Goal: Transaction & Acquisition: Purchase product/service

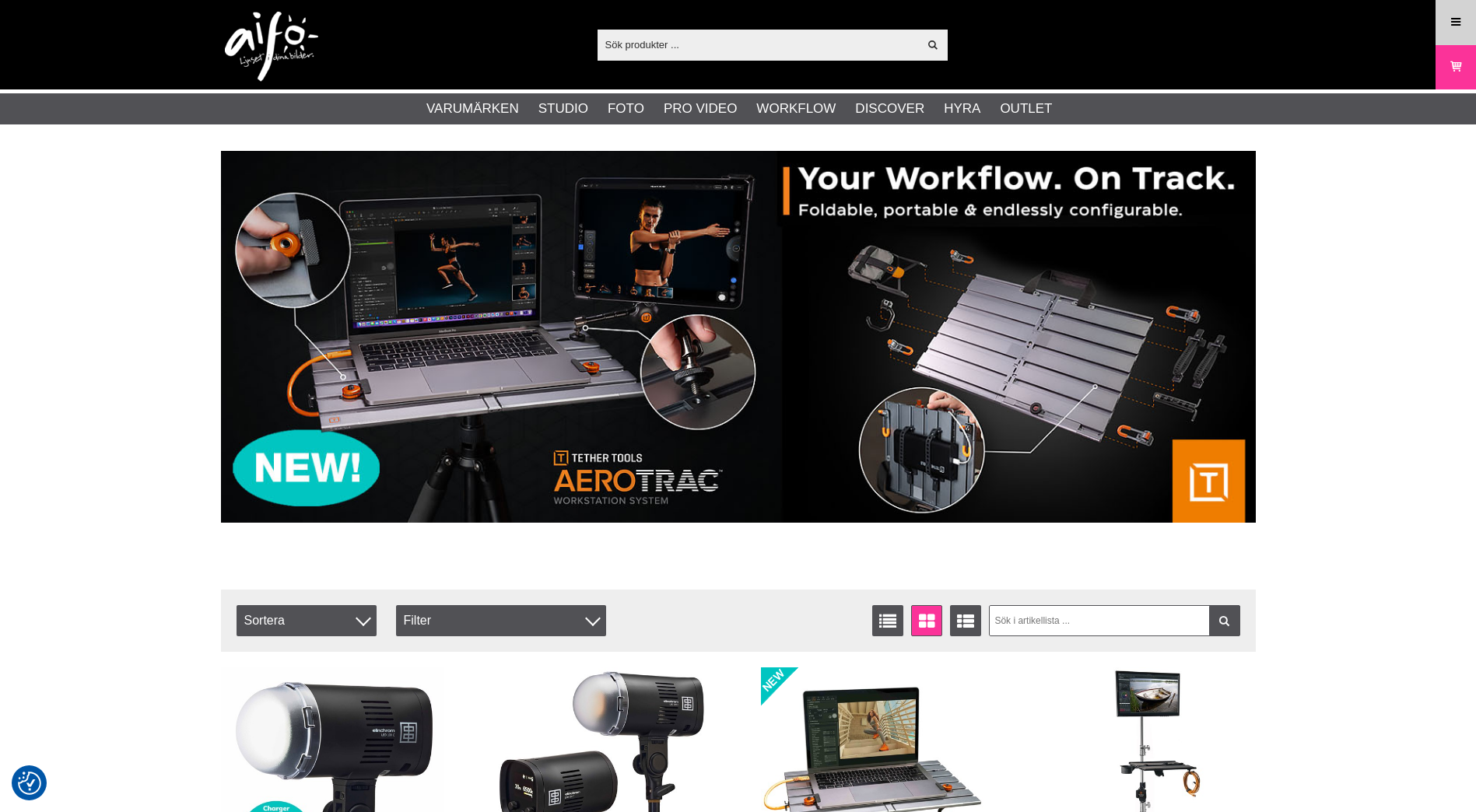
click at [1464, 21] on link "Meny" at bounding box center [1457, 22] width 39 height 37
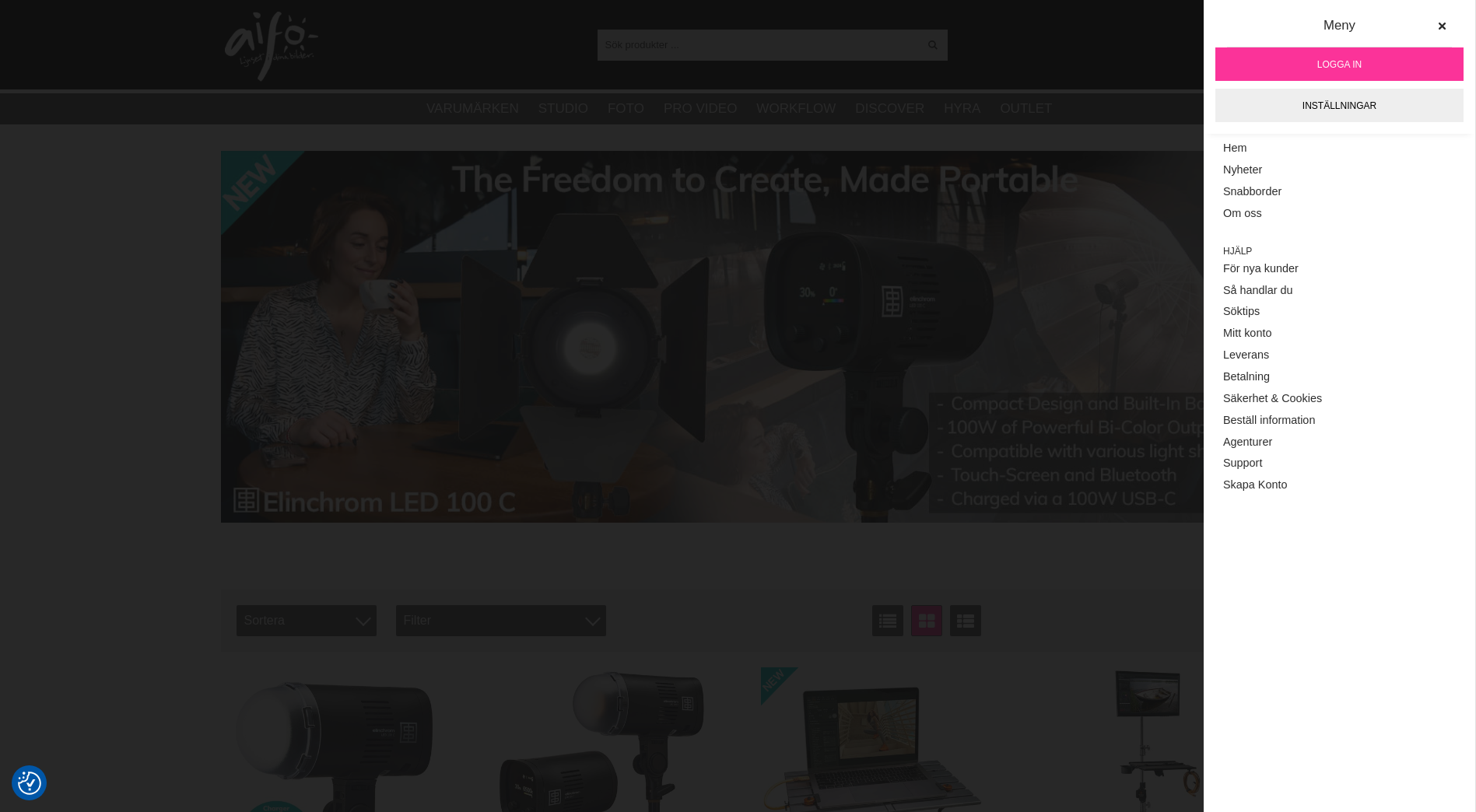
click at [1347, 69] on span "Logga in" at bounding box center [1340, 65] width 44 height 14
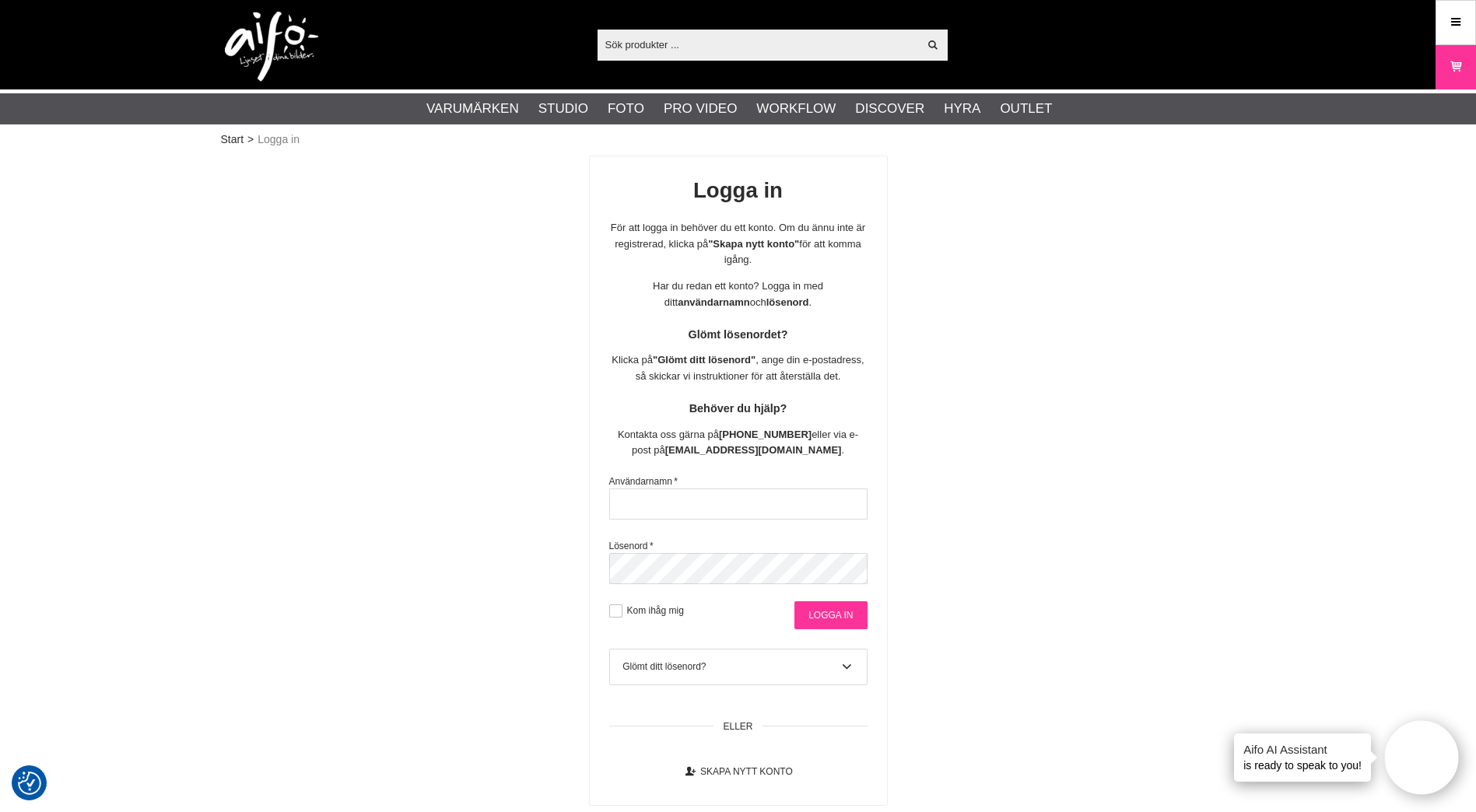
type input "andjoh"
click at [844, 609] on input "Logga in" at bounding box center [830, 616] width 73 height 28
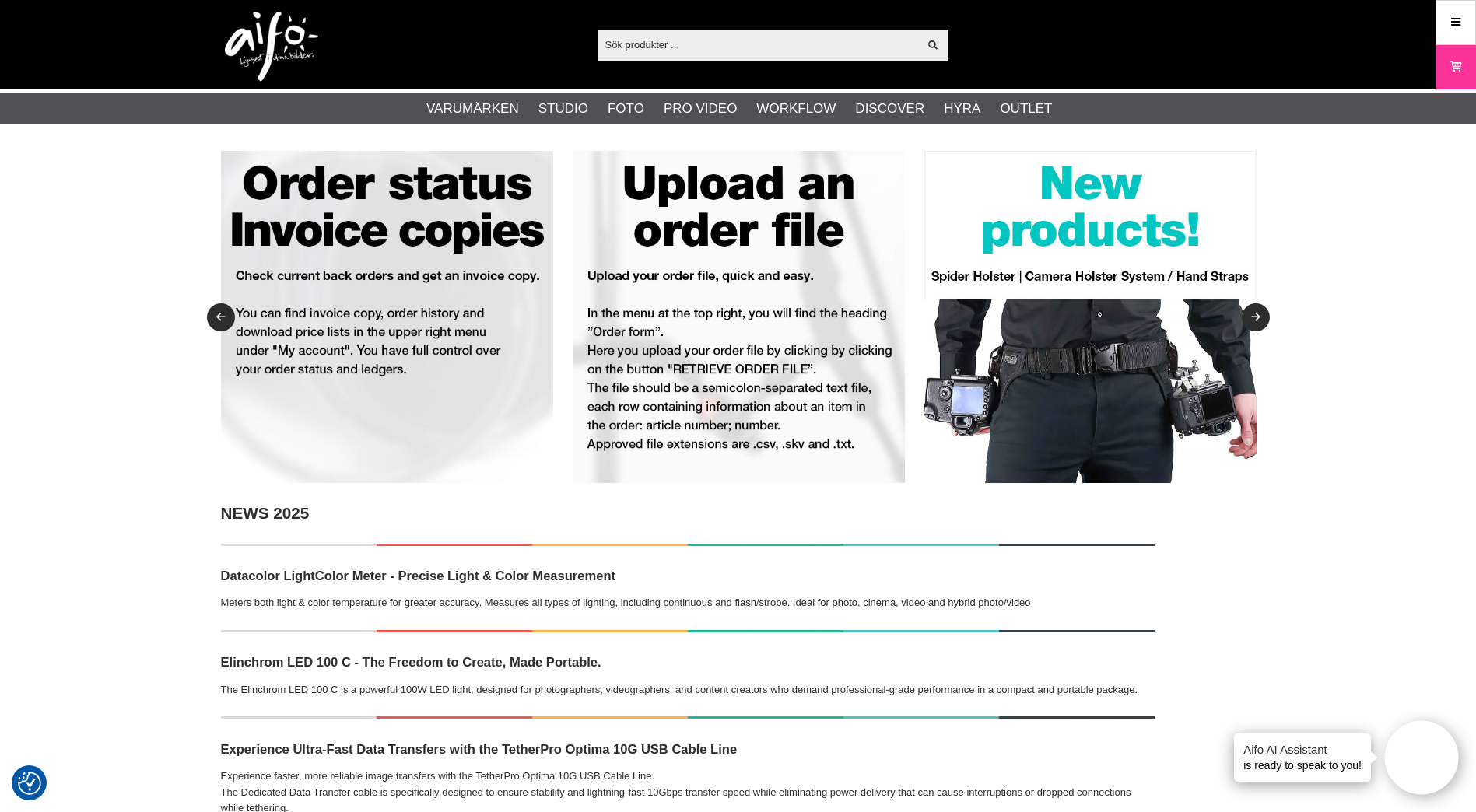
click at [690, 59] on div "Visa alla" at bounding box center [773, 45] width 350 height 31
click at [701, 37] on input "text" at bounding box center [759, 44] width 321 height 23
click at [727, 65] on div "Visa alla Artiklar Kategorier av artiklar Din sökning på gav inga träffar. Var …" at bounding box center [738, 44] width 1058 height 90
click at [735, 48] on input "text" at bounding box center [759, 44] width 321 height 23
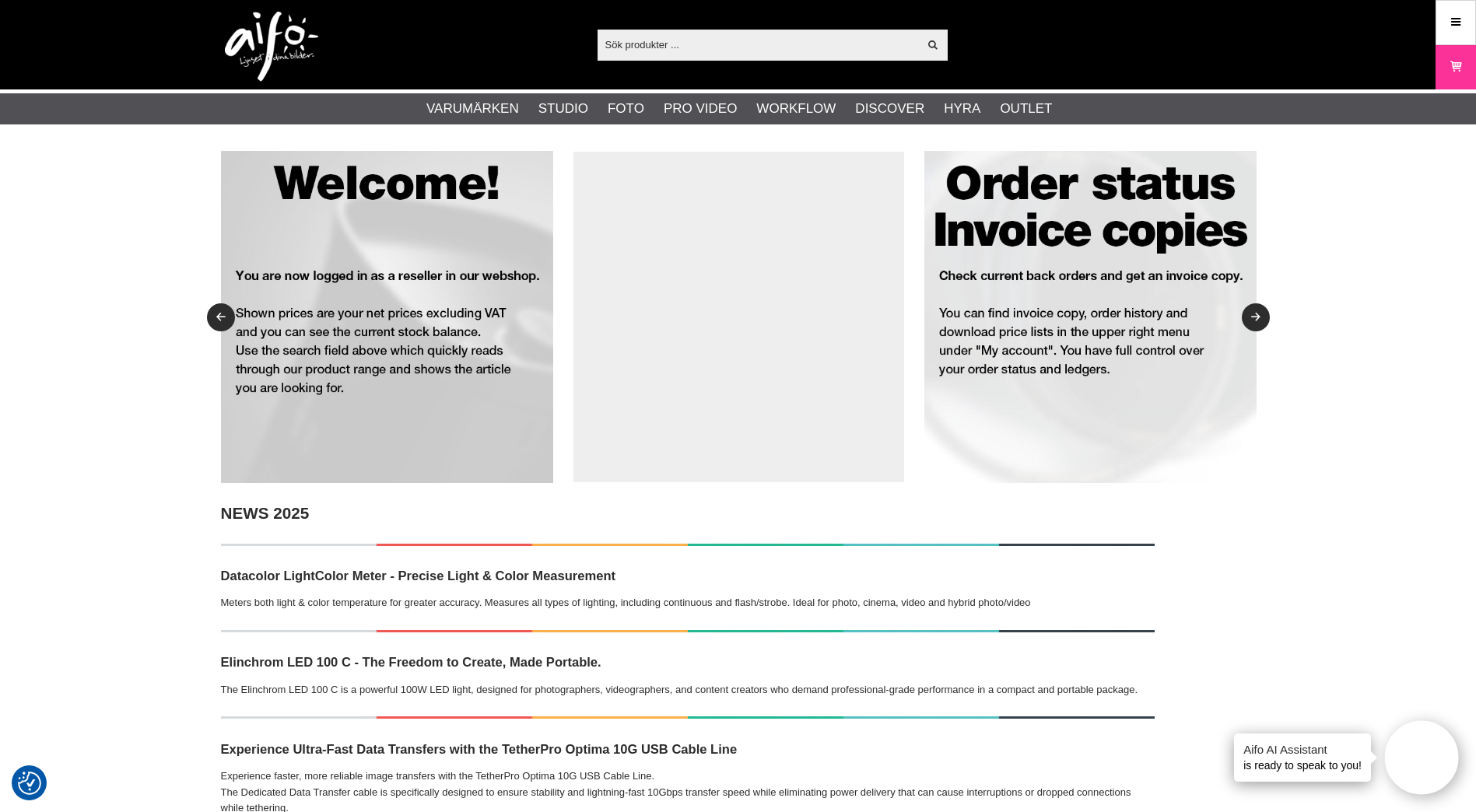
click at [795, 44] on input "text" at bounding box center [759, 44] width 321 height 23
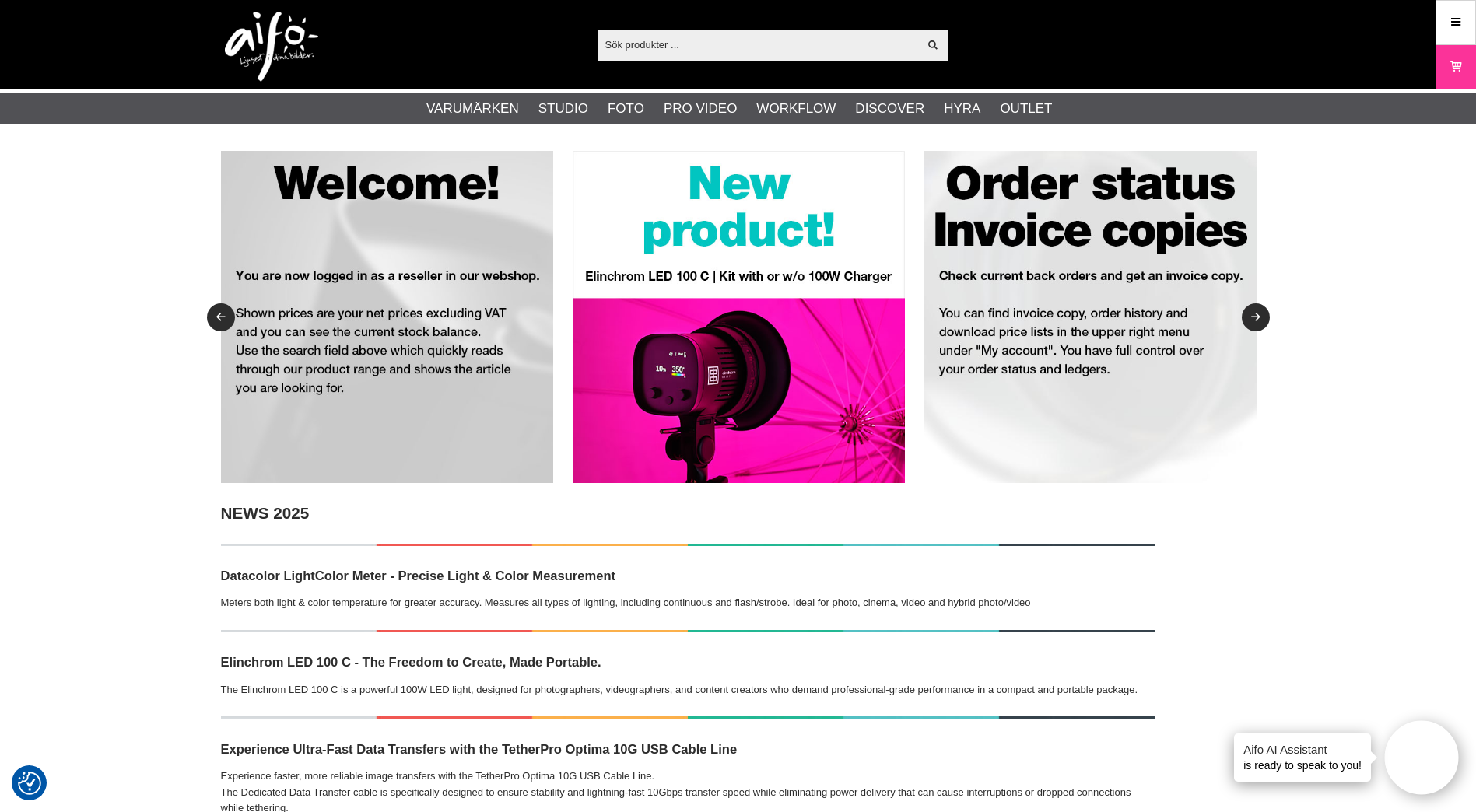
click at [688, 44] on input "text" at bounding box center [759, 44] width 321 height 23
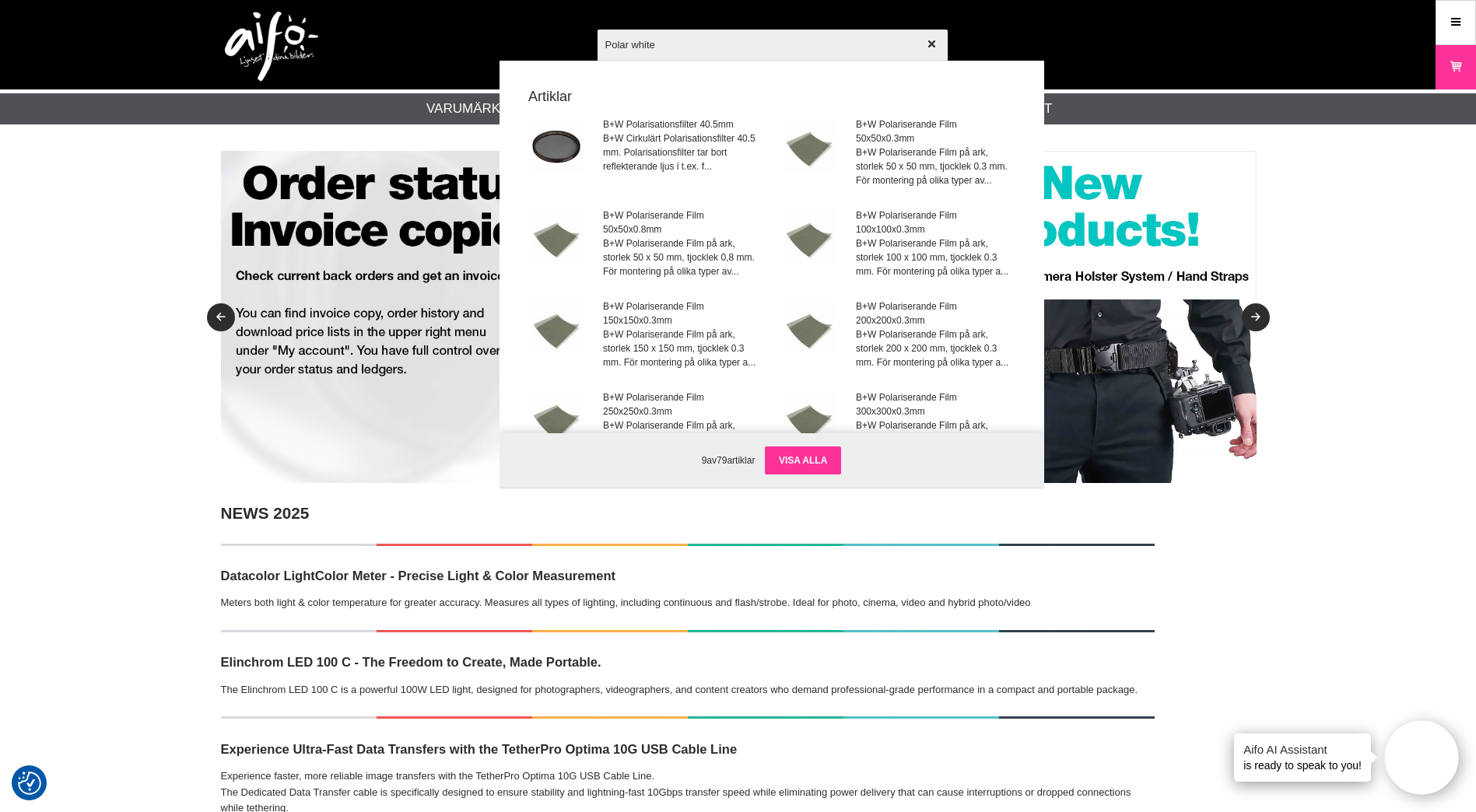
type input "Polar white"
click at [817, 454] on link "Visa alla" at bounding box center [803, 461] width 76 height 28
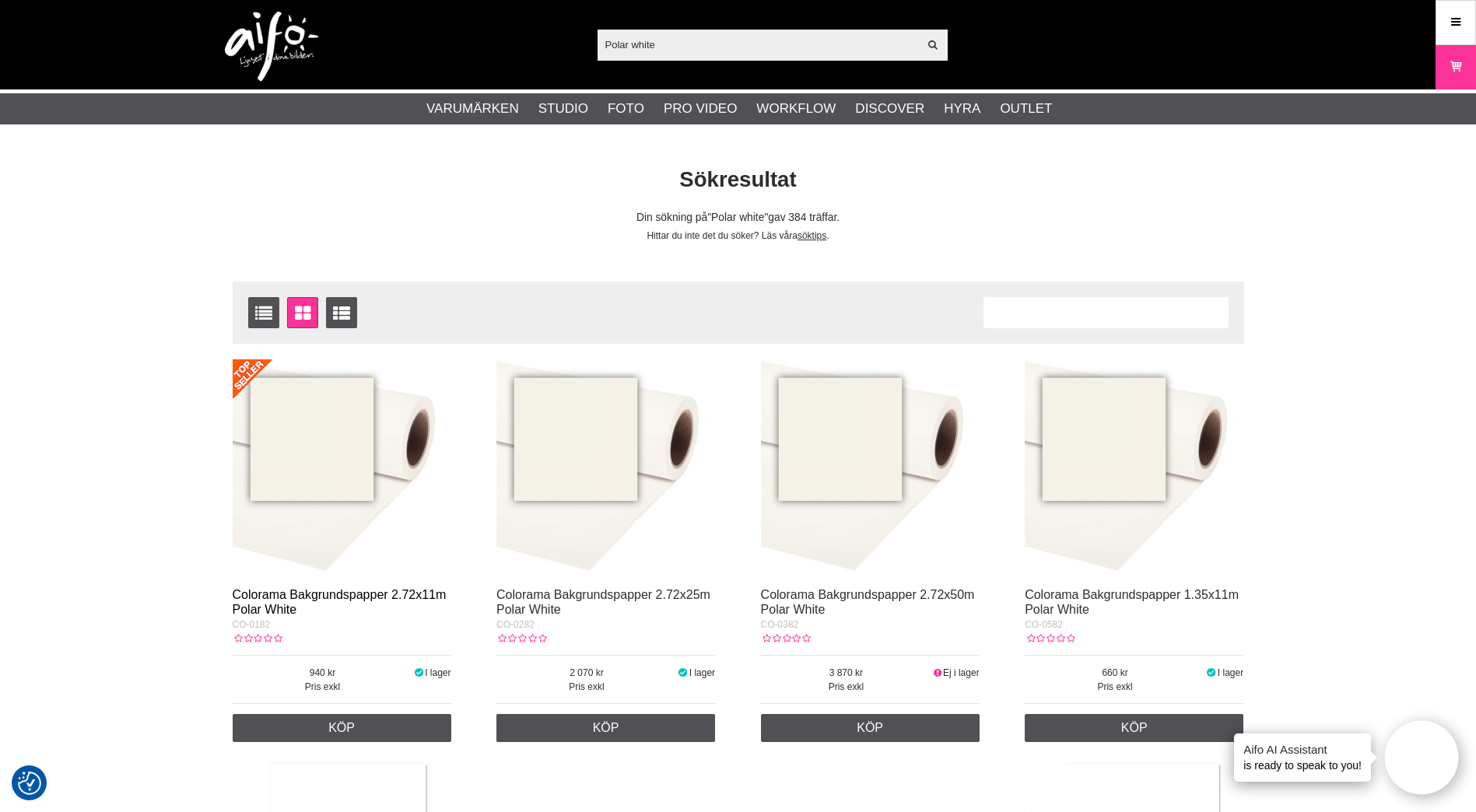
click at [383, 589] on link "Colorama Bakgrundspapper 2.72x11m Polar White" at bounding box center [339, 602] width 214 height 28
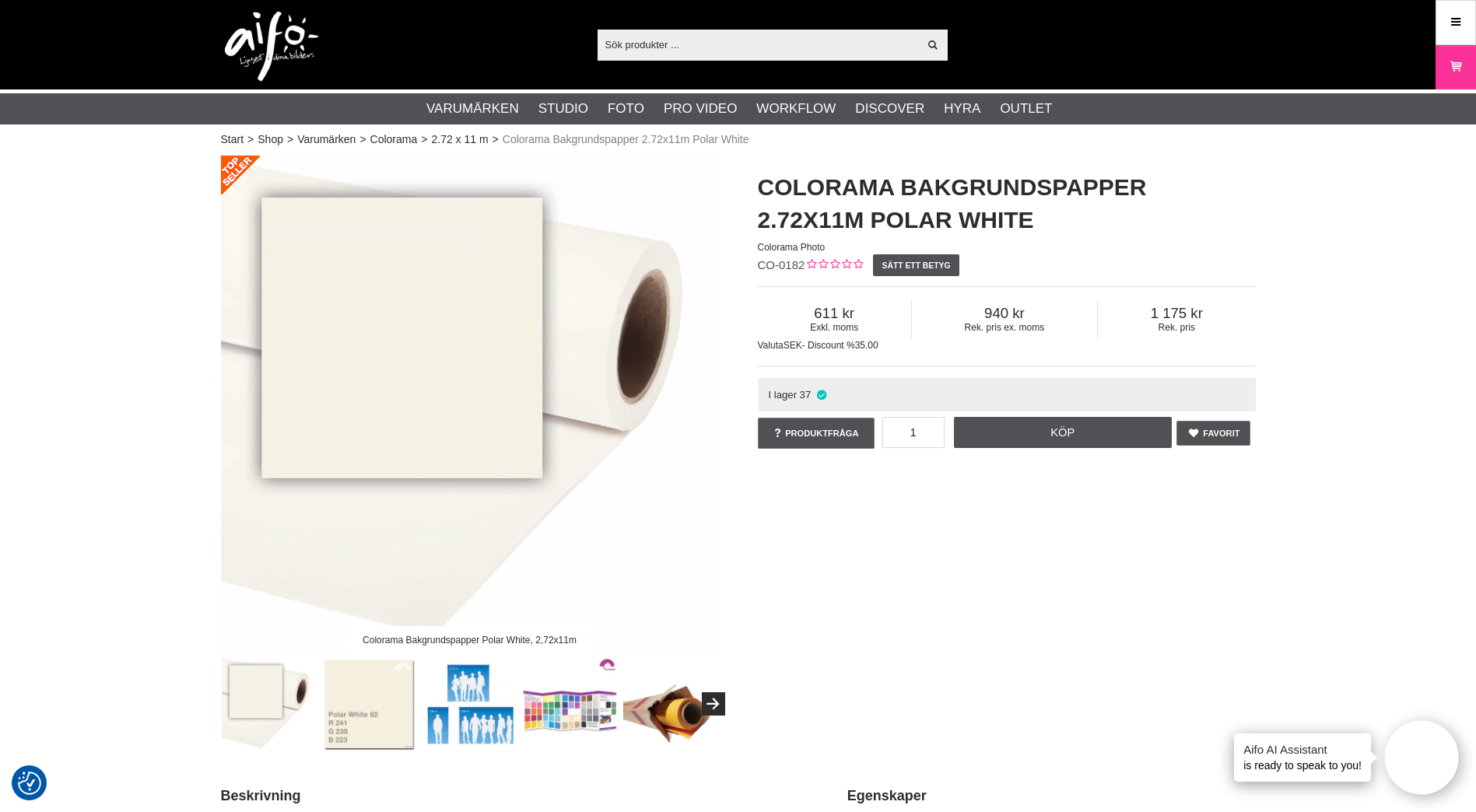
click at [625, 46] on input "text" at bounding box center [759, 44] width 321 height 23
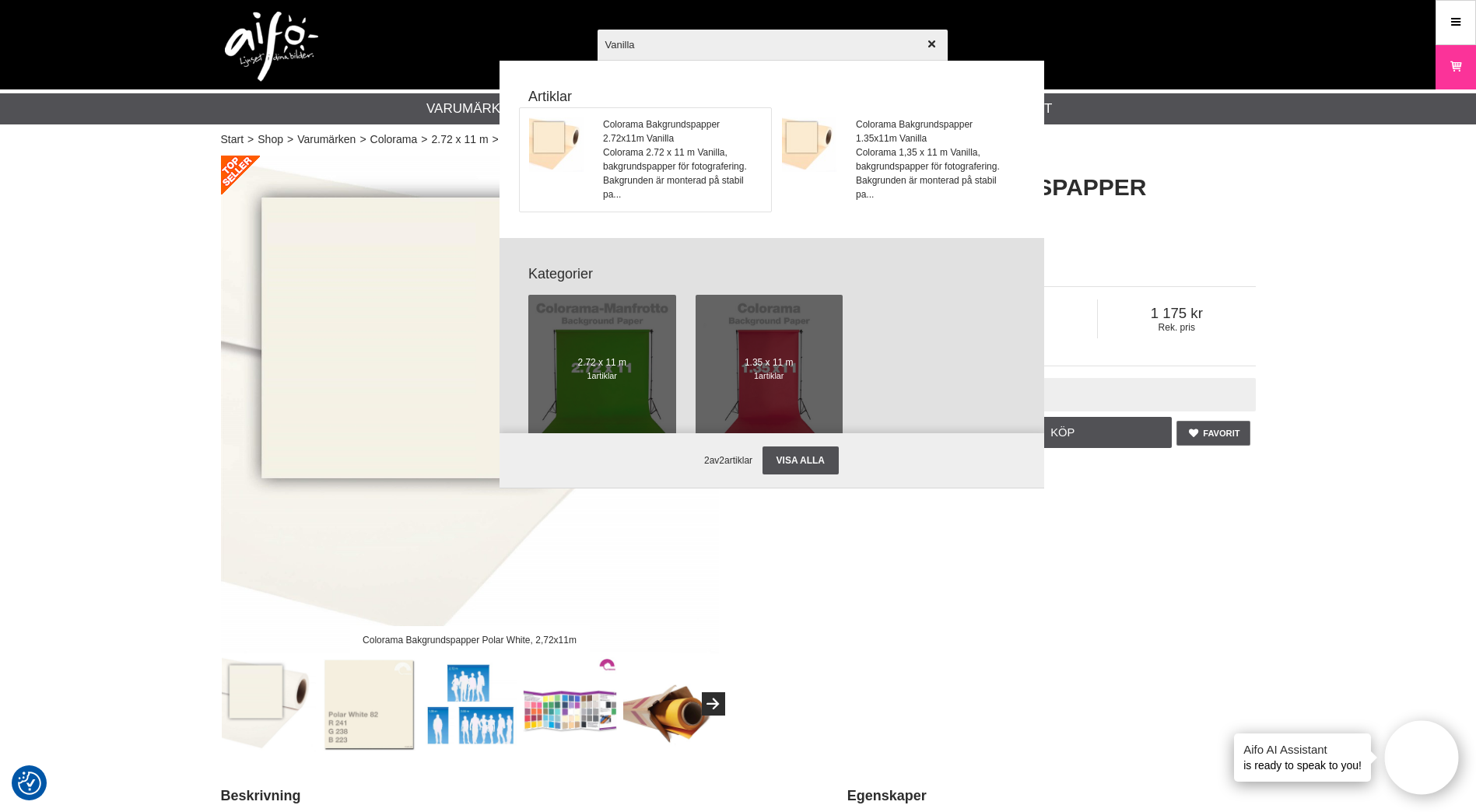
type input "Vanilla"
click at [642, 145] on span "Colorama Bakgrundspapper 2.72x11m Vanilla" at bounding box center [682, 132] width 158 height 28
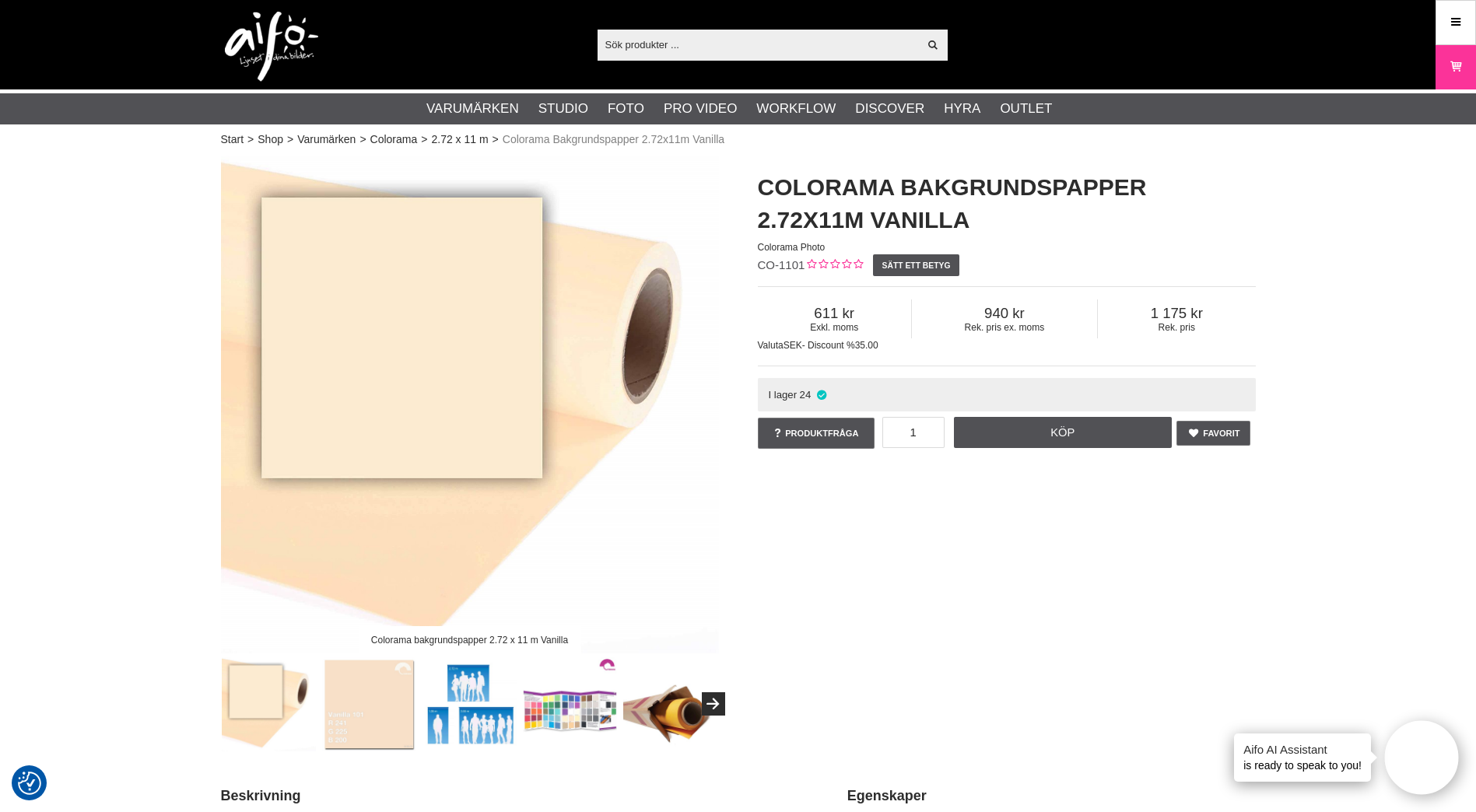
click at [711, 41] on input "text" at bounding box center [759, 44] width 321 height 23
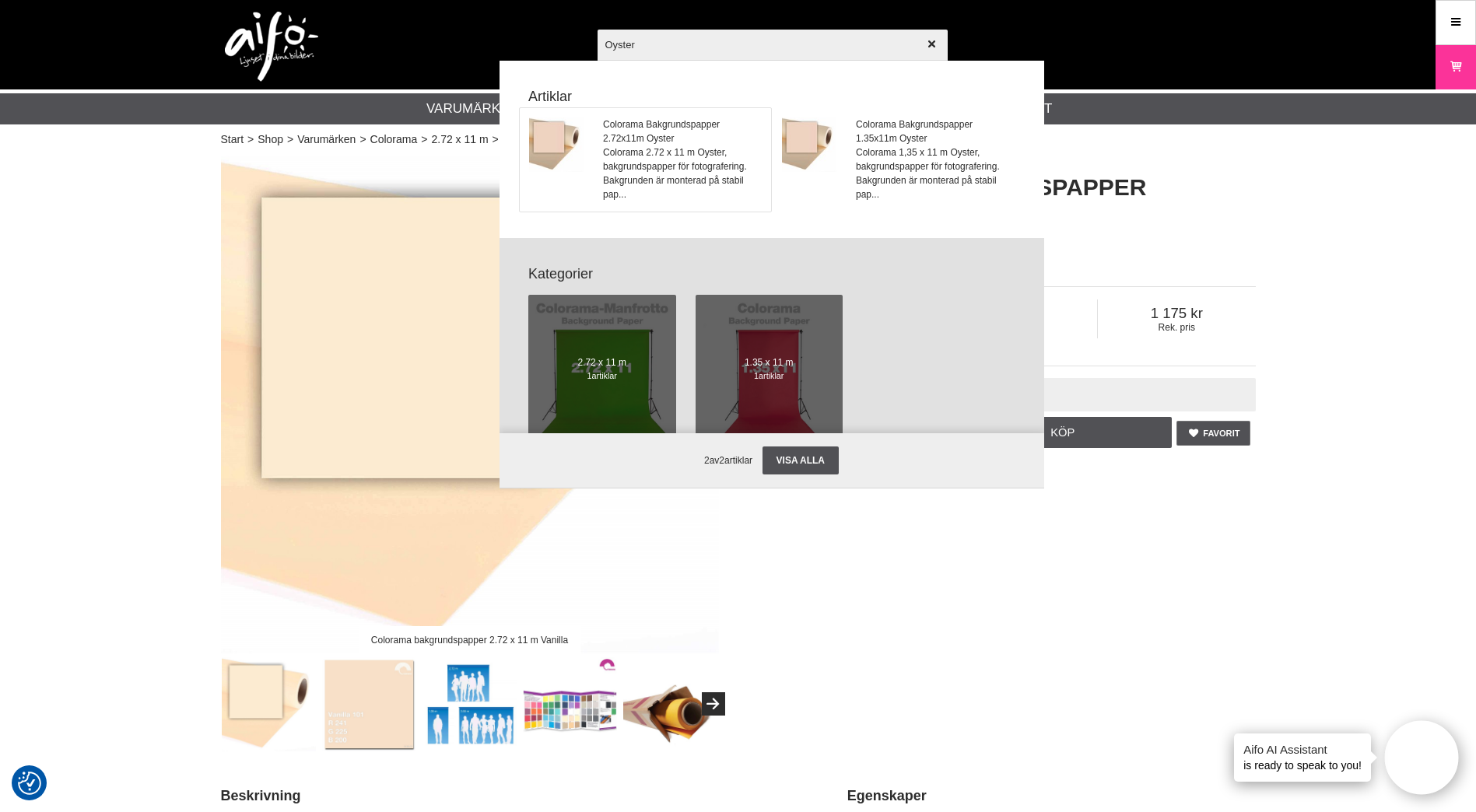
type input "Oyster"
click at [639, 154] on span "Colorama 2.72 x 11 m Oyster, bakgrundspapper för fotografering. Bakgrunden är m…" at bounding box center [682, 174] width 158 height 56
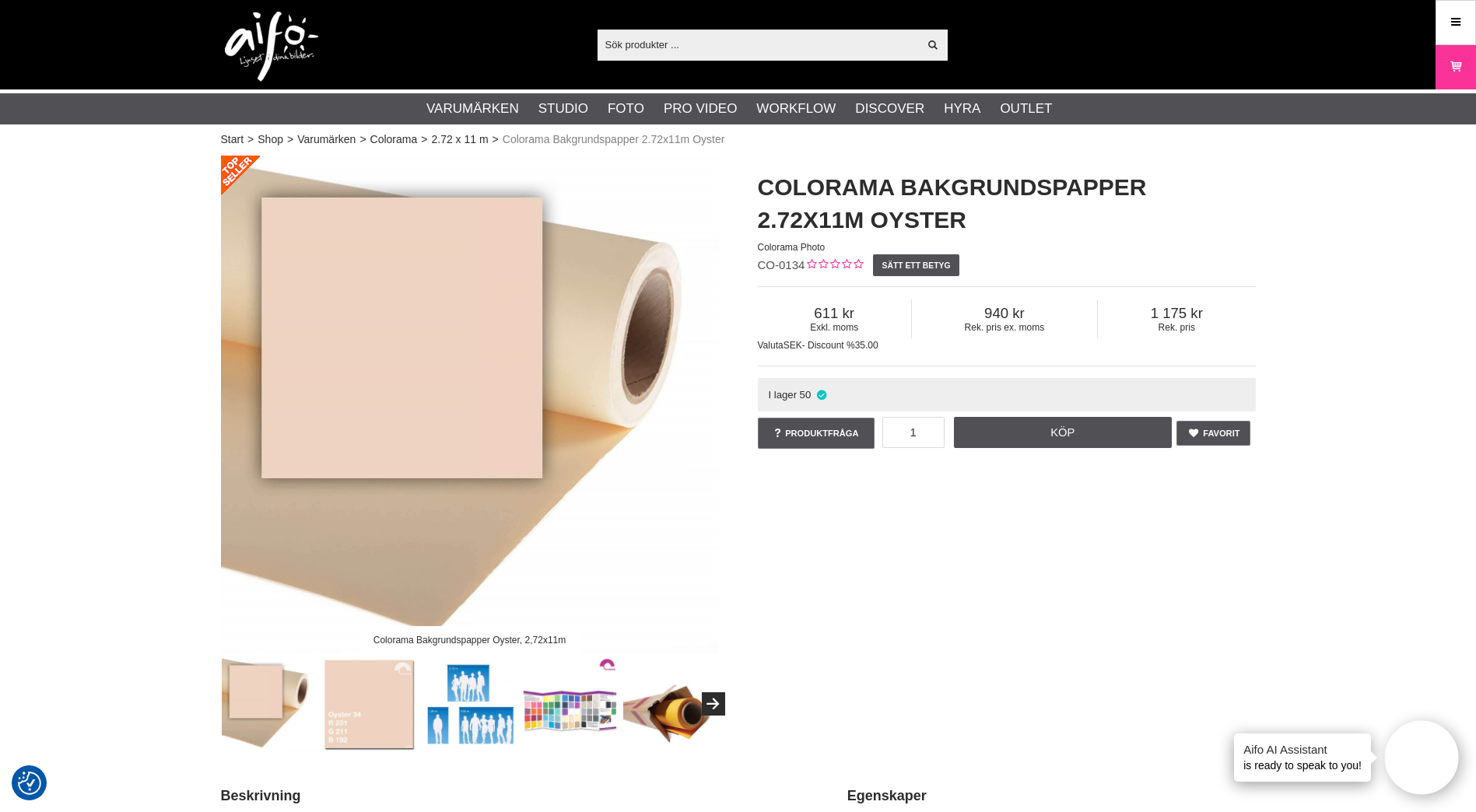
click at [667, 44] on input "text" at bounding box center [759, 44] width 321 height 23
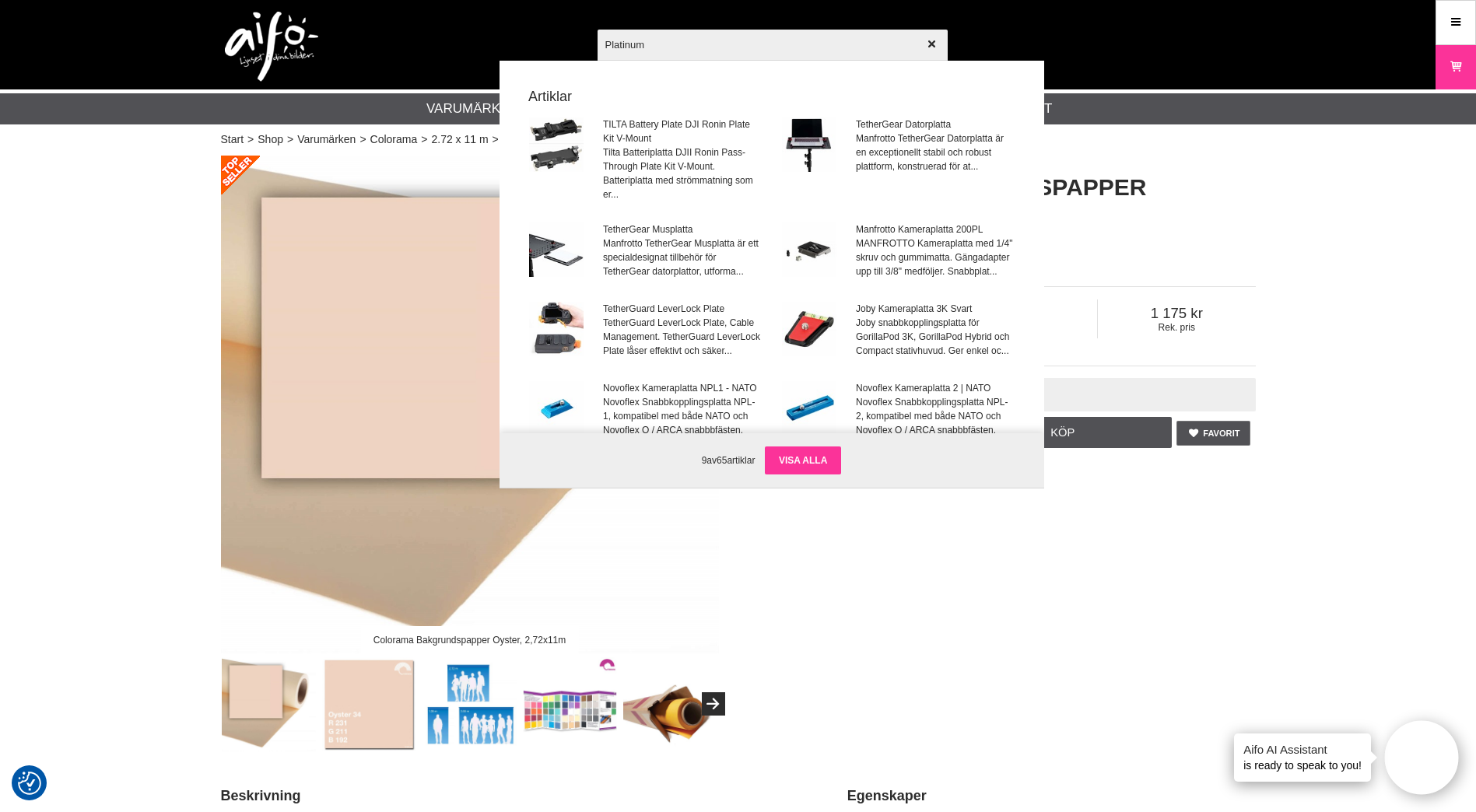
type input "Platinum"
click at [792, 464] on link "Visa alla" at bounding box center [803, 461] width 76 height 28
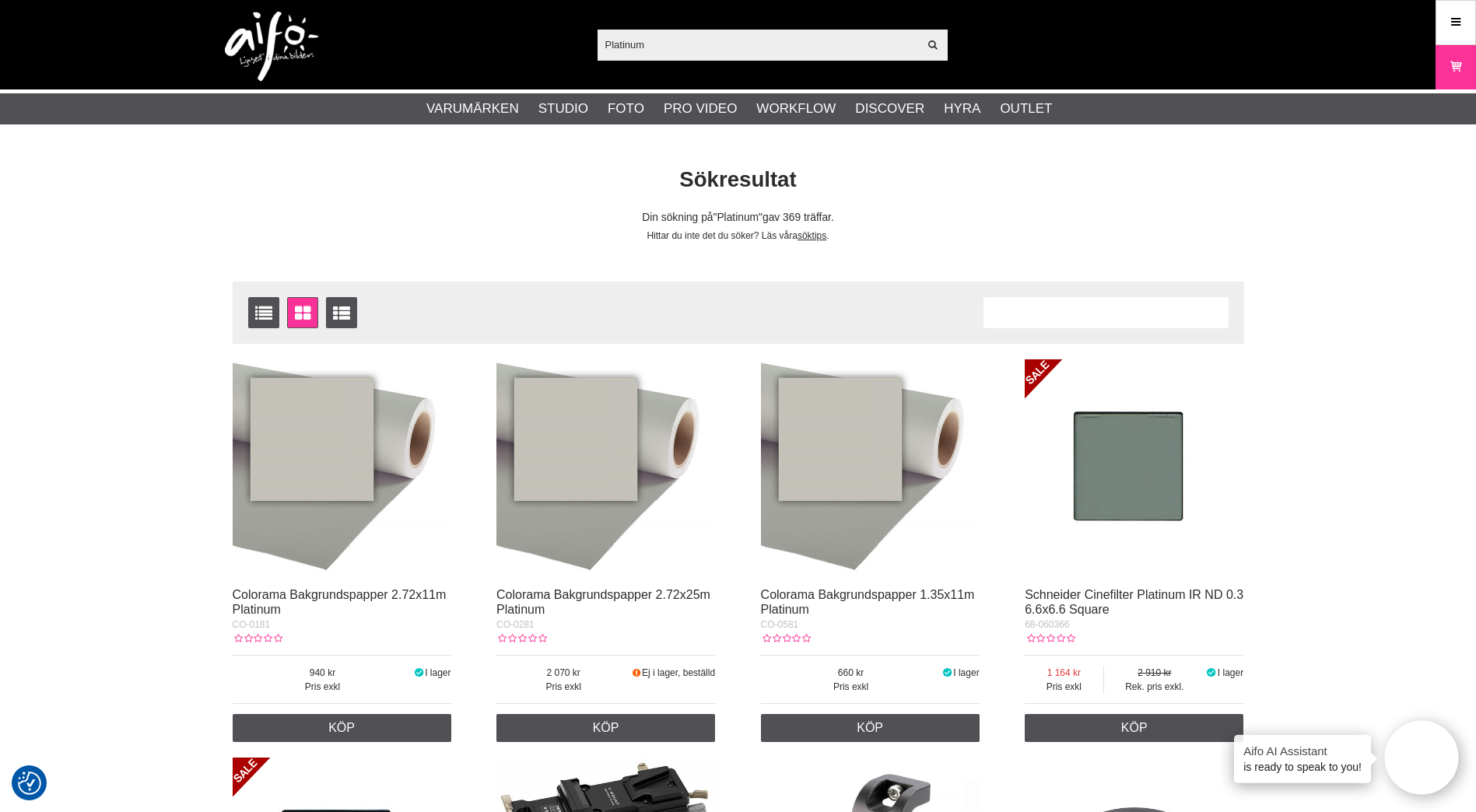
scroll to position [78, 0]
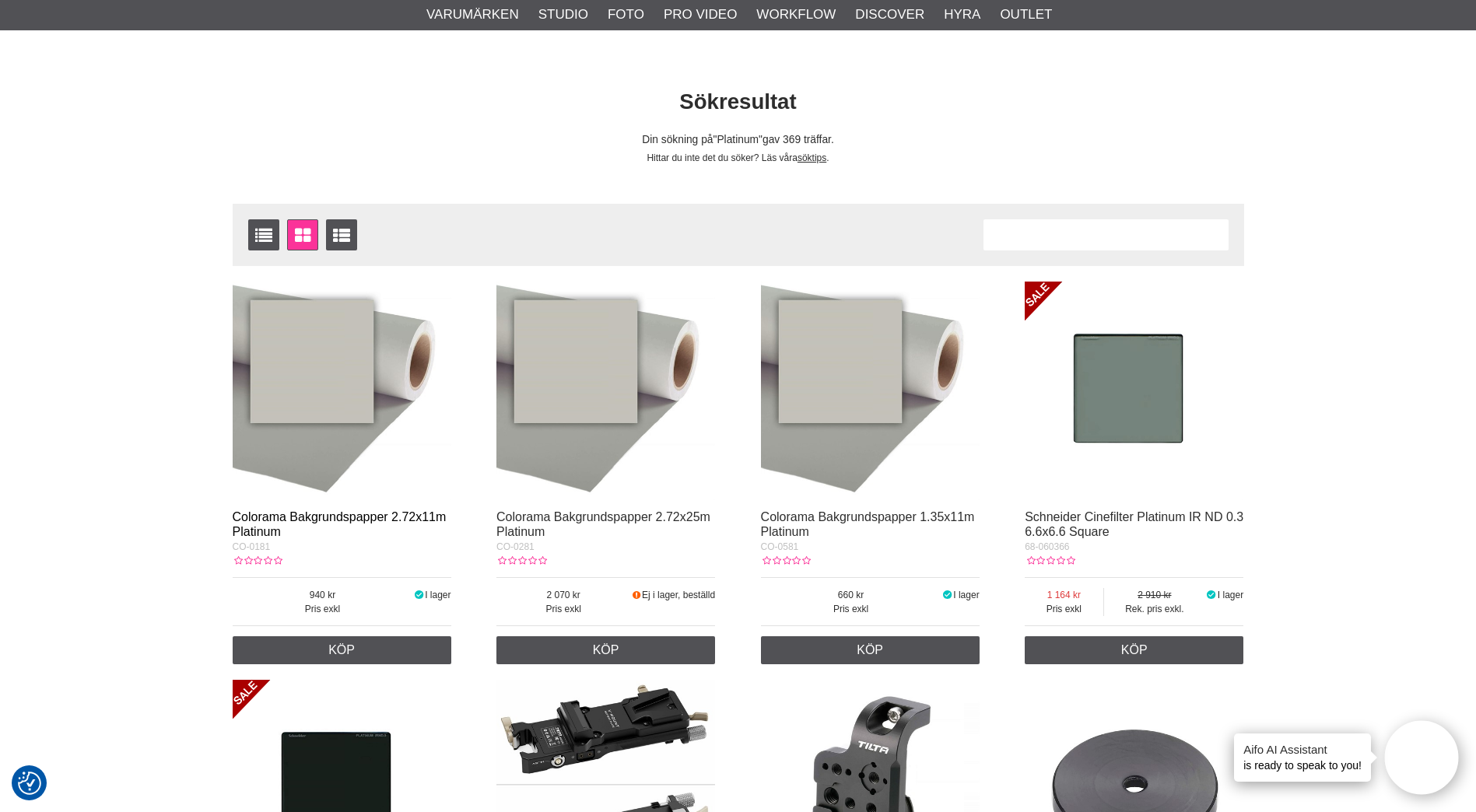
click at [335, 516] on link "Colorama Bakgrundspapper 2.72x11m Platinum" at bounding box center [339, 524] width 214 height 28
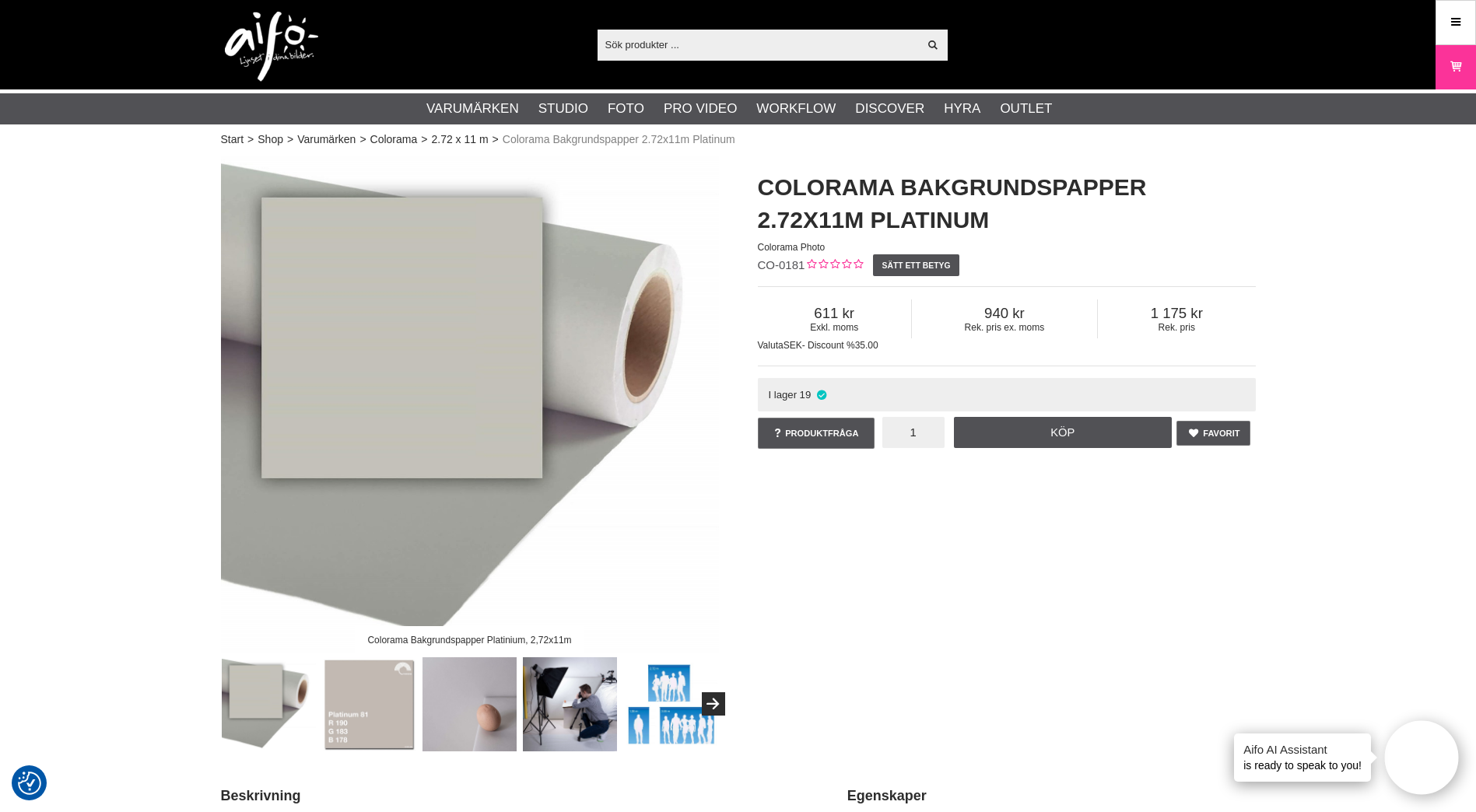
drag, startPoint x: 897, startPoint y: 428, endPoint x: 979, endPoint y: 401, distance: 86.3
click at [941, 425] on input "1" at bounding box center [914, 432] width 62 height 31
click at [1230, 213] on h1 "Colorama Bakgrundspapper 2.72x11m Platinum" at bounding box center [1007, 204] width 498 height 65
type input "3"
drag, startPoint x: 1114, startPoint y: 618, endPoint x: 1101, endPoint y: 528, distance: 90.9
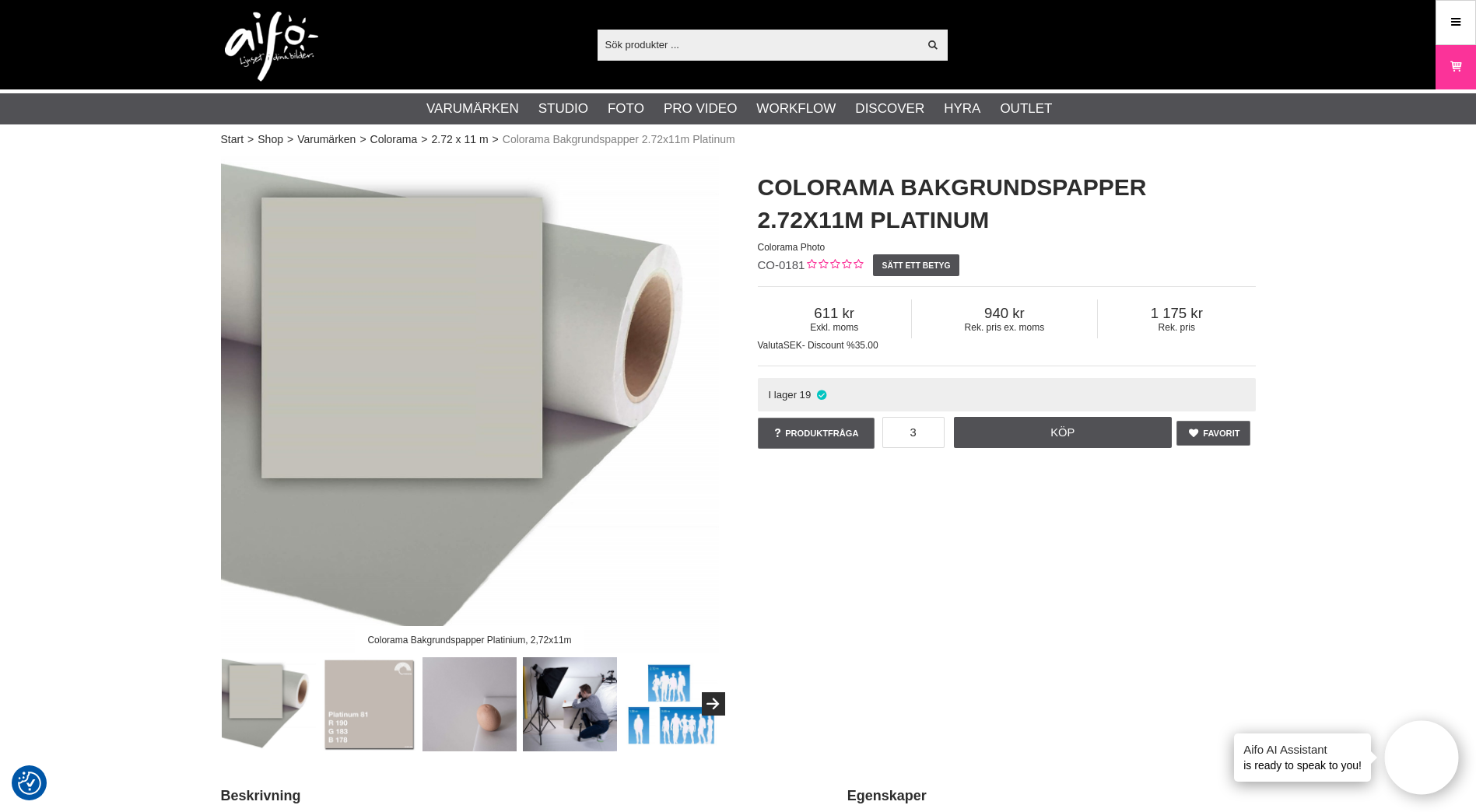
click at [1114, 605] on div "Colorama Bakgrundspapper Platinium, 2,72x11m Colorama Bakgrundspapper 2.72x11m …" at bounding box center [738, 454] width 1074 height 596
drag, startPoint x: 1070, startPoint y: 430, endPoint x: 1092, endPoint y: 438, distance: 23.4
click at [1071, 431] on link "Köp" at bounding box center [1063, 432] width 218 height 31
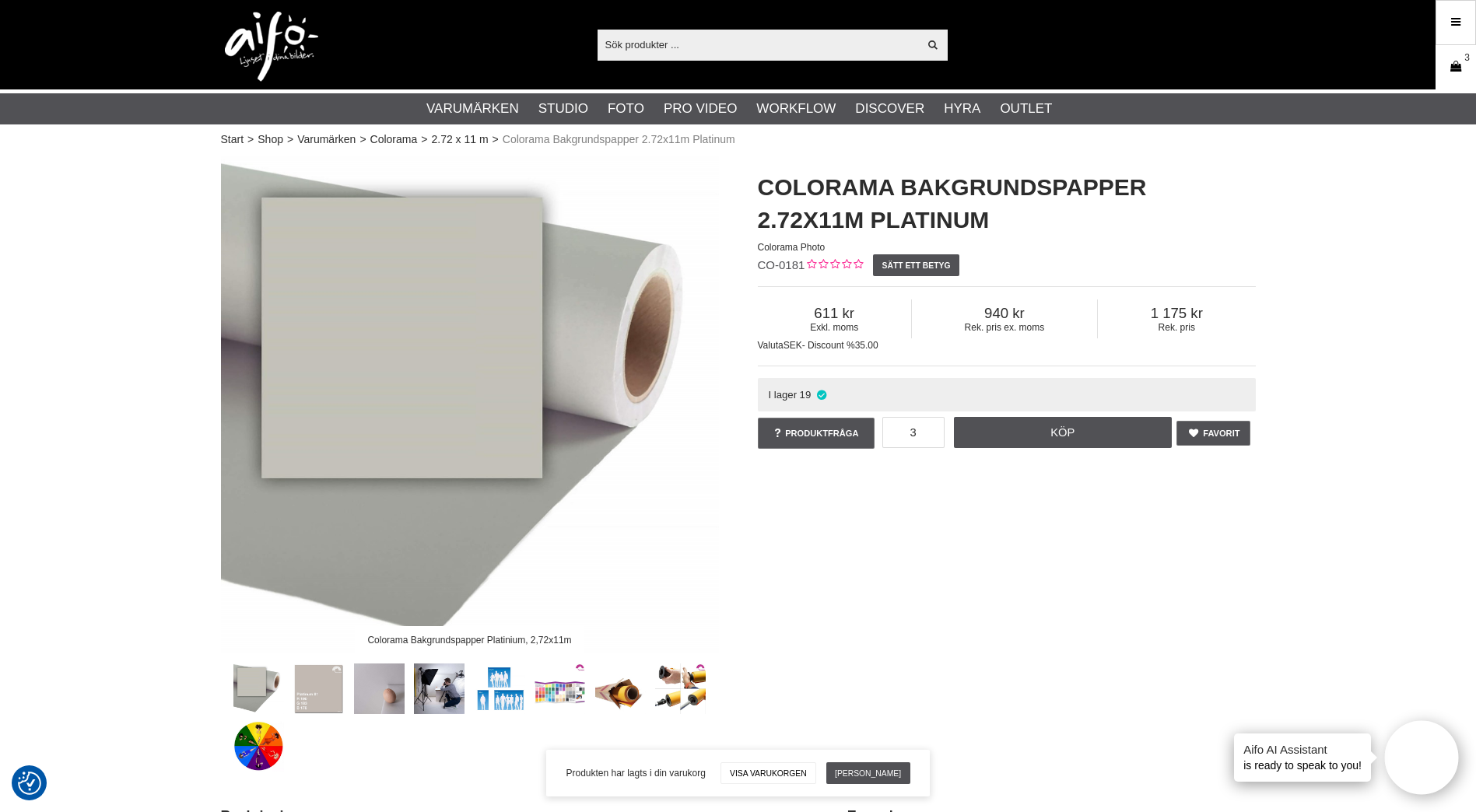
click at [1441, 74] on link "Varukorg 3" at bounding box center [1457, 67] width 39 height 37
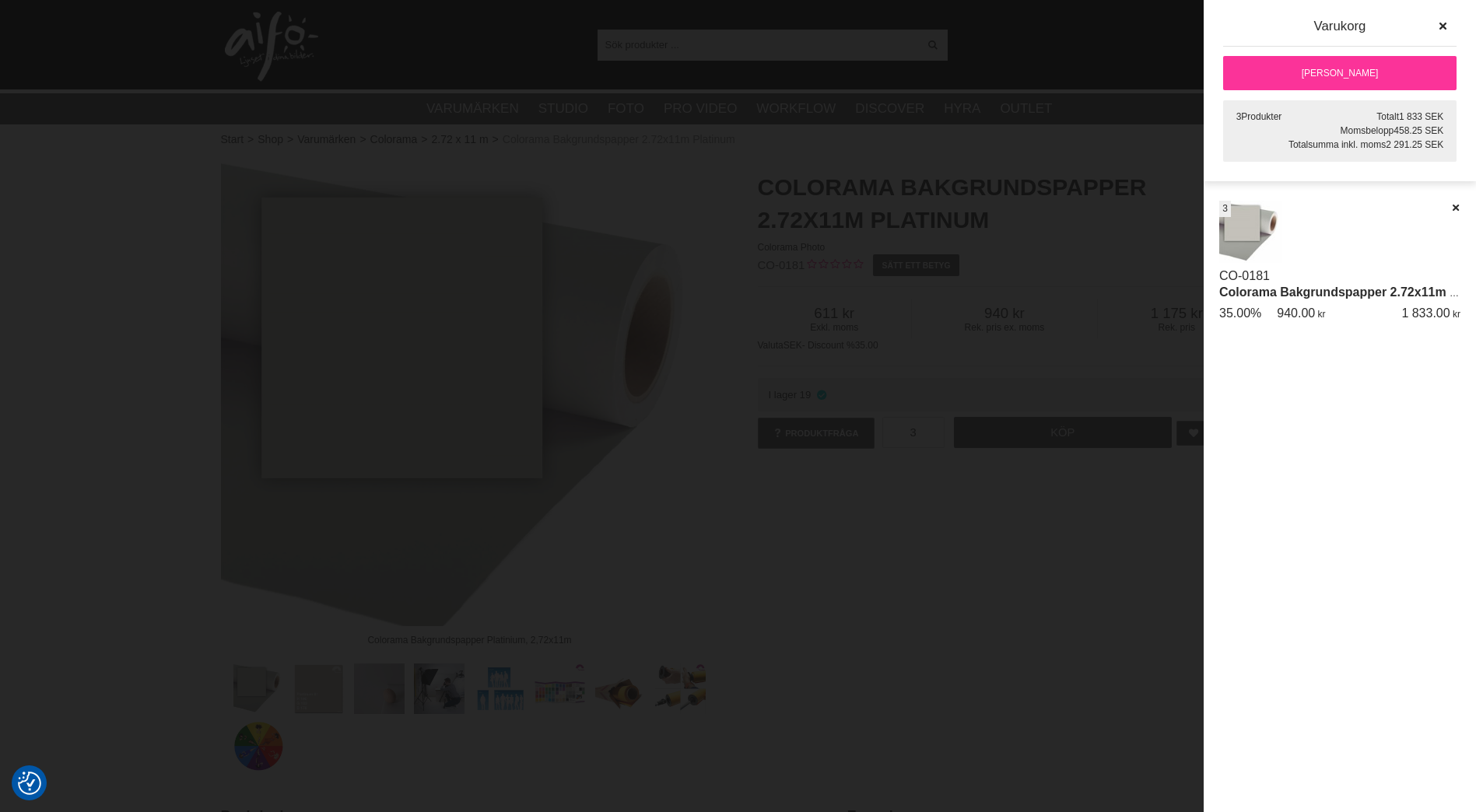
click at [1339, 76] on link "[PERSON_NAME]" at bounding box center [1340, 73] width 233 height 34
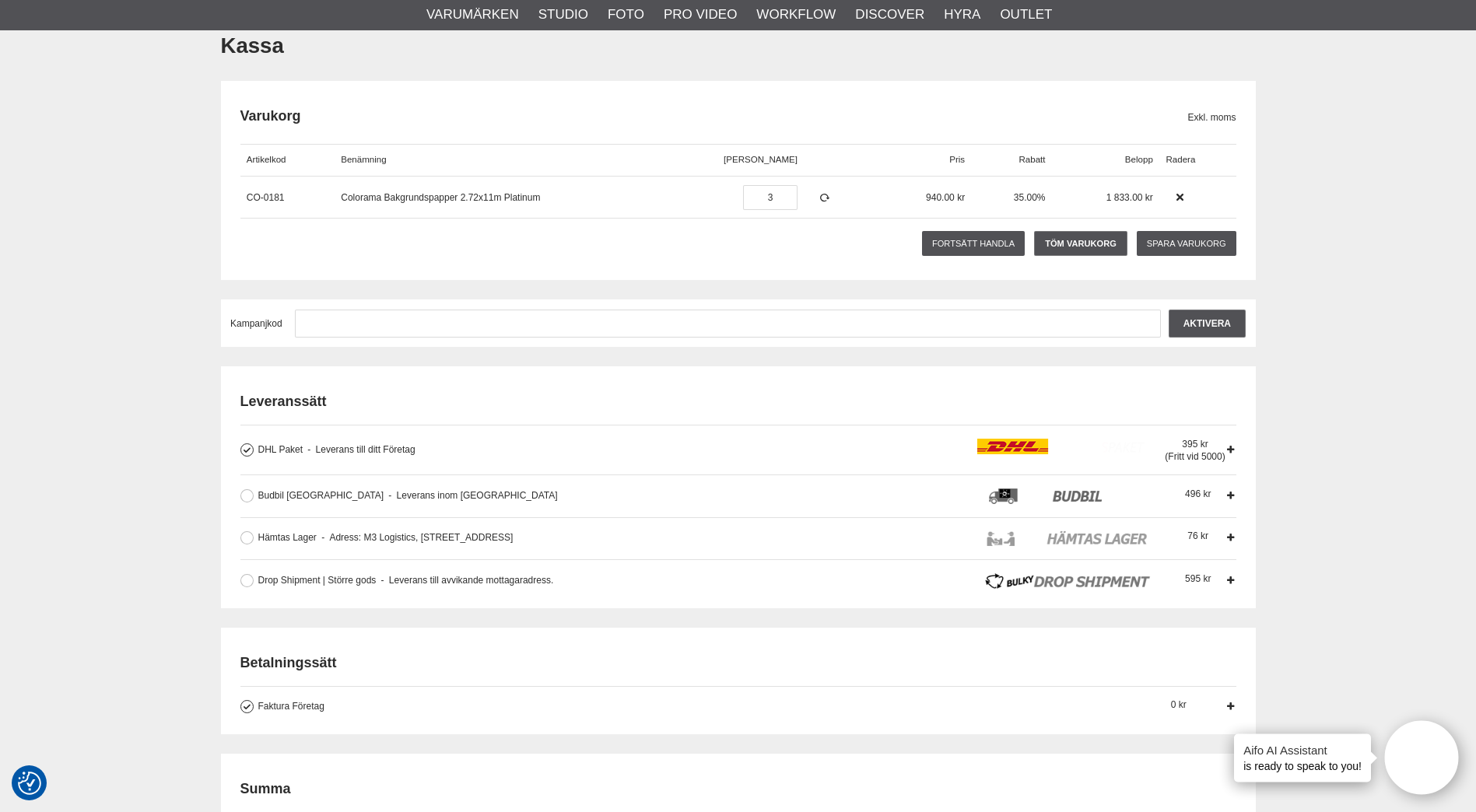
scroll to position [221, 0]
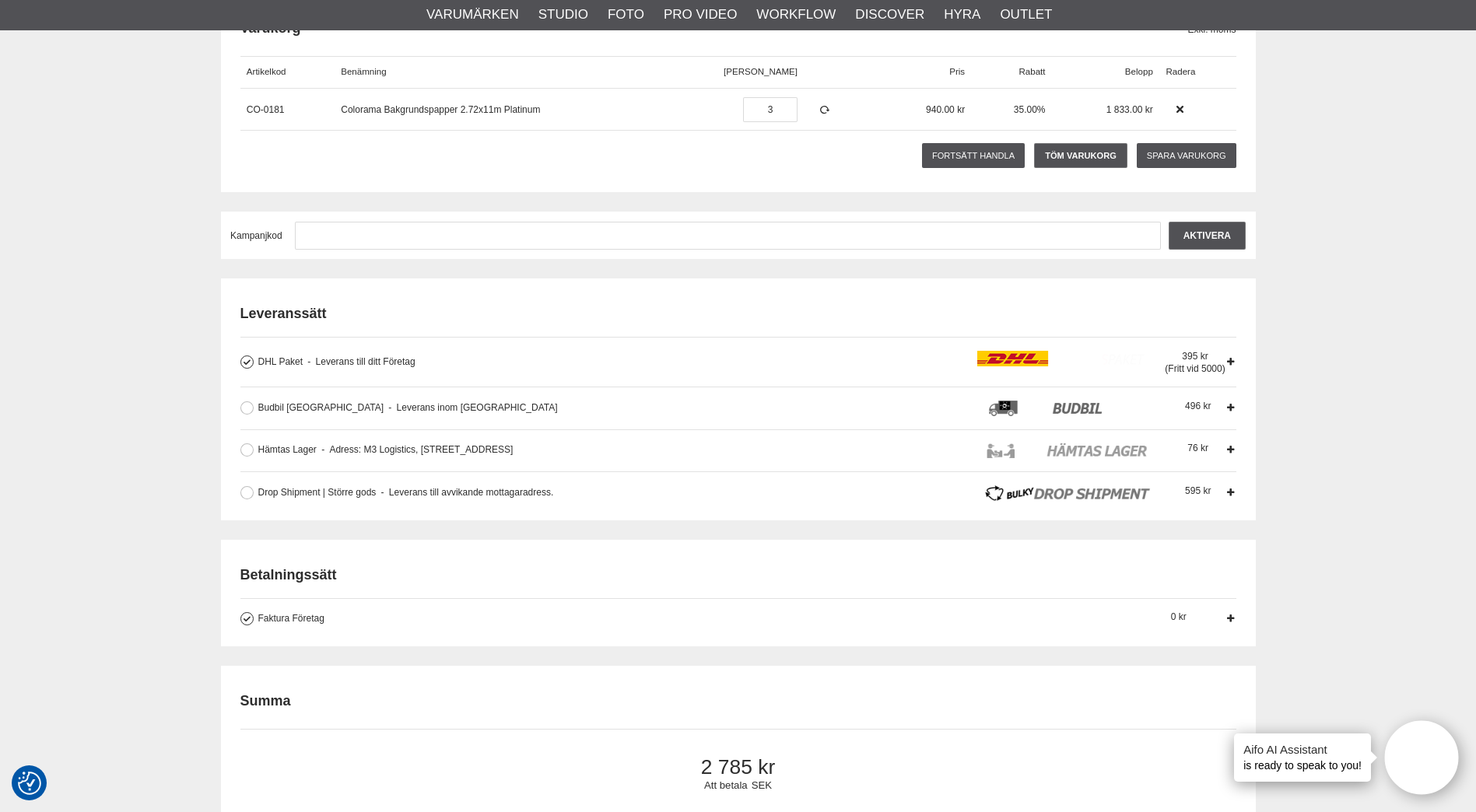
drag, startPoint x: 126, startPoint y: 373, endPoint x: 126, endPoint y: 353, distance: 20.0
drag, startPoint x: 126, startPoint y: 352, endPoint x: 124, endPoint y: 328, distance: 24.1
drag, startPoint x: 1356, startPoint y: 257, endPoint x: 1350, endPoint y: 247, distance: 11.7
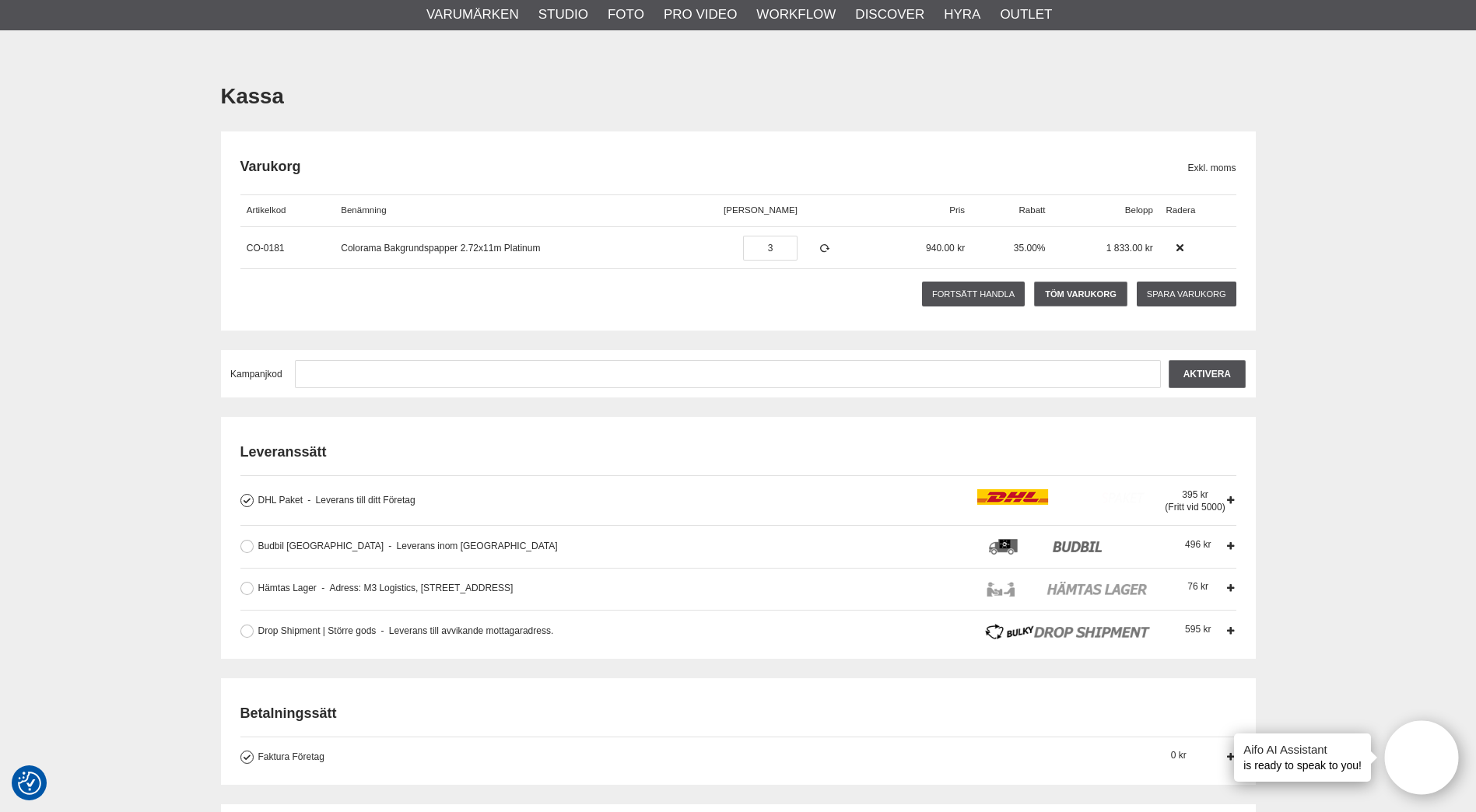
scroll to position [66, 0]
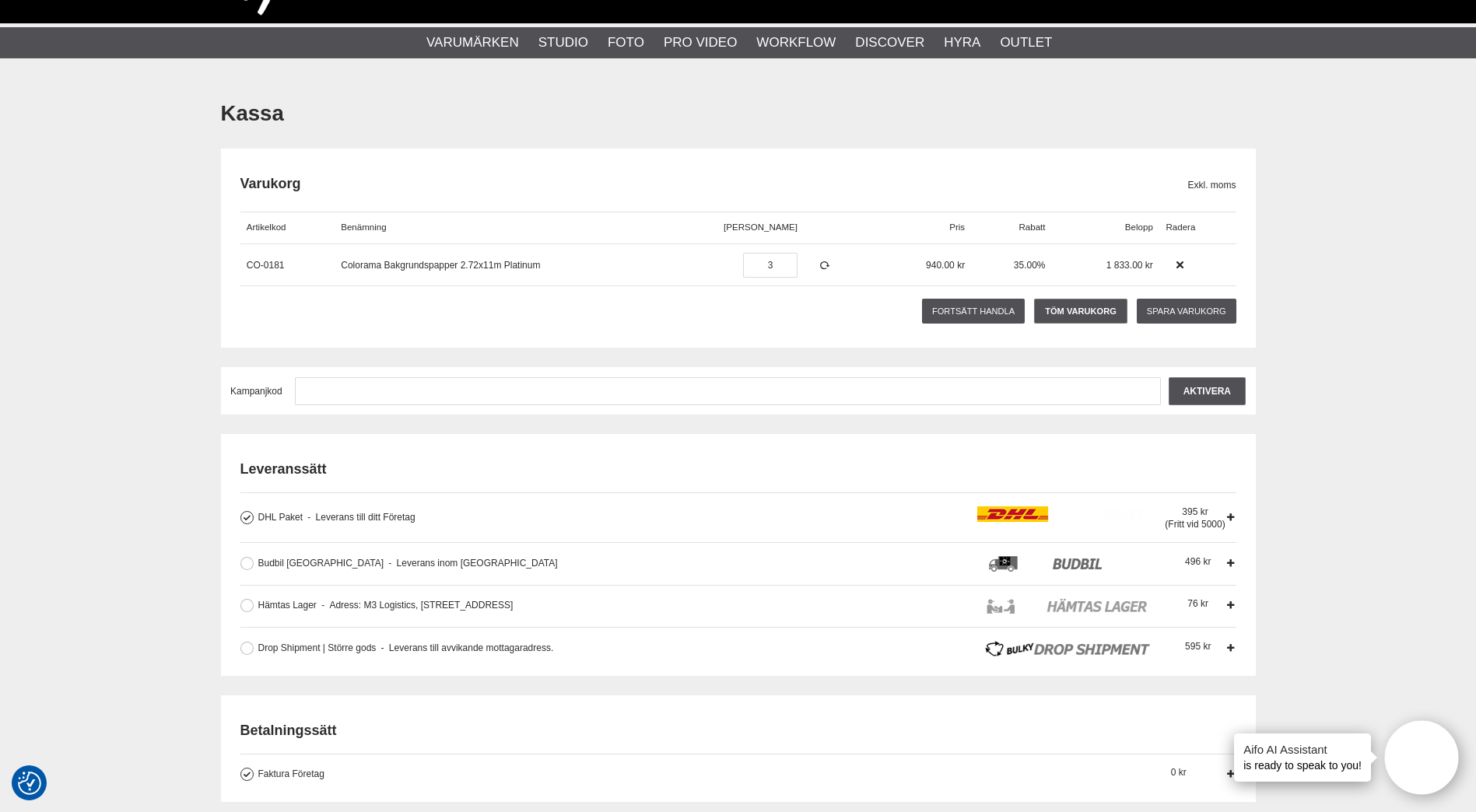
drag, startPoint x: 1362, startPoint y: 200, endPoint x: 1362, endPoint y: 187, distance: 13.0
drag, startPoint x: 1362, startPoint y: 182, endPoint x: 1362, endPoint y: 164, distance: 18.0
drag, startPoint x: 1362, startPoint y: 164, endPoint x: 1362, endPoint y: 155, distance: 9.0
drag, startPoint x: 1362, startPoint y: 155, endPoint x: 1131, endPoint y: 121, distance: 233.5
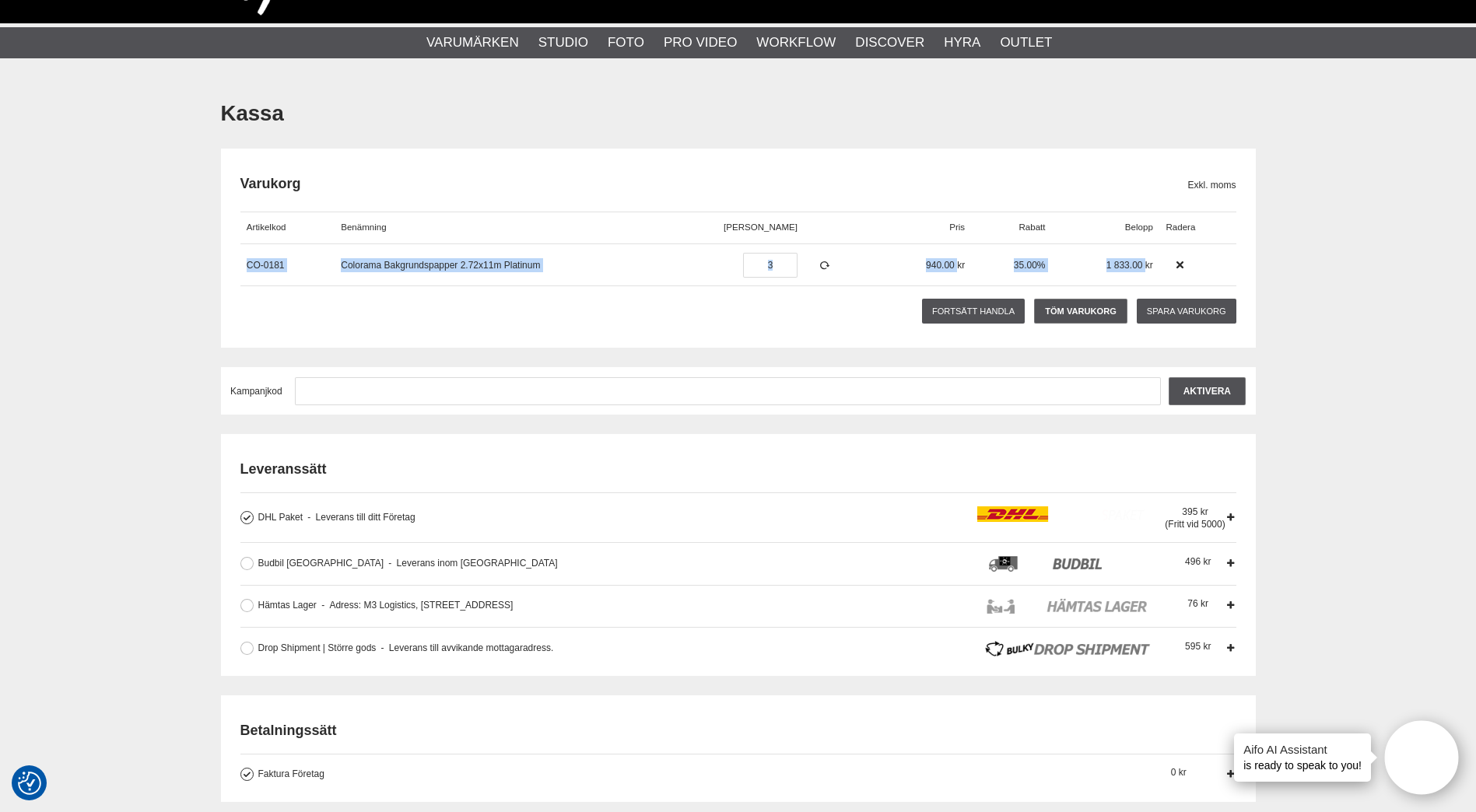
drag, startPoint x: 240, startPoint y: 264, endPoint x: 1371, endPoint y: 263, distance: 1131.0
drag, startPoint x: 1371, startPoint y: 263, endPoint x: 1311, endPoint y: 238, distance: 65.0
click at [1177, 261] on icon at bounding box center [1180, 265] width 11 height 11
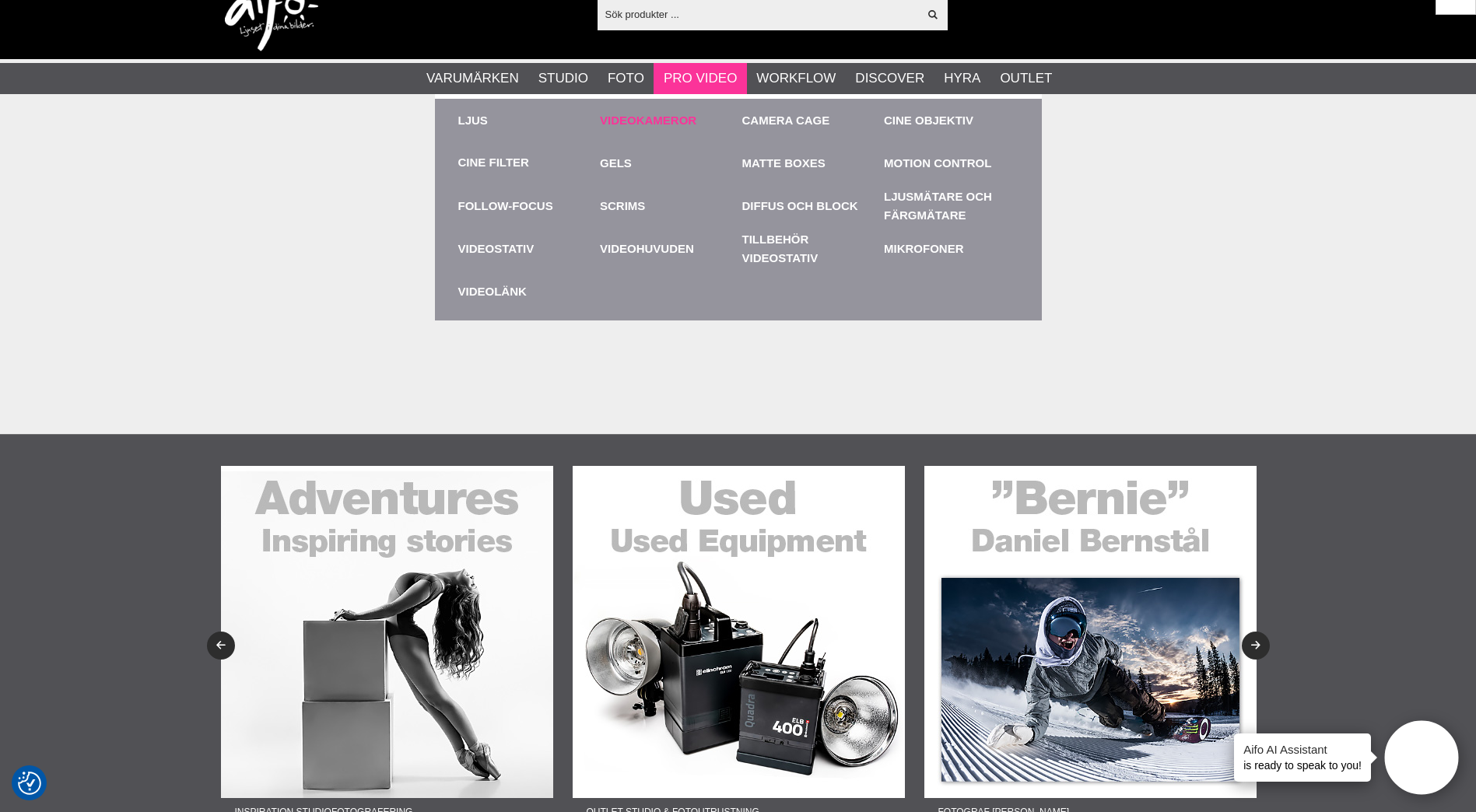
scroll to position [0, 0]
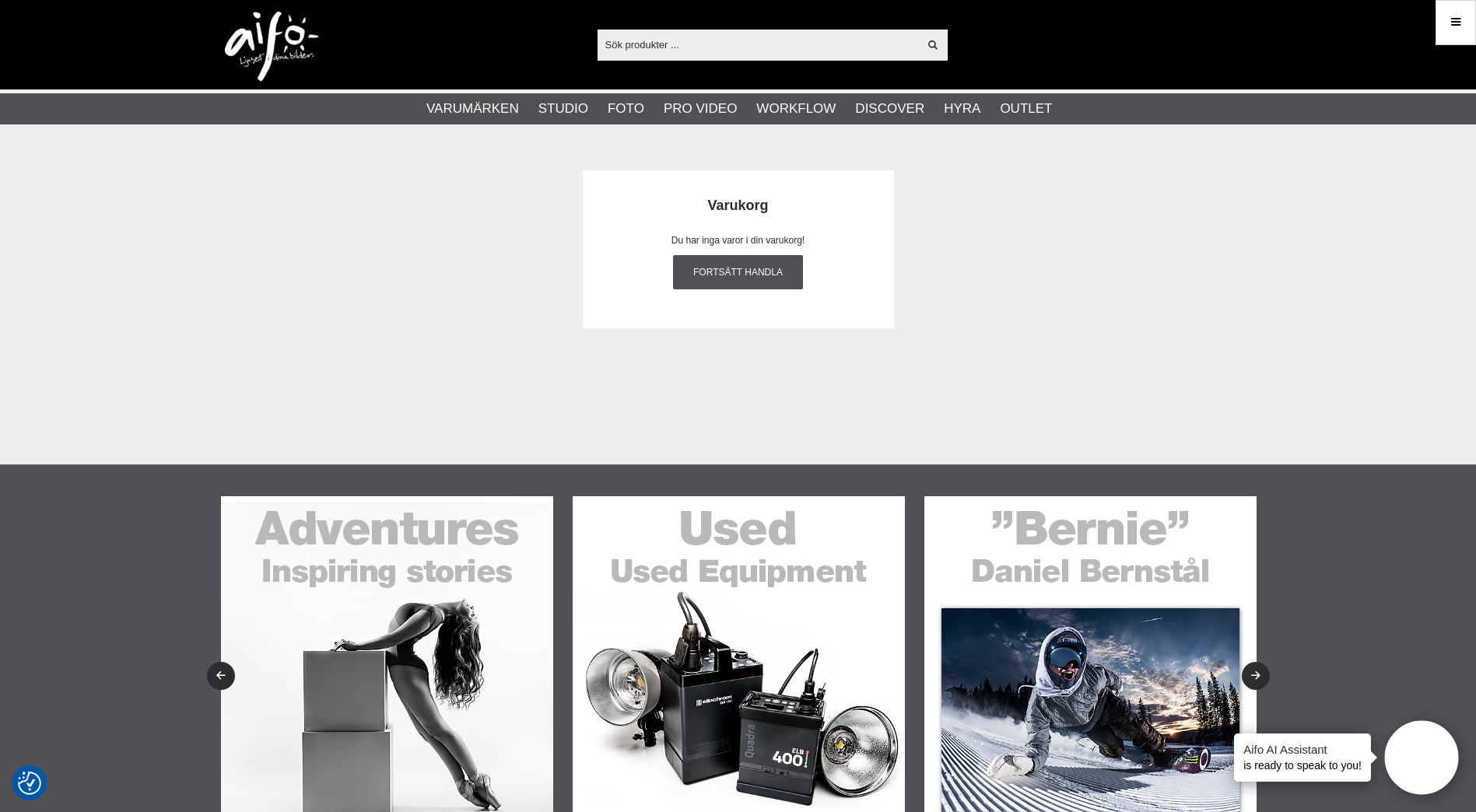
click at [683, 50] on input "text" at bounding box center [759, 44] width 321 height 23
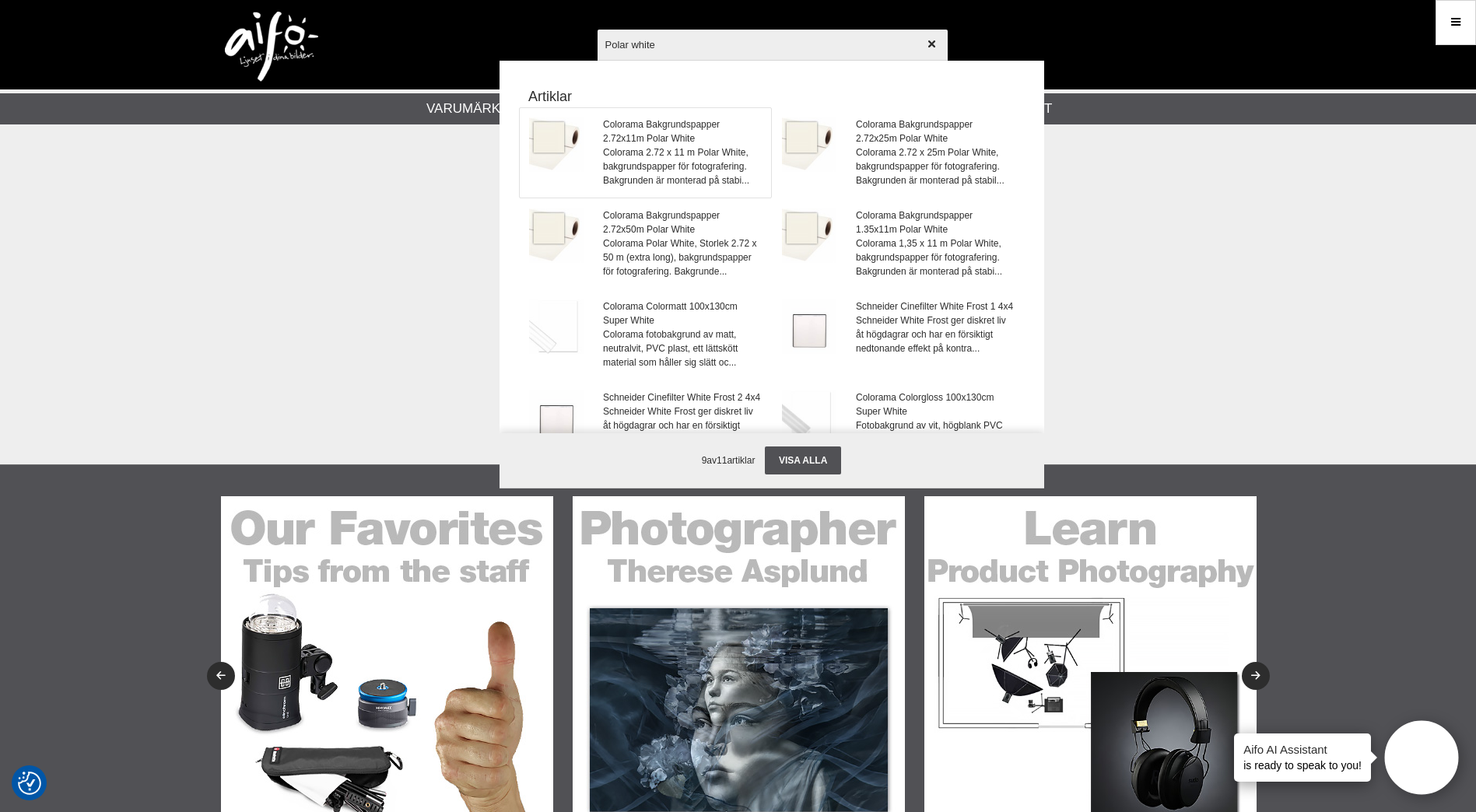
type input "Polar white"
click at [681, 150] on span "Colorama 2.72 x 11 m Polar White, bakgrundspapper för fotografering. Bakgrunden…" at bounding box center [682, 167] width 158 height 42
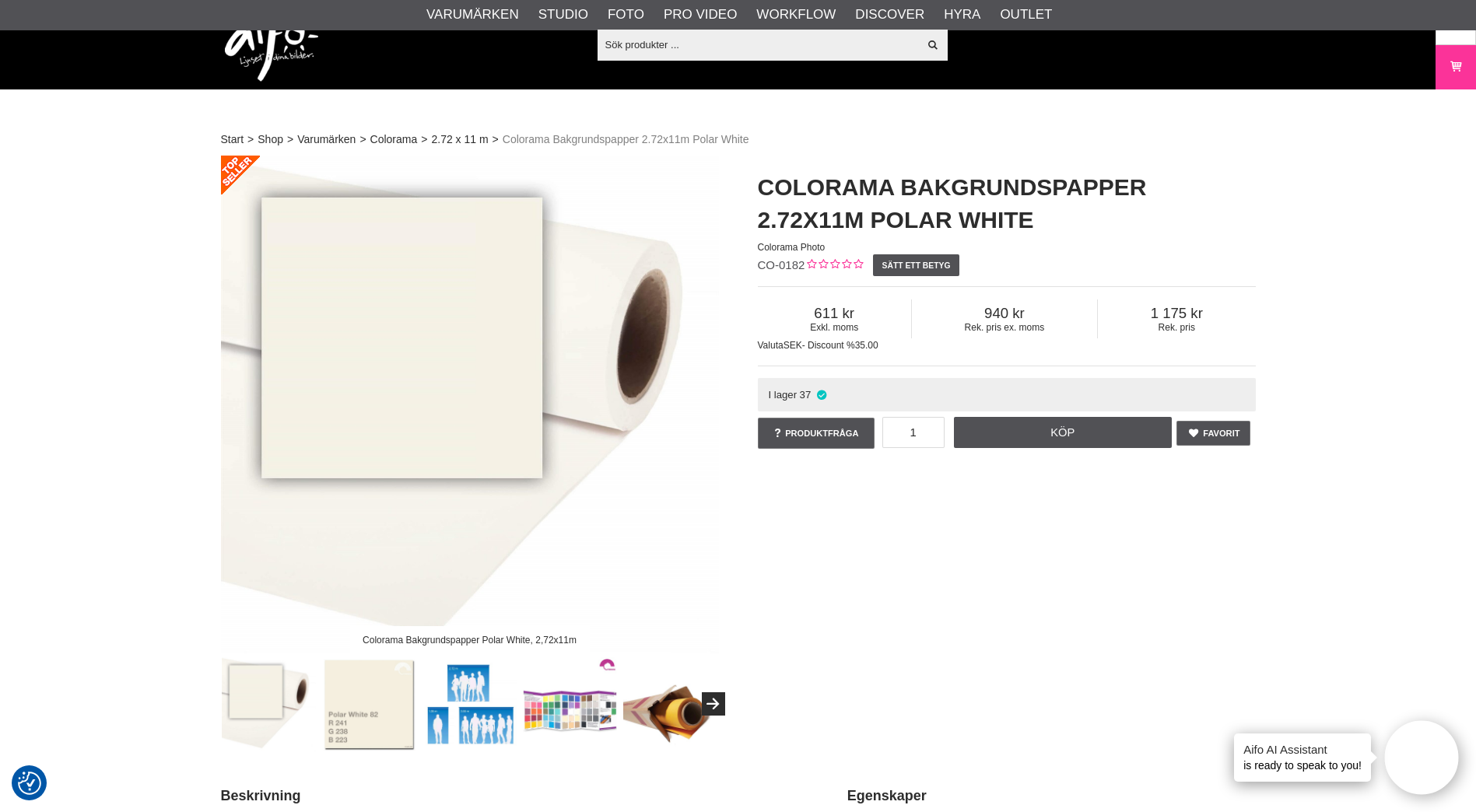
scroll to position [467, 0]
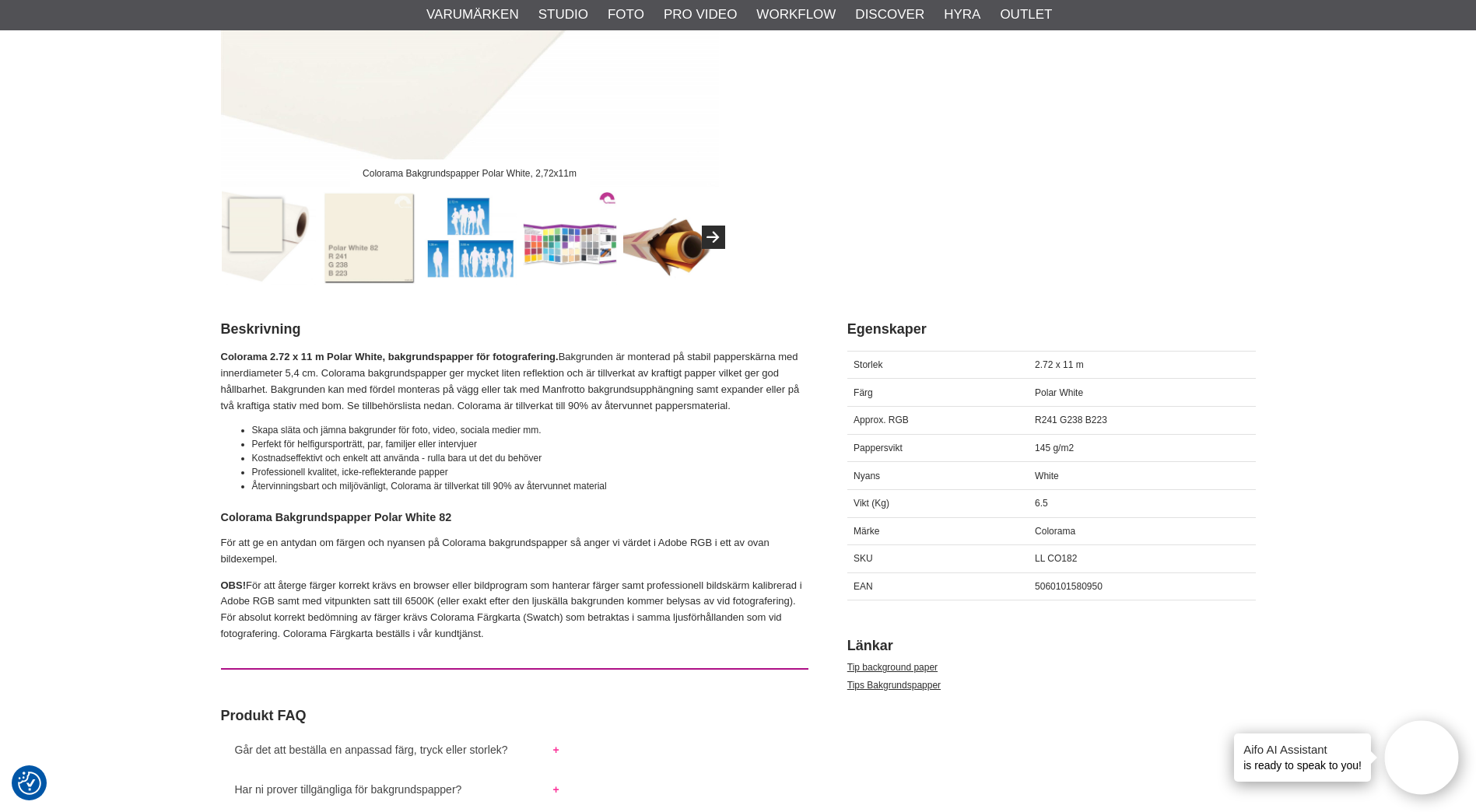
click at [1064, 577] on div "5060101580950" at bounding box center [1142, 587] width 227 height 28
click at [1063, 588] on span "5060101580950" at bounding box center [1068, 587] width 68 height 11
copy span "5060101580950"
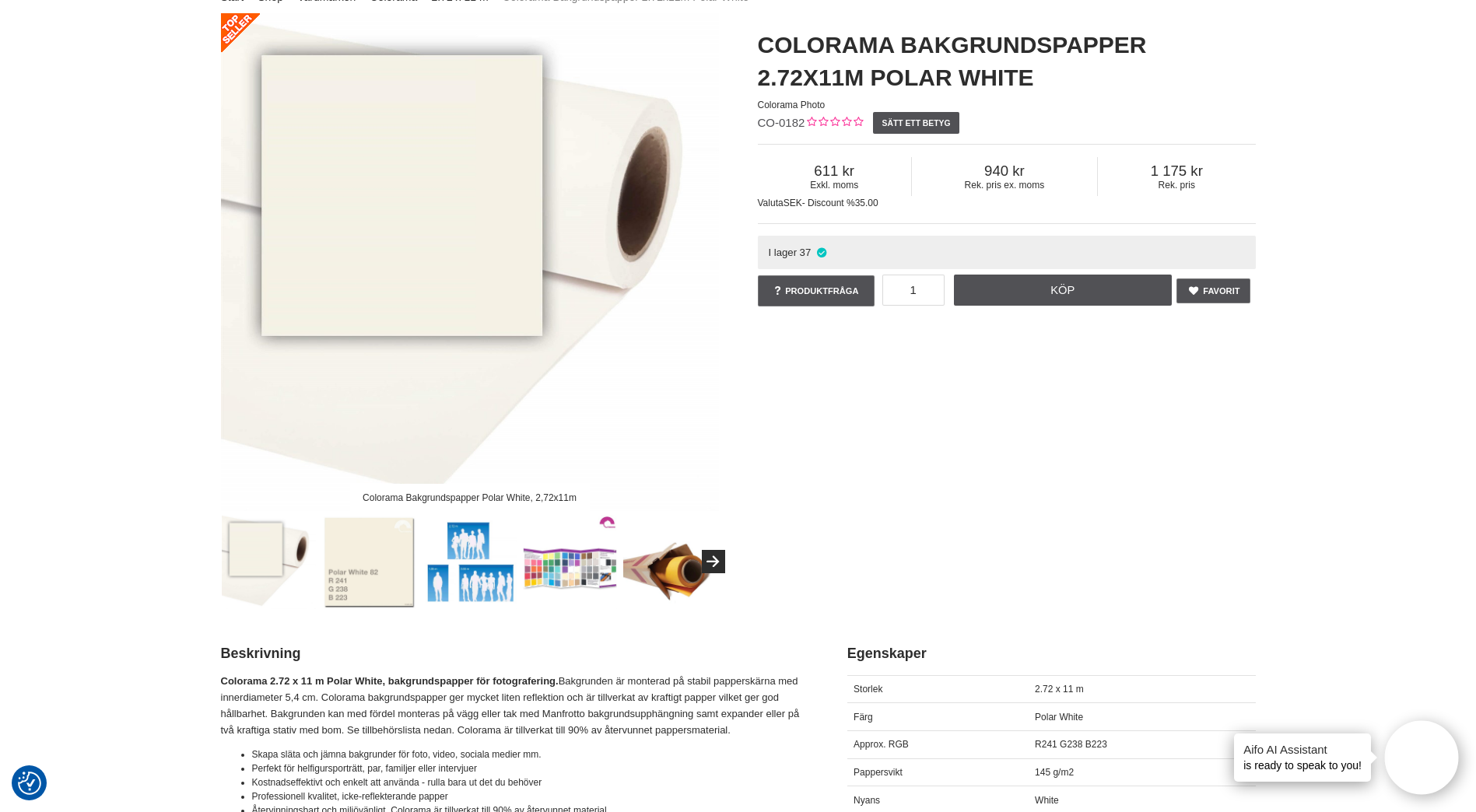
scroll to position [0, 0]
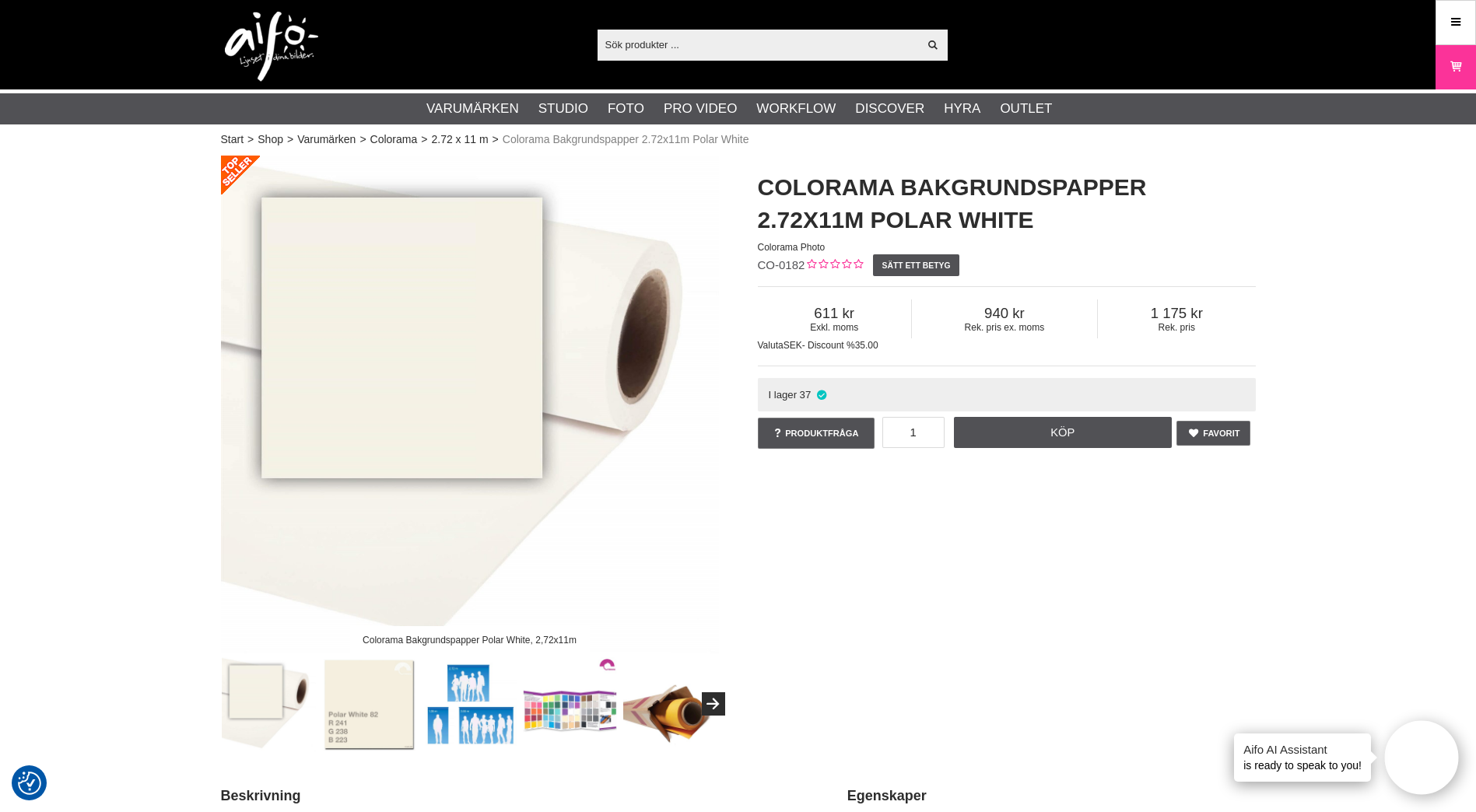
click at [709, 43] on input "text" at bounding box center [759, 44] width 321 height 23
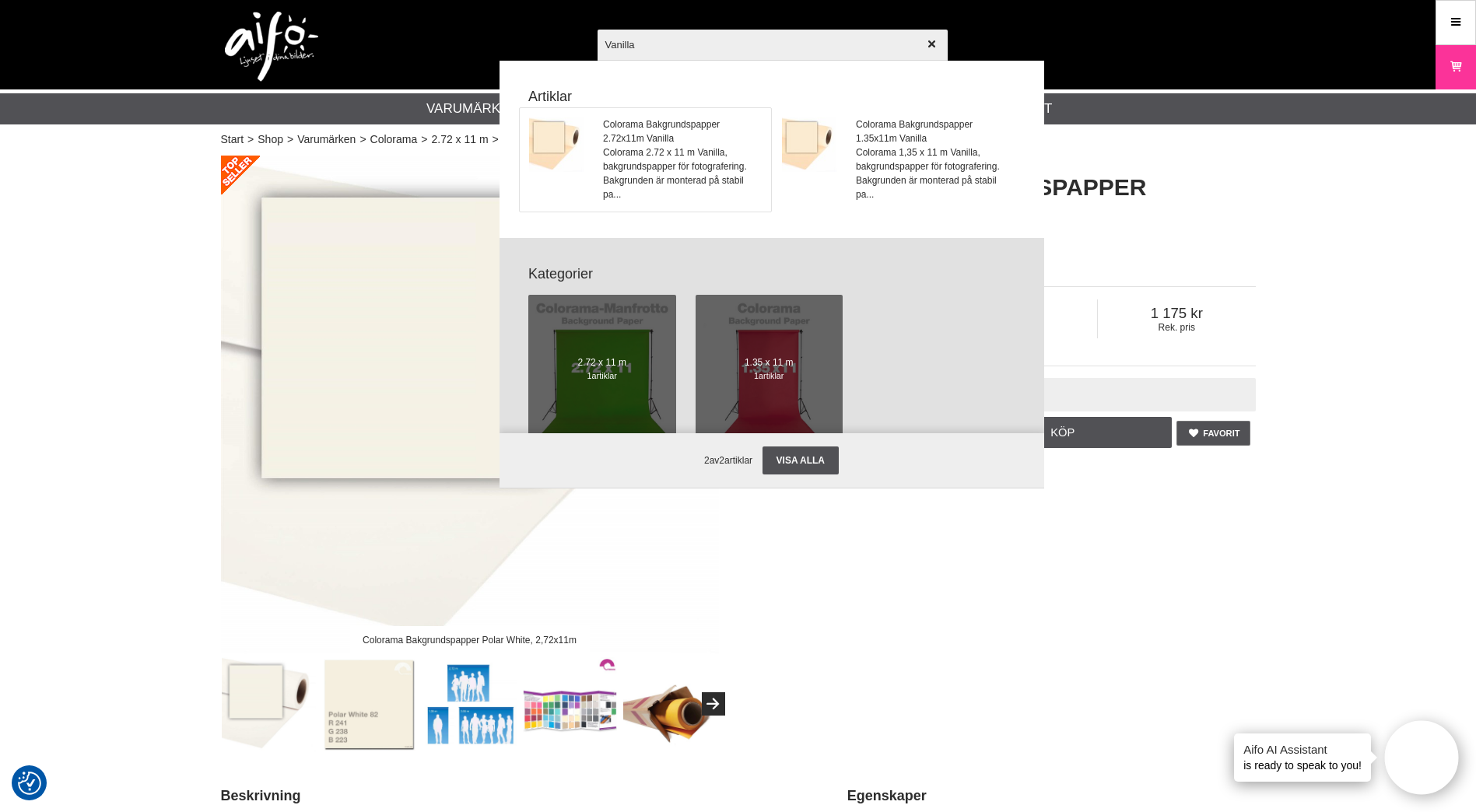
type input "Vanilla"
click at [660, 147] on span "Colorama 2.72 x 11 m Vanilla, bakgrundspapper för fotografering. Bakgrunden är …" at bounding box center [682, 174] width 158 height 56
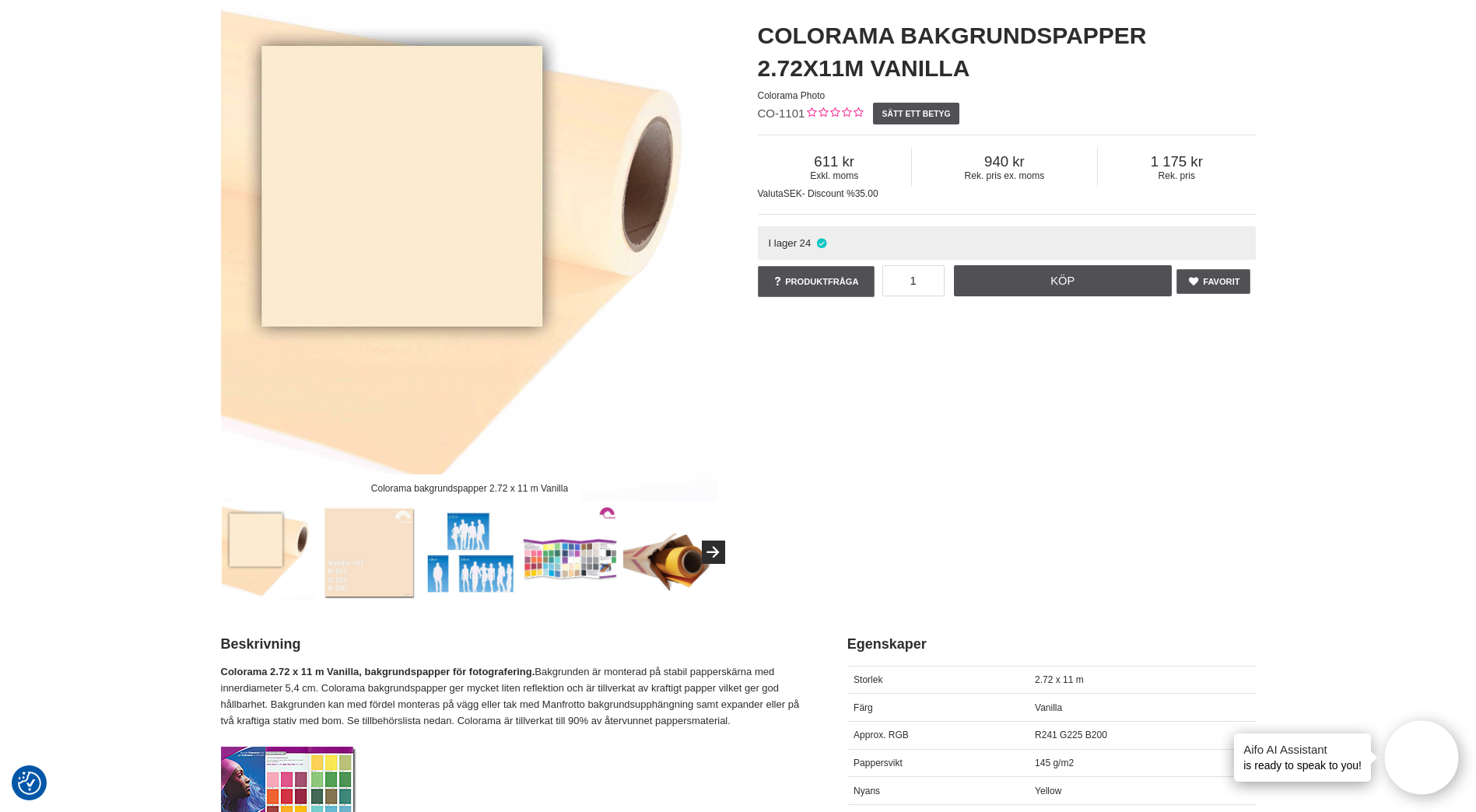
scroll to position [389, 0]
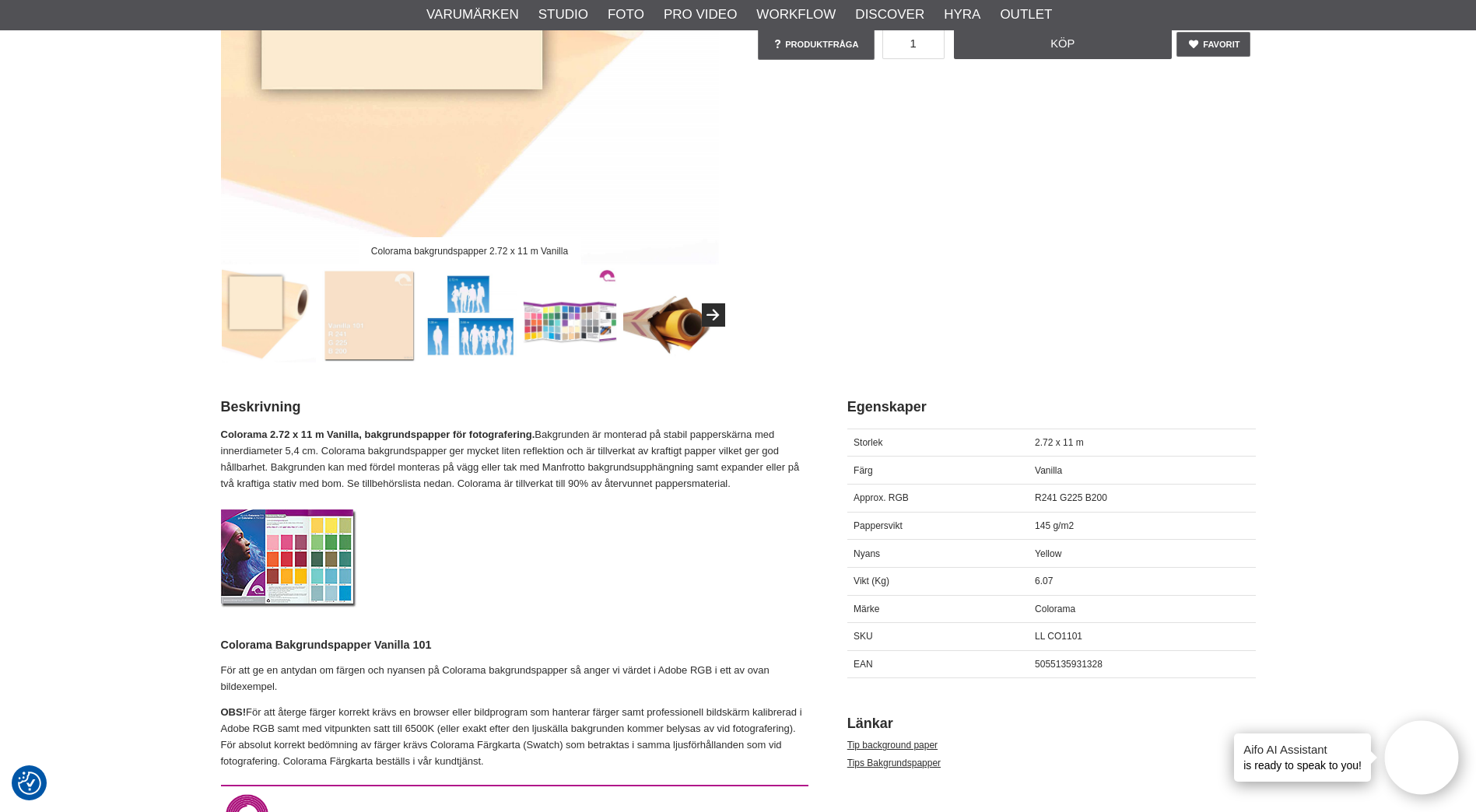
click at [1076, 660] on span "5055135931328" at bounding box center [1068, 664] width 68 height 11
copy span "5055135931328"
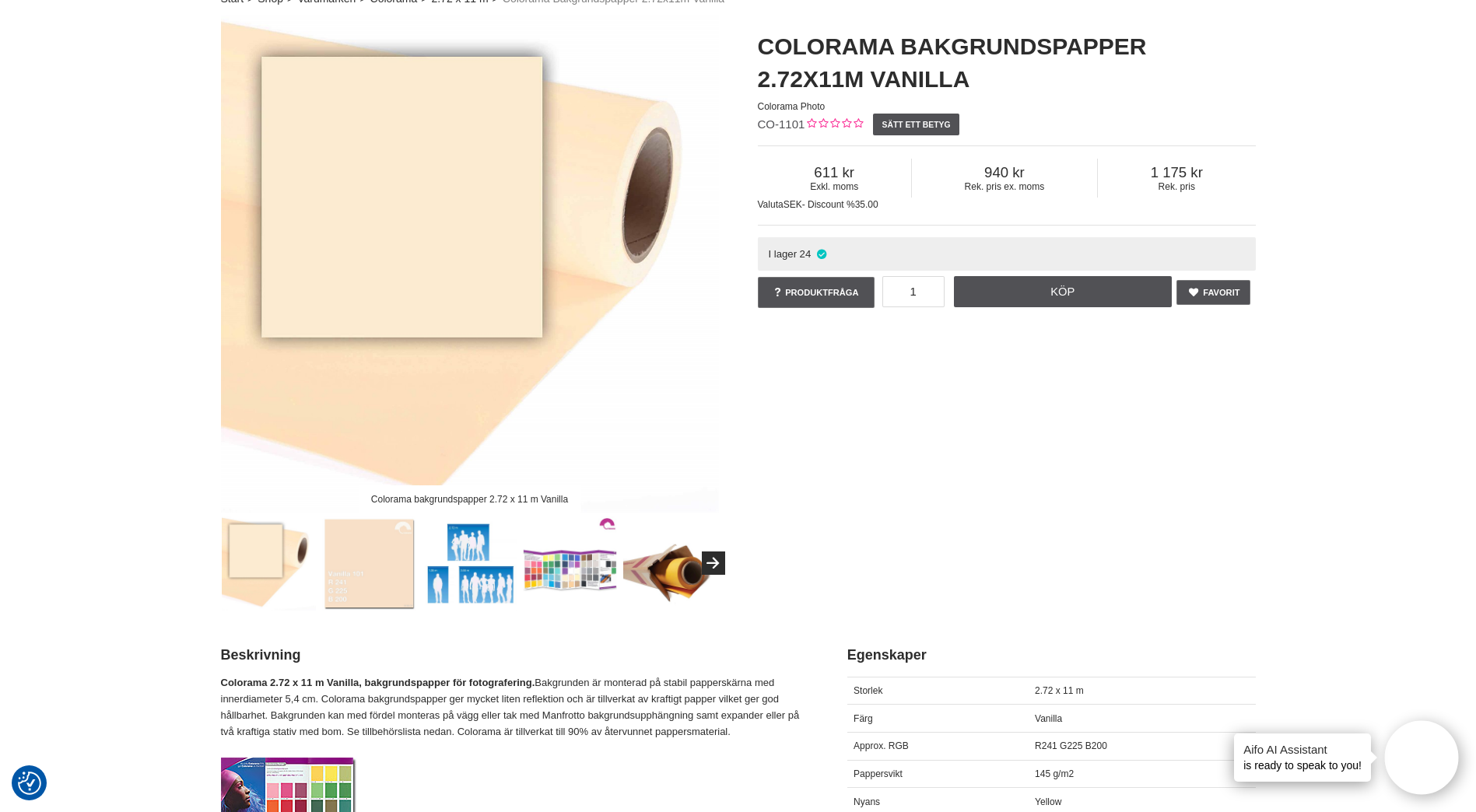
scroll to position [0, 0]
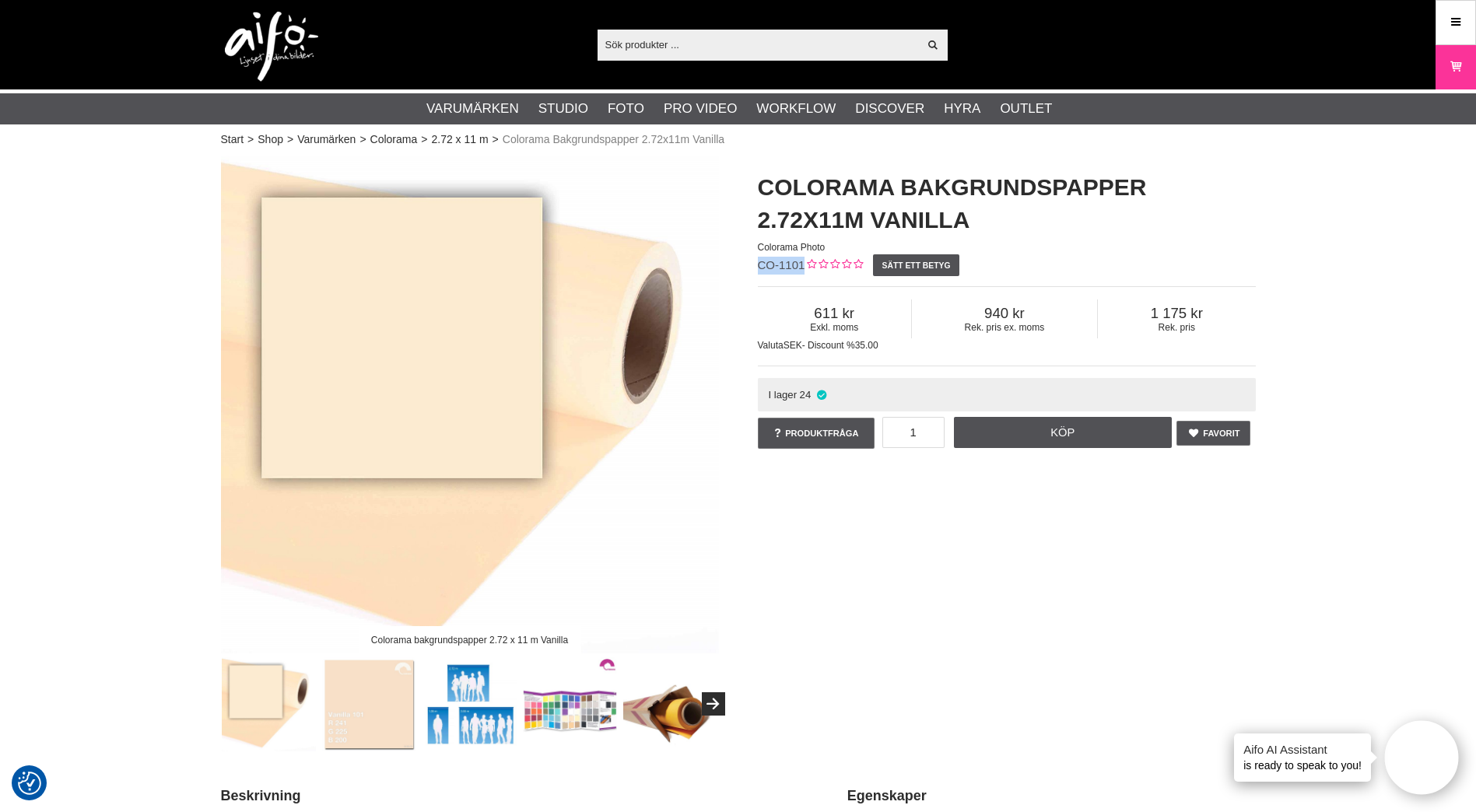
drag, startPoint x: 758, startPoint y: 261, endPoint x: 802, endPoint y: 262, distance: 44.0
click at [802, 262] on span "CO-1101" at bounding box center [781, 264] width 48 height 13
copy span "CO-1101"
click at [724, 40] on input "text" at bounding box center [759, 44] width 321 height 23
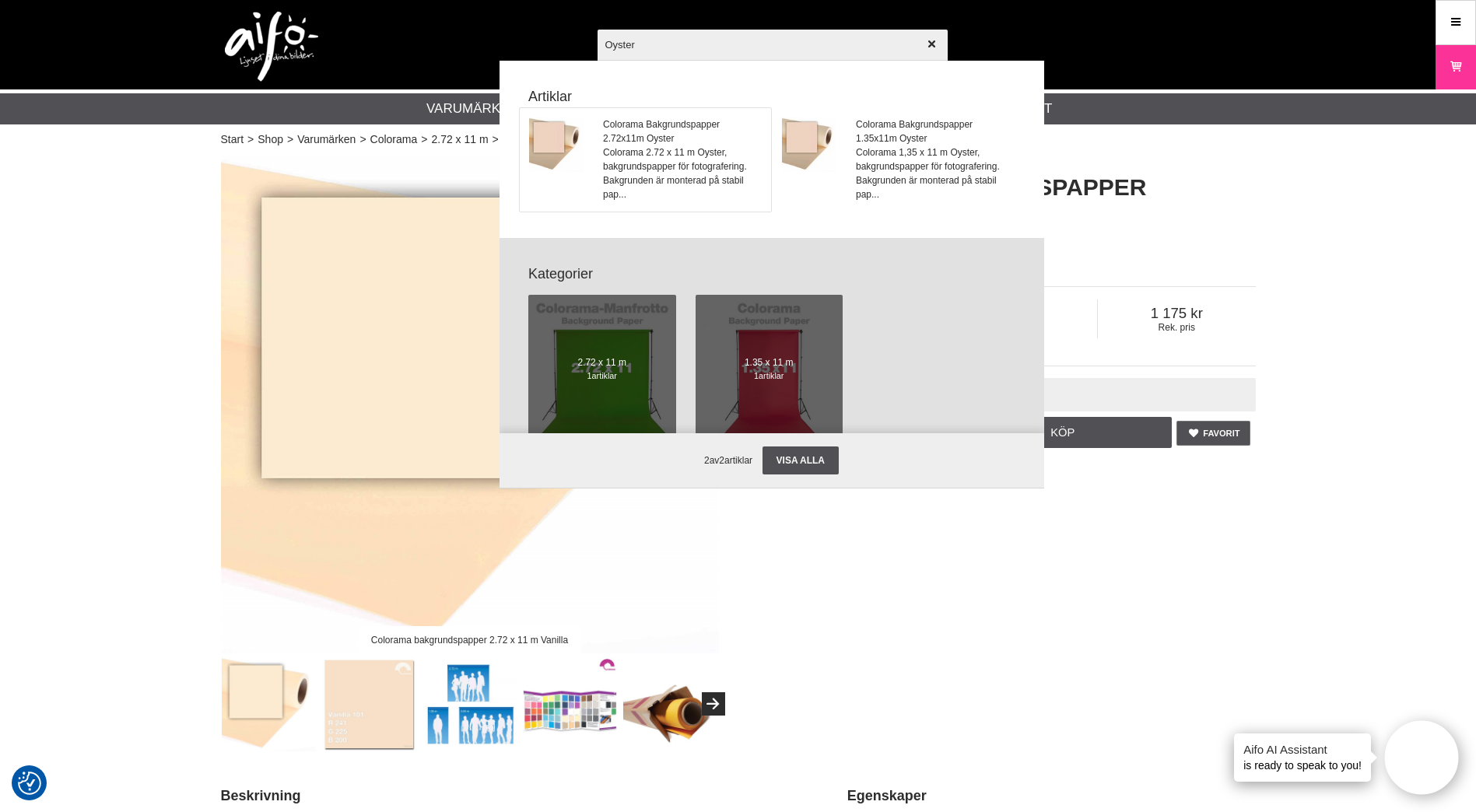
type input "Oyster"
click at [653, 146] on span "Colorama 2.72 x 11 m Oyster, bakgrundspapper för fotografering. Bakgrunden är m…" at bounding box center [682, 174] width 158 height 56
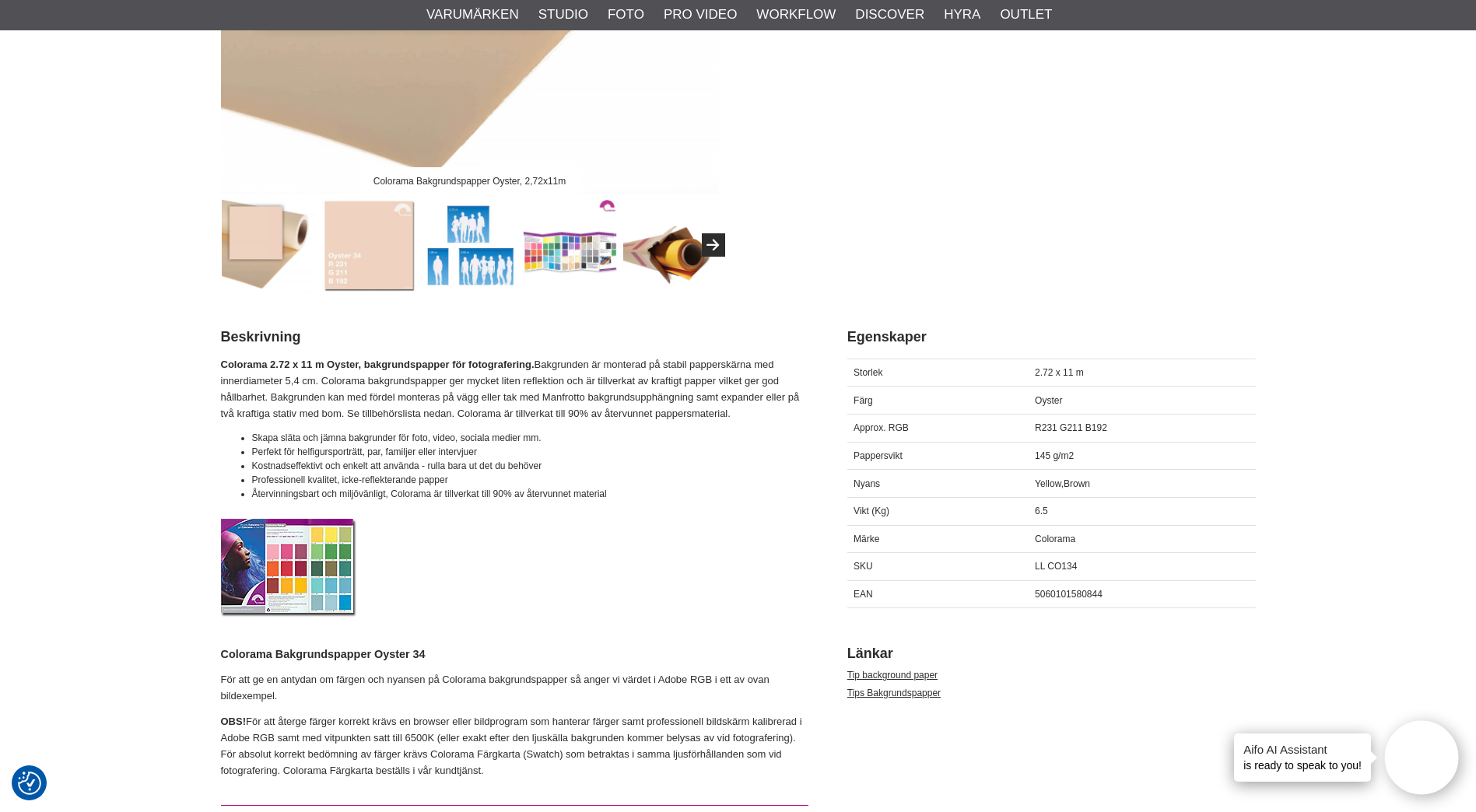
scroll to position [467, 0]
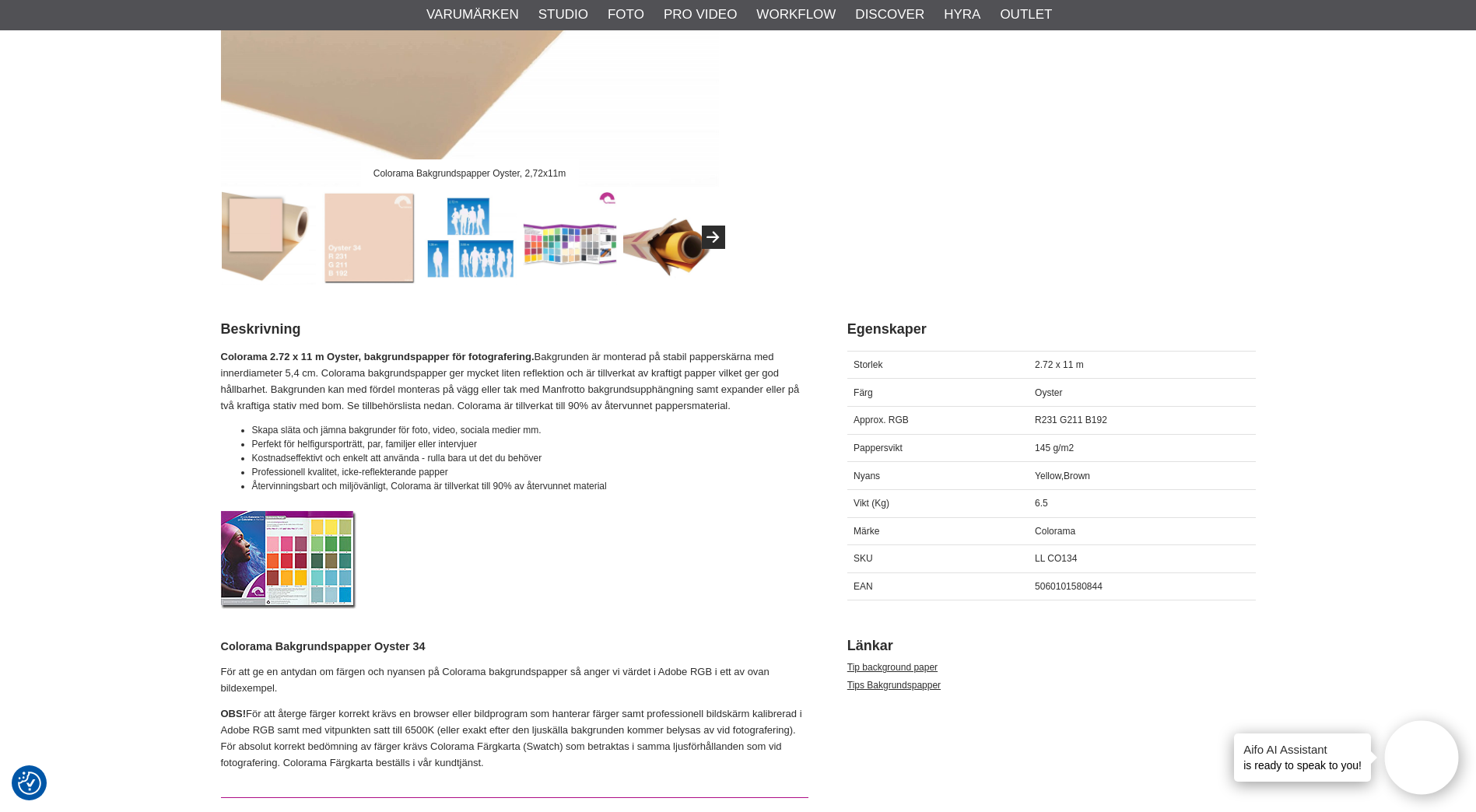
click at [1082, 584] on span "5060101580844" at bounding box center [1068, 587] width 68 height 11
copy span "5060101580844"
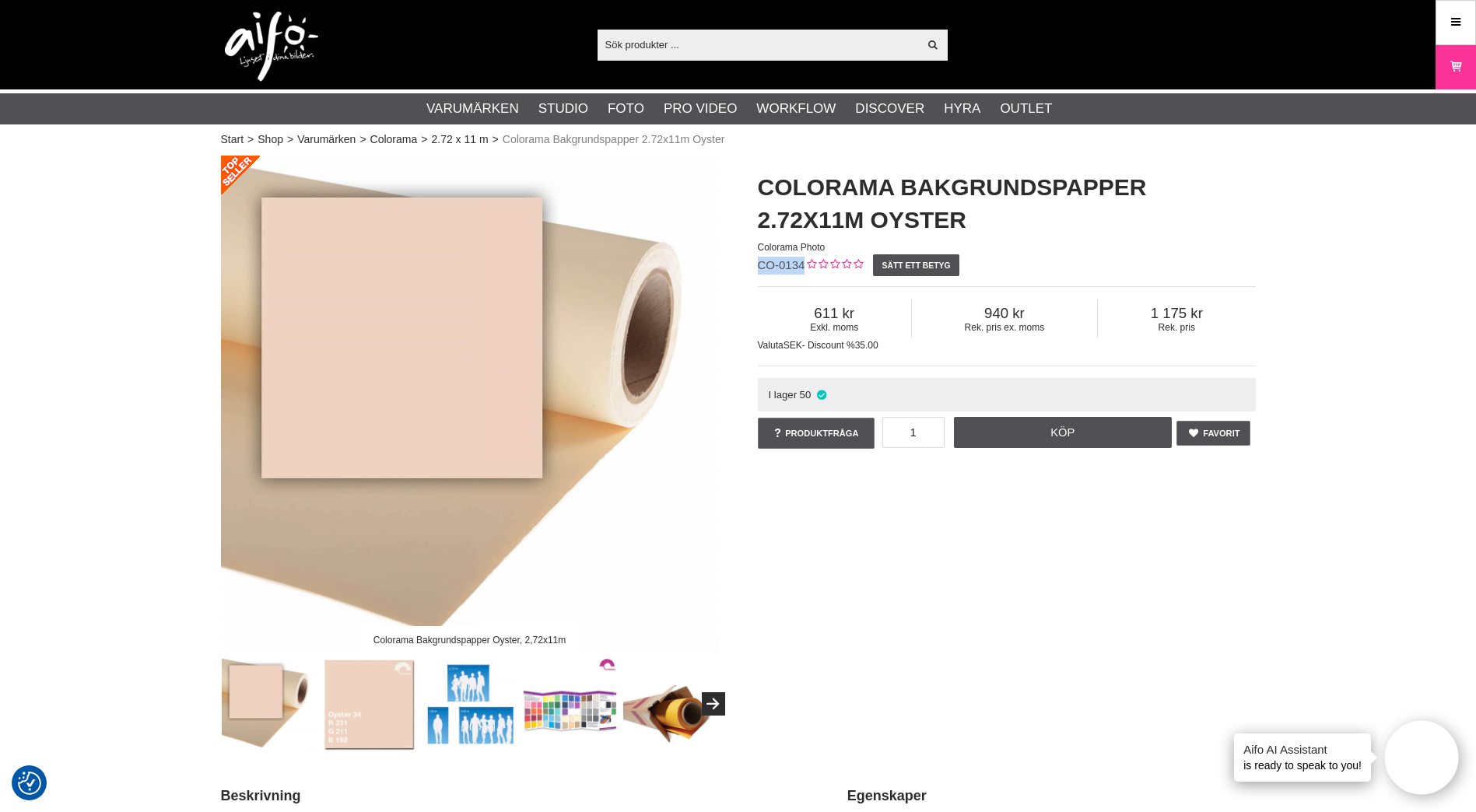
drag, startPoint x: 757, startPoint y: 262, endPoint x: 803, endPoint y: 263, distance: 46.0
click at [803, 263] on span "CO-0134" at bounding box center [781, 264] width 48 height 13
copy span "CO-0134"
click at [780, 36] on input "text" at bounding box center [759, 44] width 321 height 23
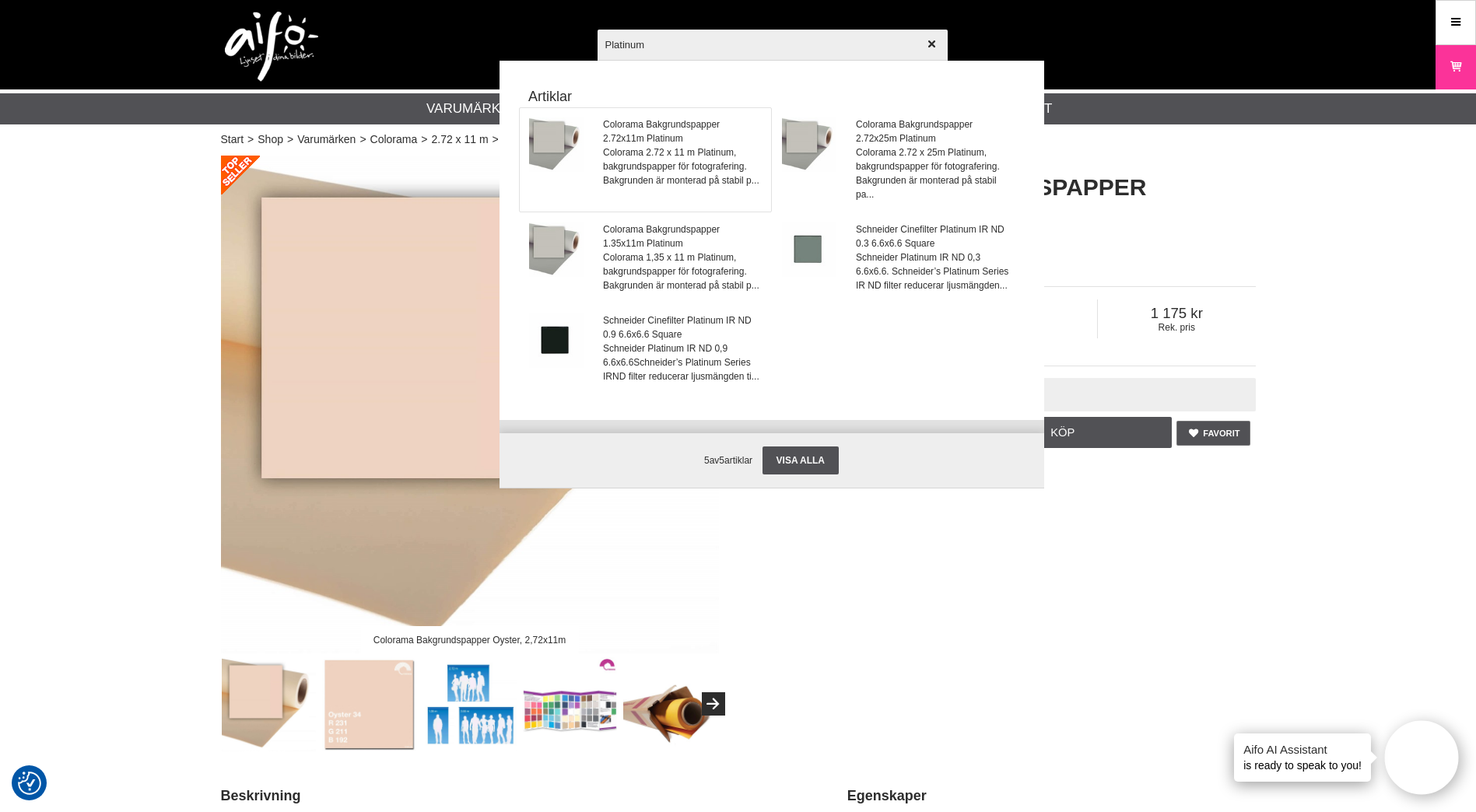
type input "Platinum"
click at [678, 134] on span "Colorama Bakgrundspapper 2.72x11m Platinum" at bounding box center [682, 132] width 158 height 28
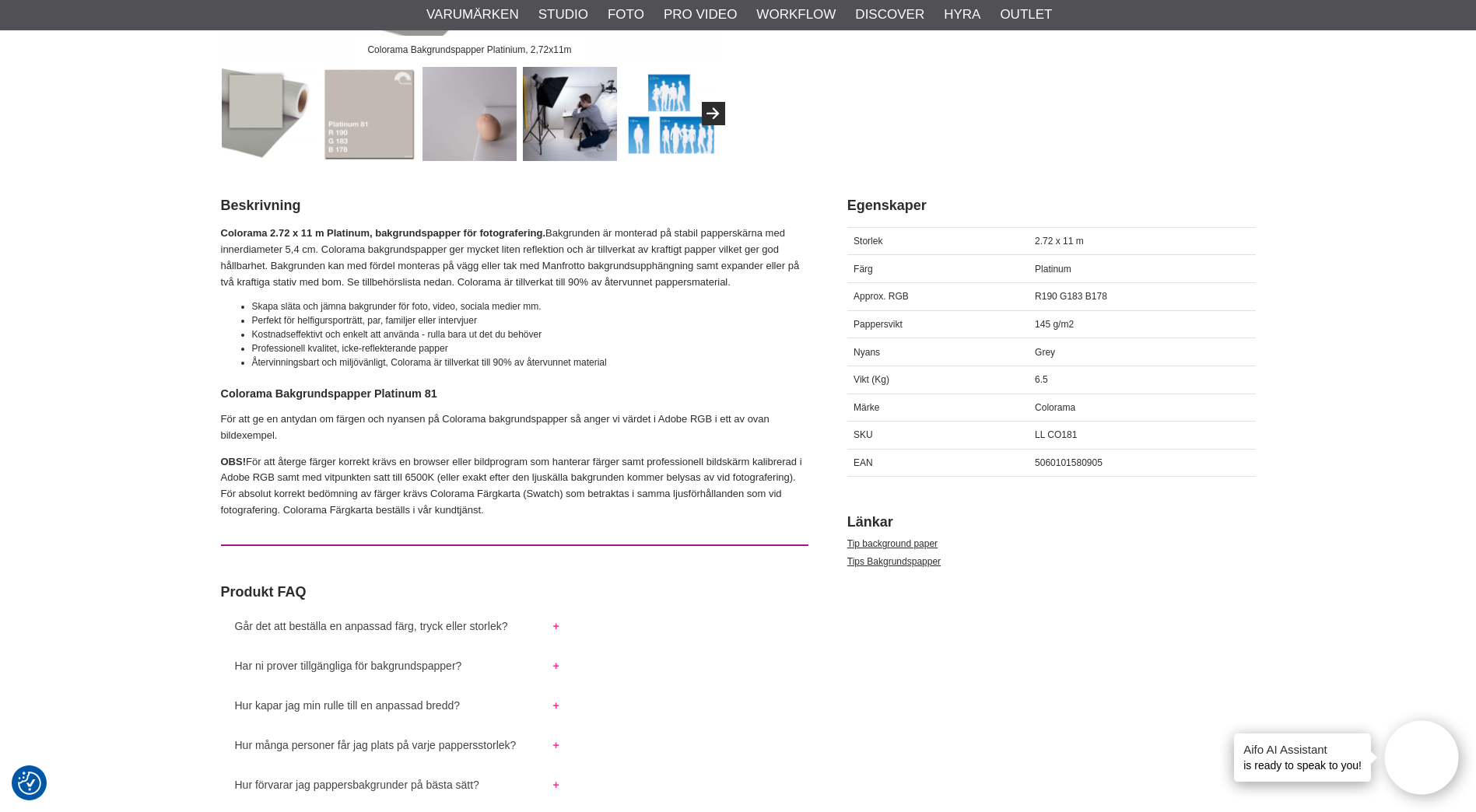
scroll to position [622, 0]
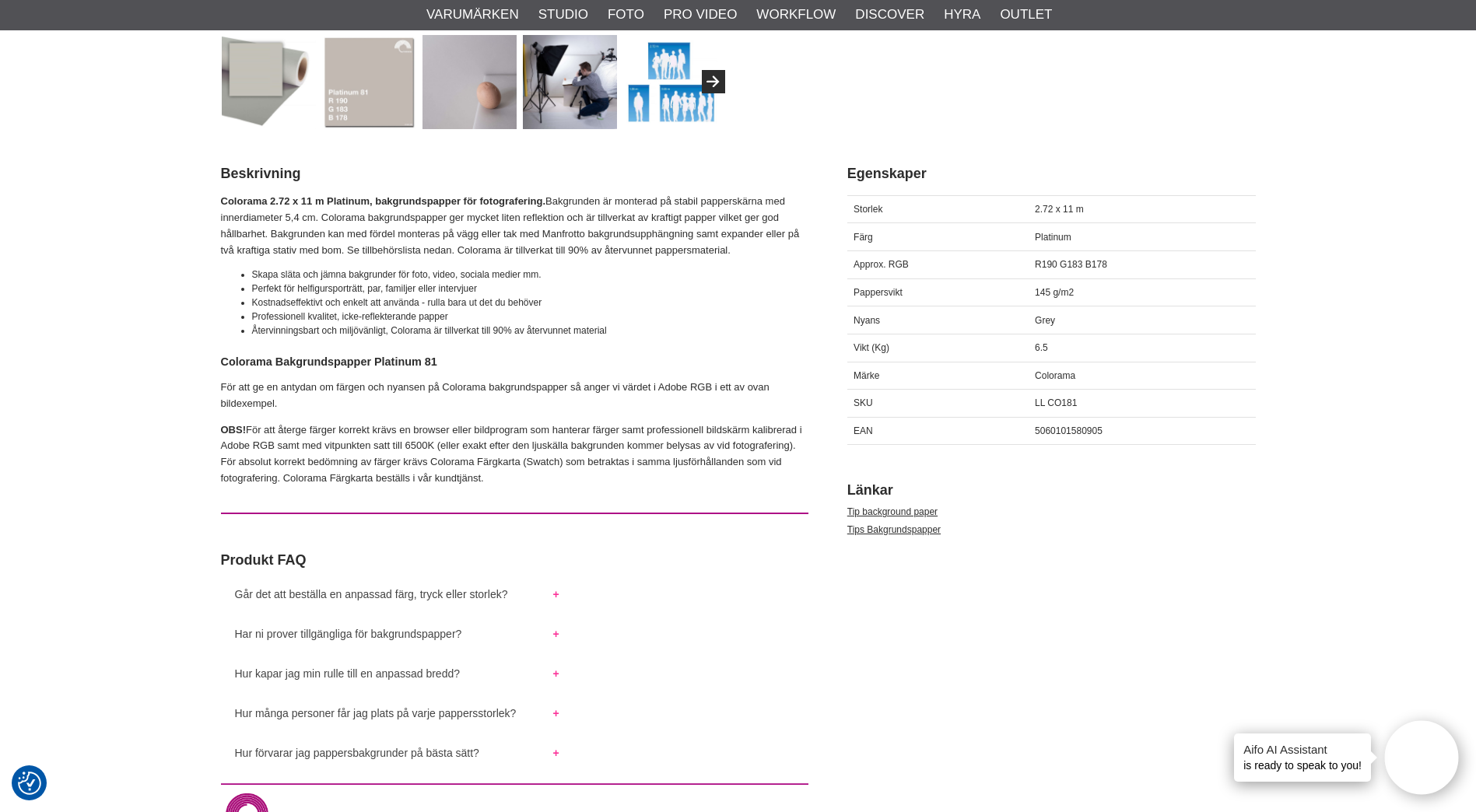
click at [1085, 423] on div "5060101580905" at bounding box center [1142, 431] width 227 height 28
click at [1081, 429] on span "5060101580905" at bounding box center [1068, 431] width 68 height 11
copy span "5060101580905"
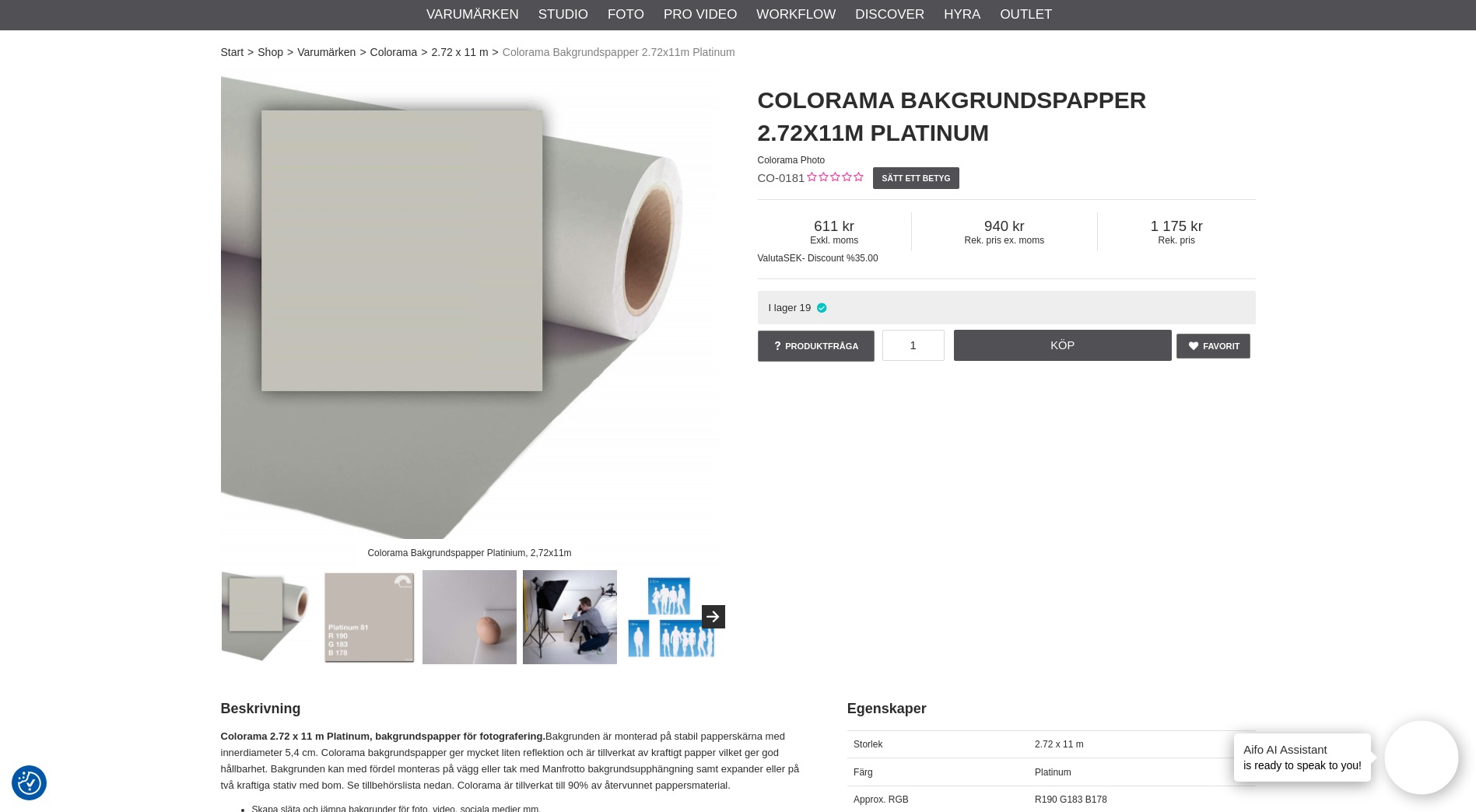
scroll to position [0, 0]
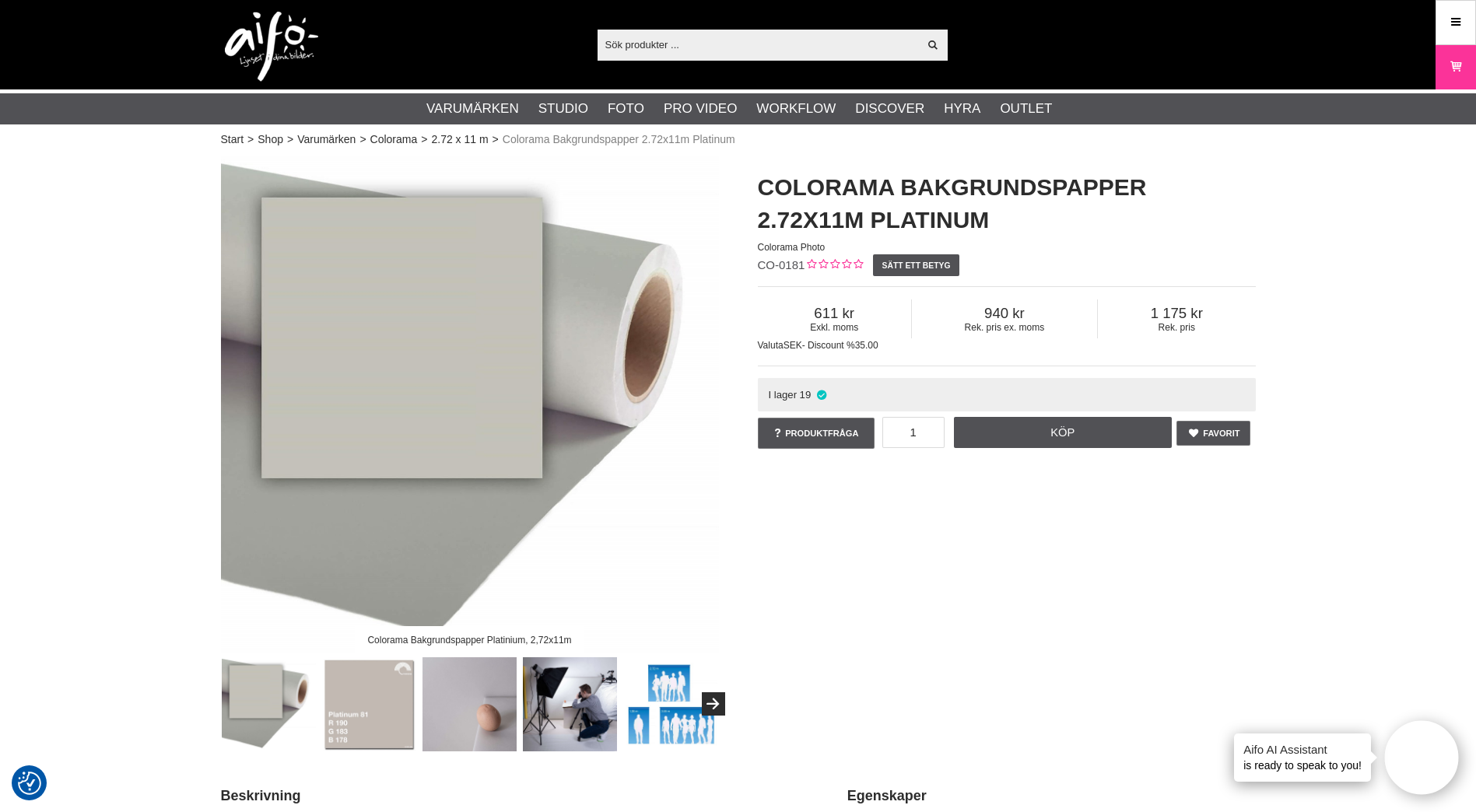
click at [664, 46] on input "text" at bounding box center [759, 44] width 321 height 23
paste input "CO-1101"
type input "CO-1101"
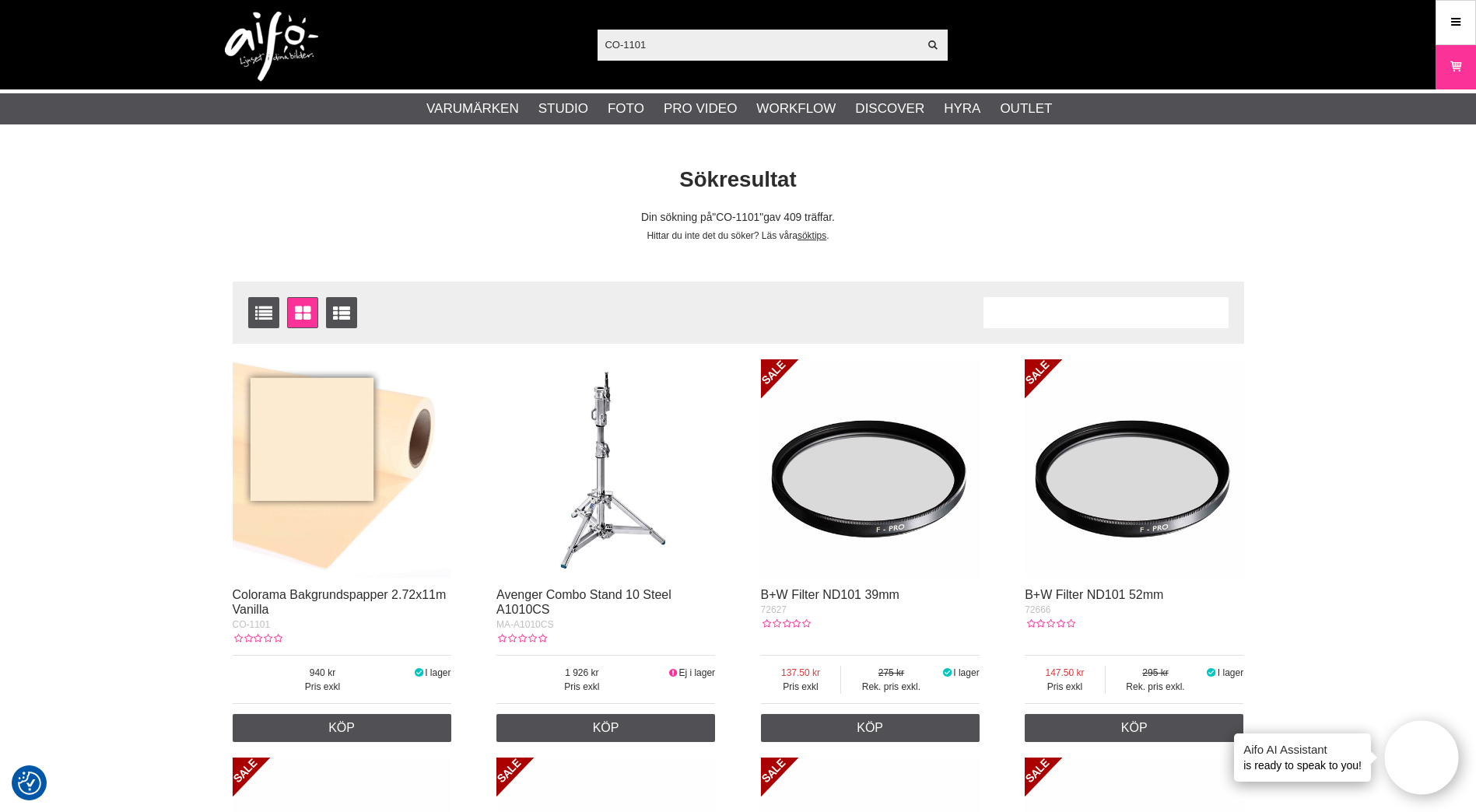
click at [305, 468] on img at bounding box center [342, 468] width 218 height 218
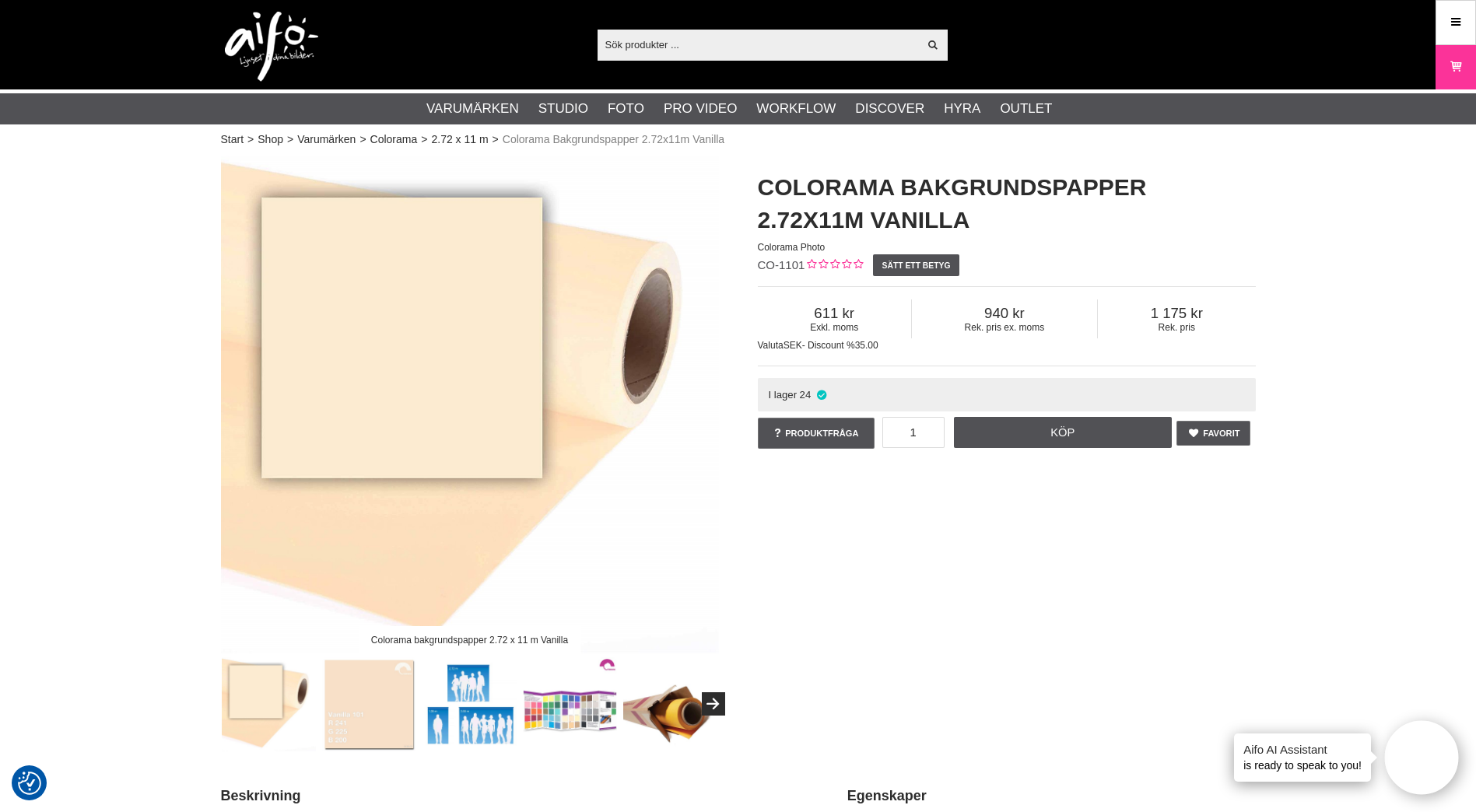
drag, startPoint x: 79, startPoint y: 259, endPoint x: 73, endPoint y: 251, distance: 10.0
drag, startPoint x: 73, startPoint y: 251, endPoint x: 70, endPoint y: 243, distance: 8.5
drag, startPoint x: 1327, startPoint y: 201, endPoint x: 1322, endPoint y: 177, distance: 24.5
drag, startPoint x: 1322, startPoint y: 177, endPoint x: 1360, endPoint y: 153, distance: 44.9
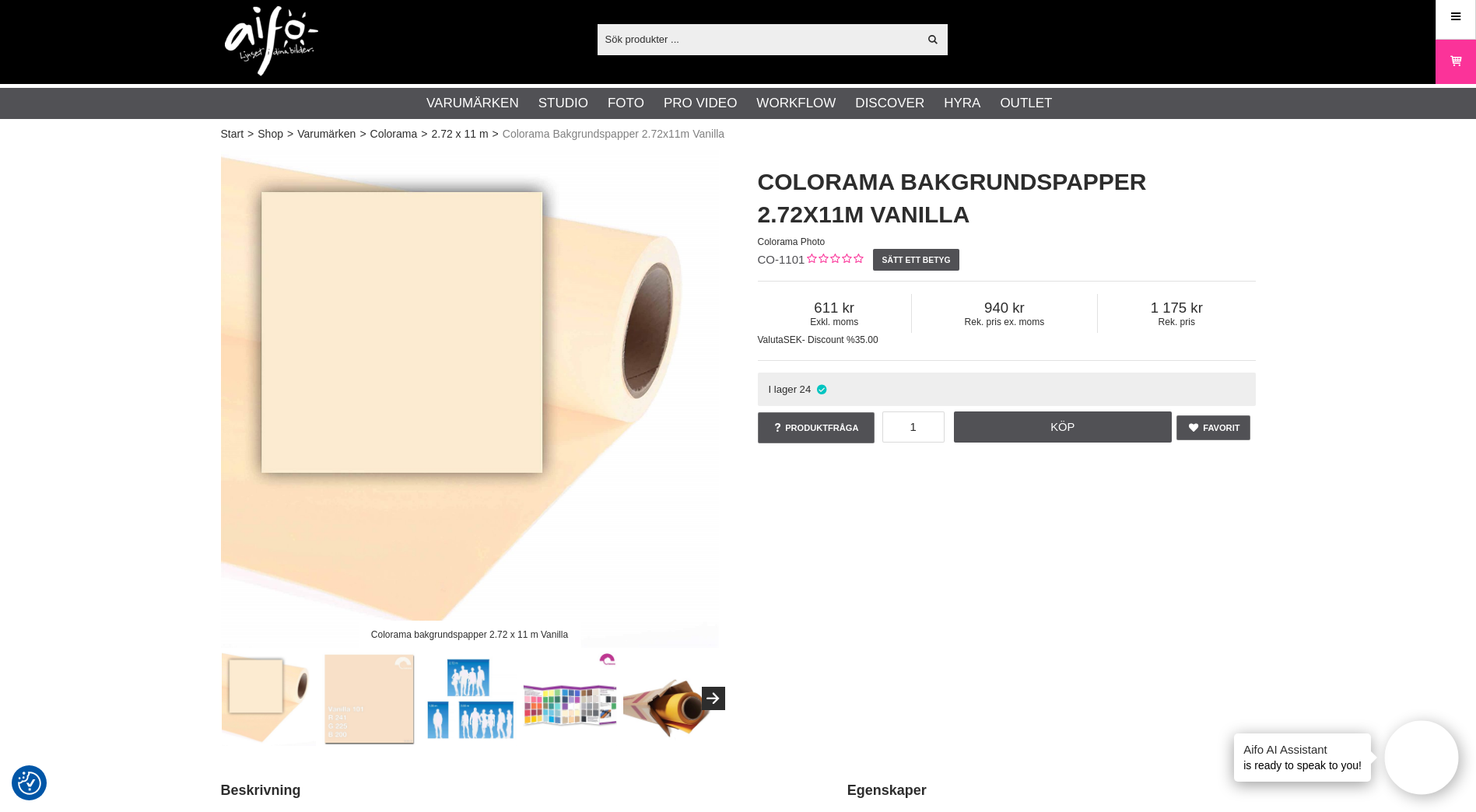
scroll to position [26, 0]
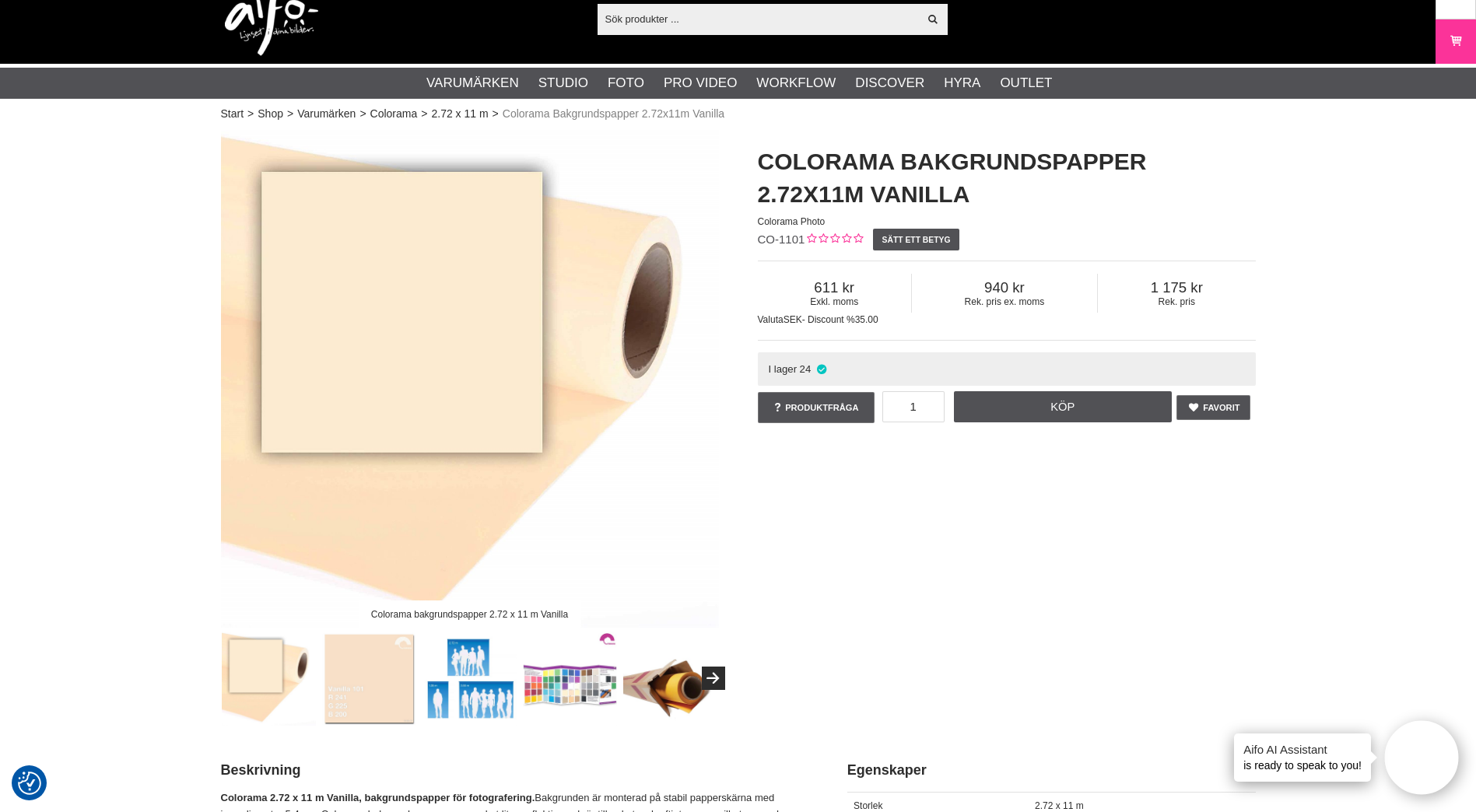
drag, startPoint x: 109, startPoint y: 175, endPoint x: 100, endPoint y: 166, distance: 12.7
drag, startPoint x: 100, startPoint y: 166, endPoint x: 93, endPoint y: 157, distance: 11.4
click at [1117, 407] on link "Köp" at bounding box center [1063, 407] width 218 height 31
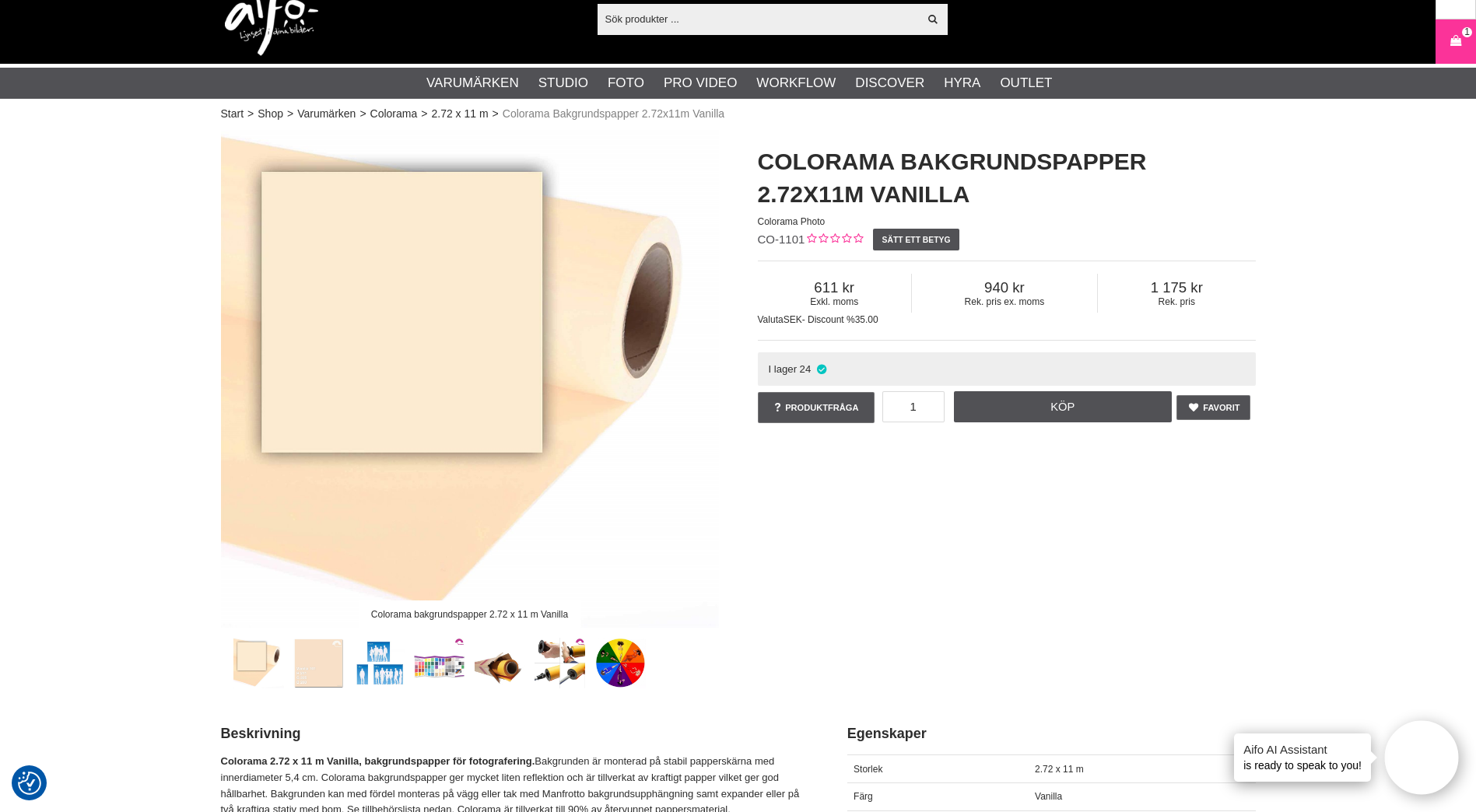
click at [686, 23] on input "text" at bounding box center [759, 19] width 321 height 23
paste input "CUC3215-ORG"
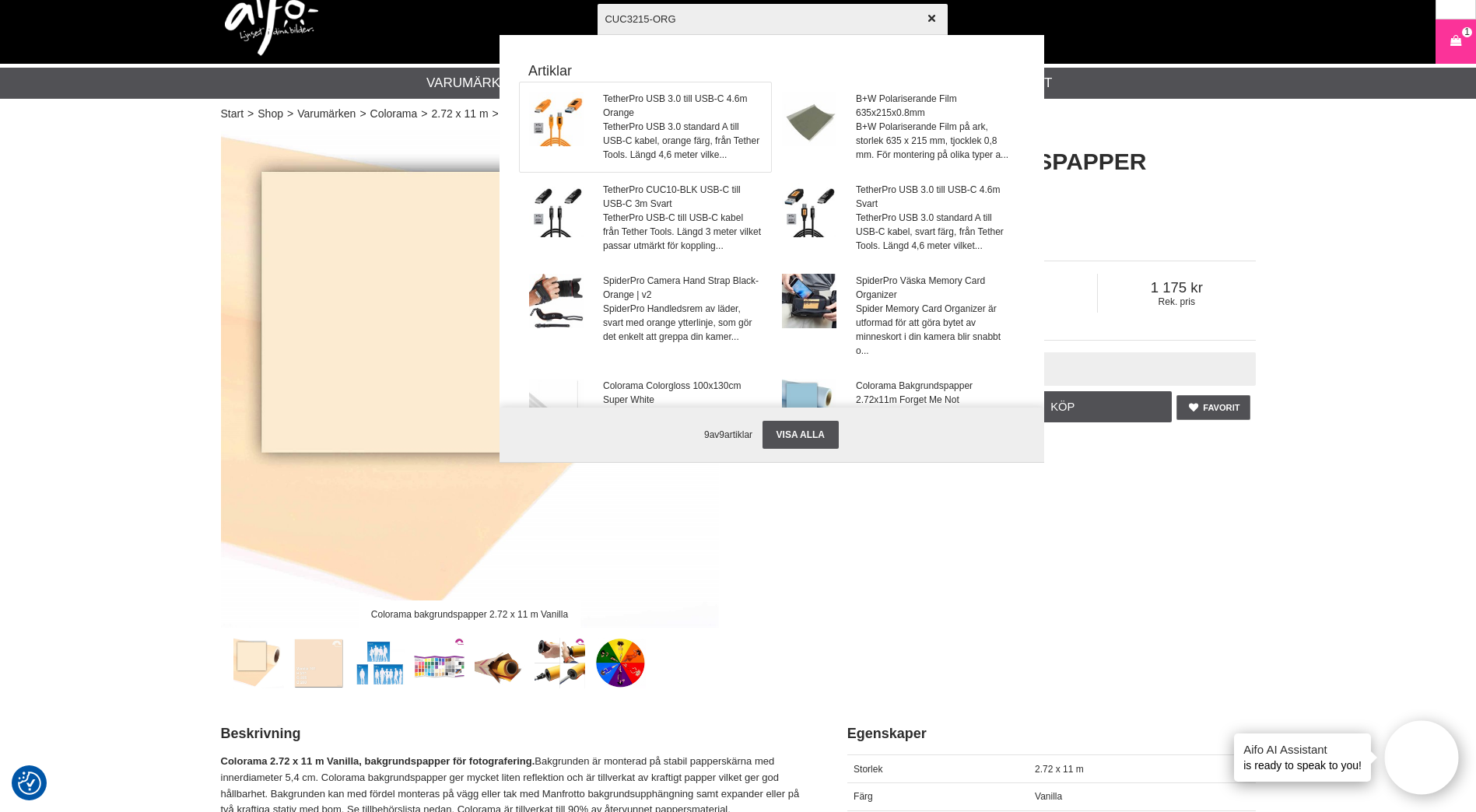
type input "CUC3215-ORG"
click at [655, 126] on span "TetherPro USB 3.0 standard A till USB-C kabel, orange färg, från Tether Tools. …" at bounding box center [682, 141] width 158 height 42
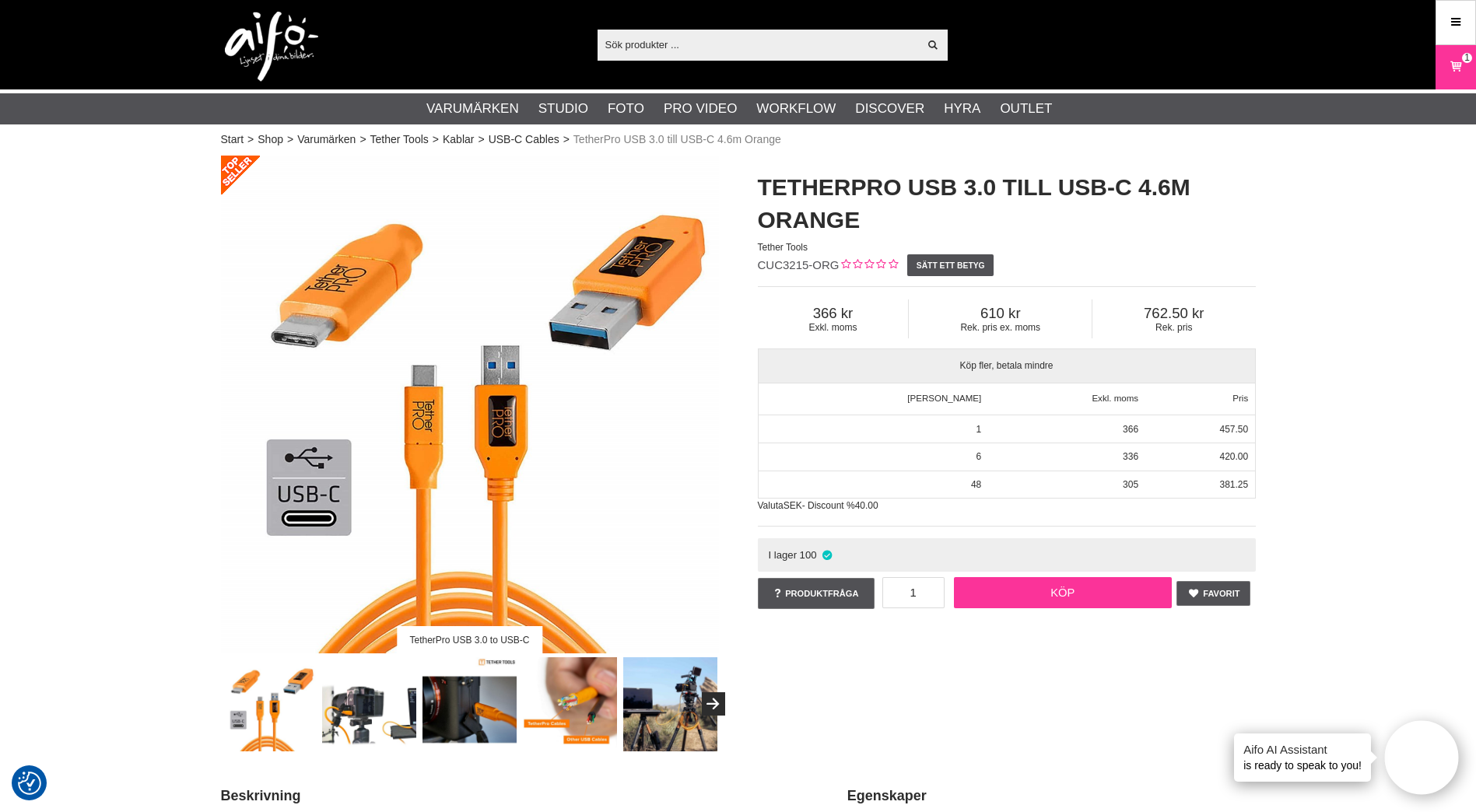
click at [1009, 591] on link "Köp" at bounding box center [1063, 593] width 218 height 31
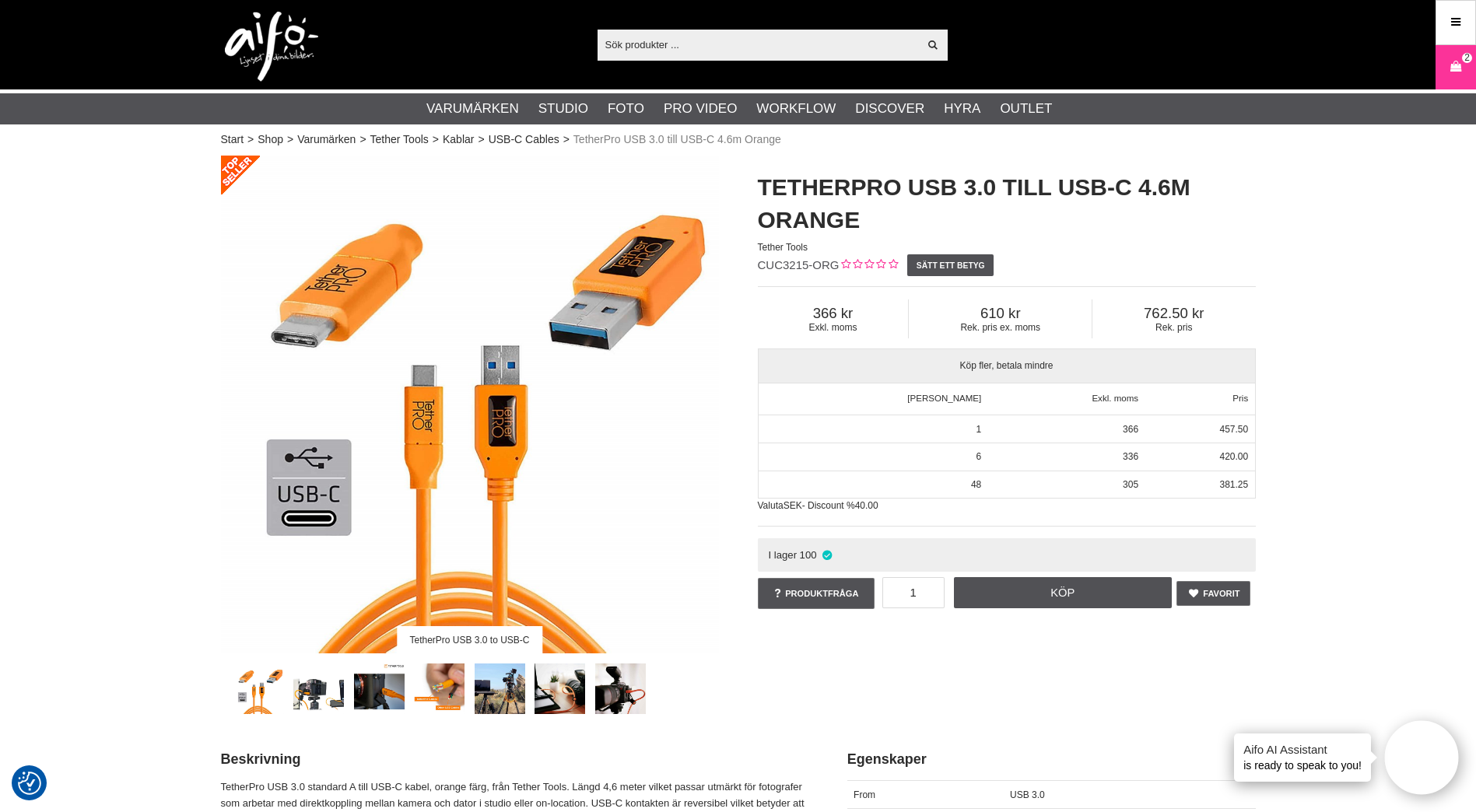
click at [719, 40] on input "text" at bounding box center [759, 44] width 321 height 23
paste input "CU5430ORG"
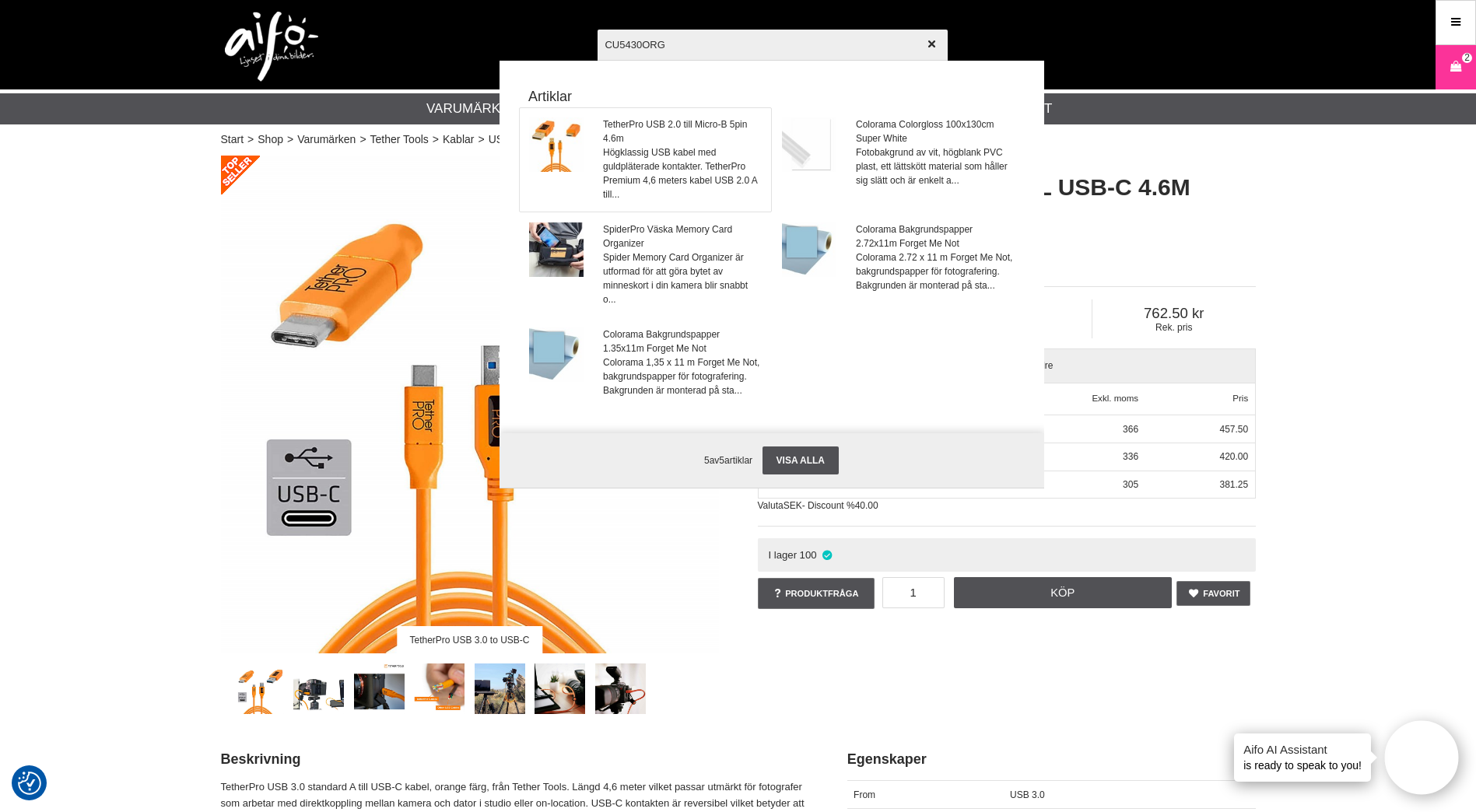
type input "CU5430ORG"
click at [660, 146] on span "Högklassig USB kabel med guldpläterade kontakter. TetherPro Premium 4,6 meters …" at bounding box center [682, 174] width 158 height 56
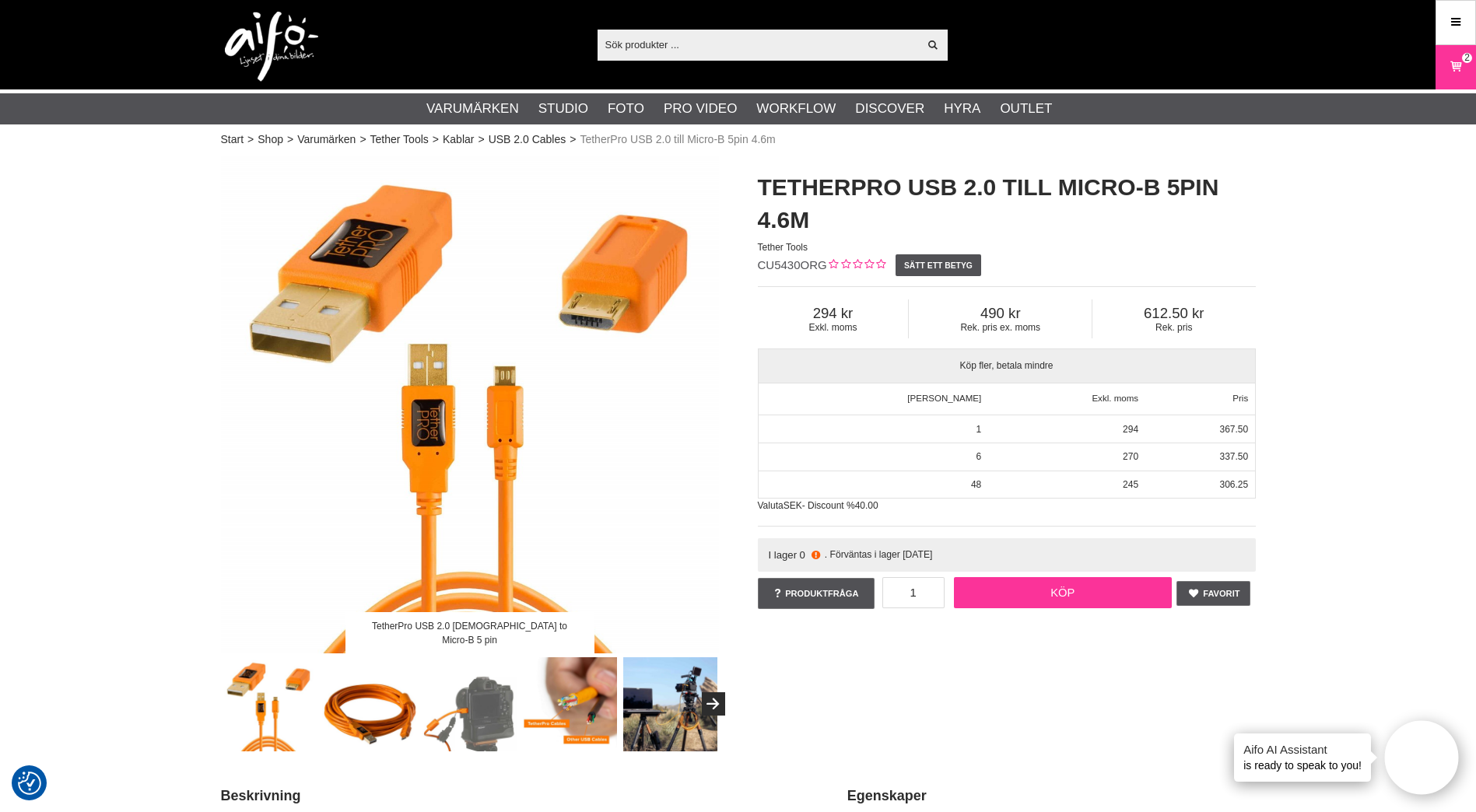
click at [1060, 590] on link "Köp" at bounding box center [1063, 593] width 218 height 31
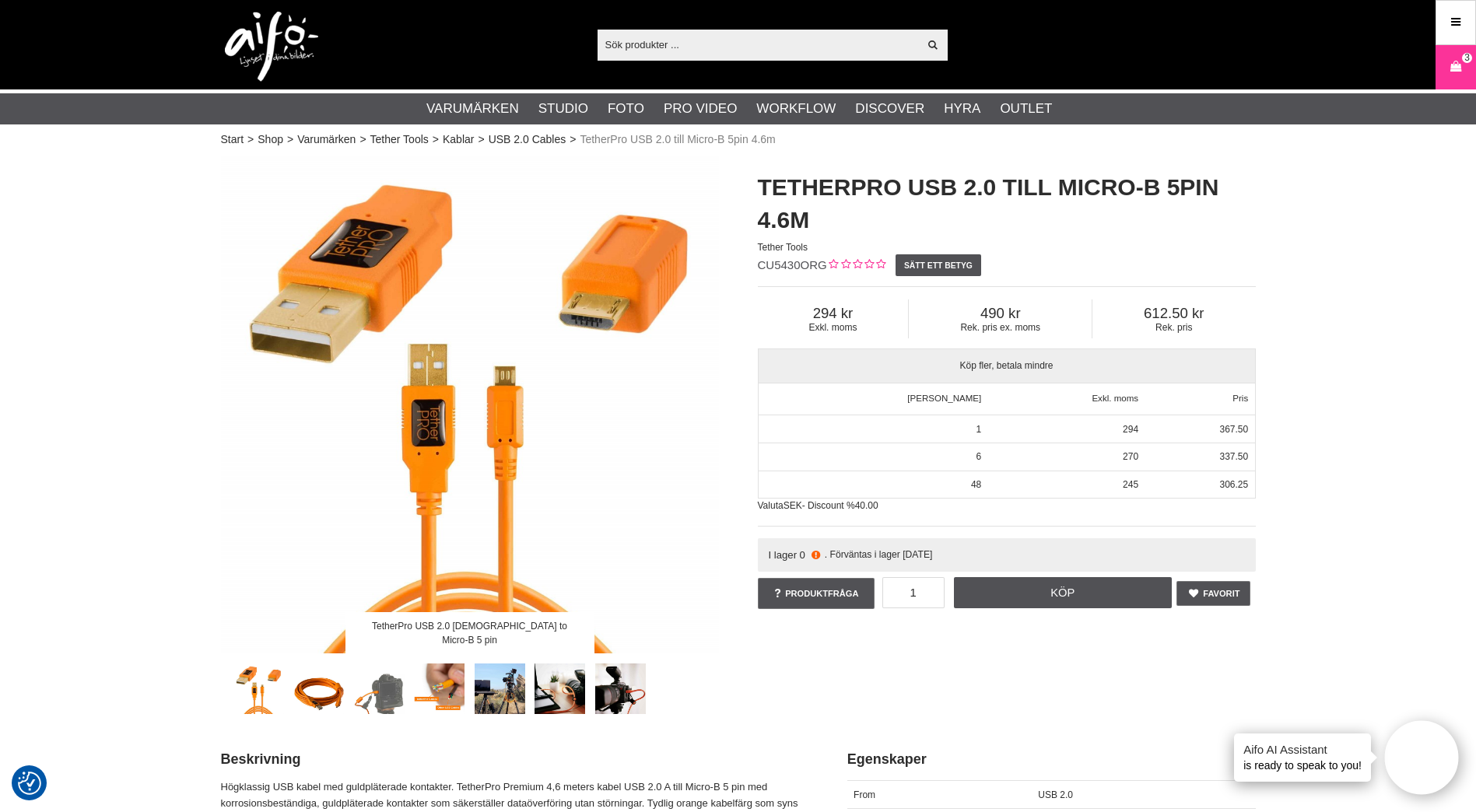
click at [704, 37] on input "text" at bounding box center [759, 44] width 321 height 23
paste input "CU5451"
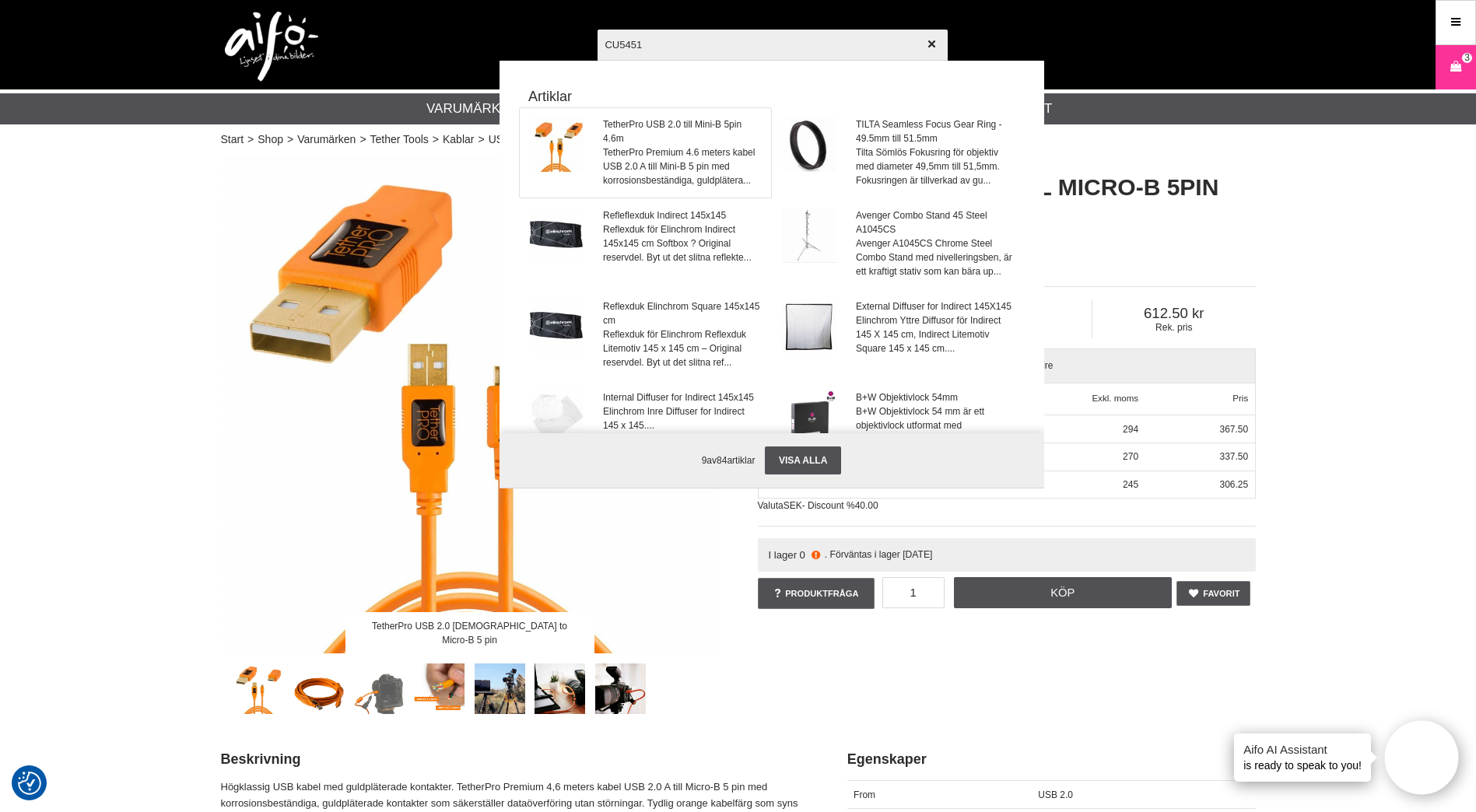
type input "CU5451"
click at [635, 132] on span "TetherPro USB 2.0 till Mini-B 5pin 4.6m" at bounding box center [682, 132] width 158 height 28
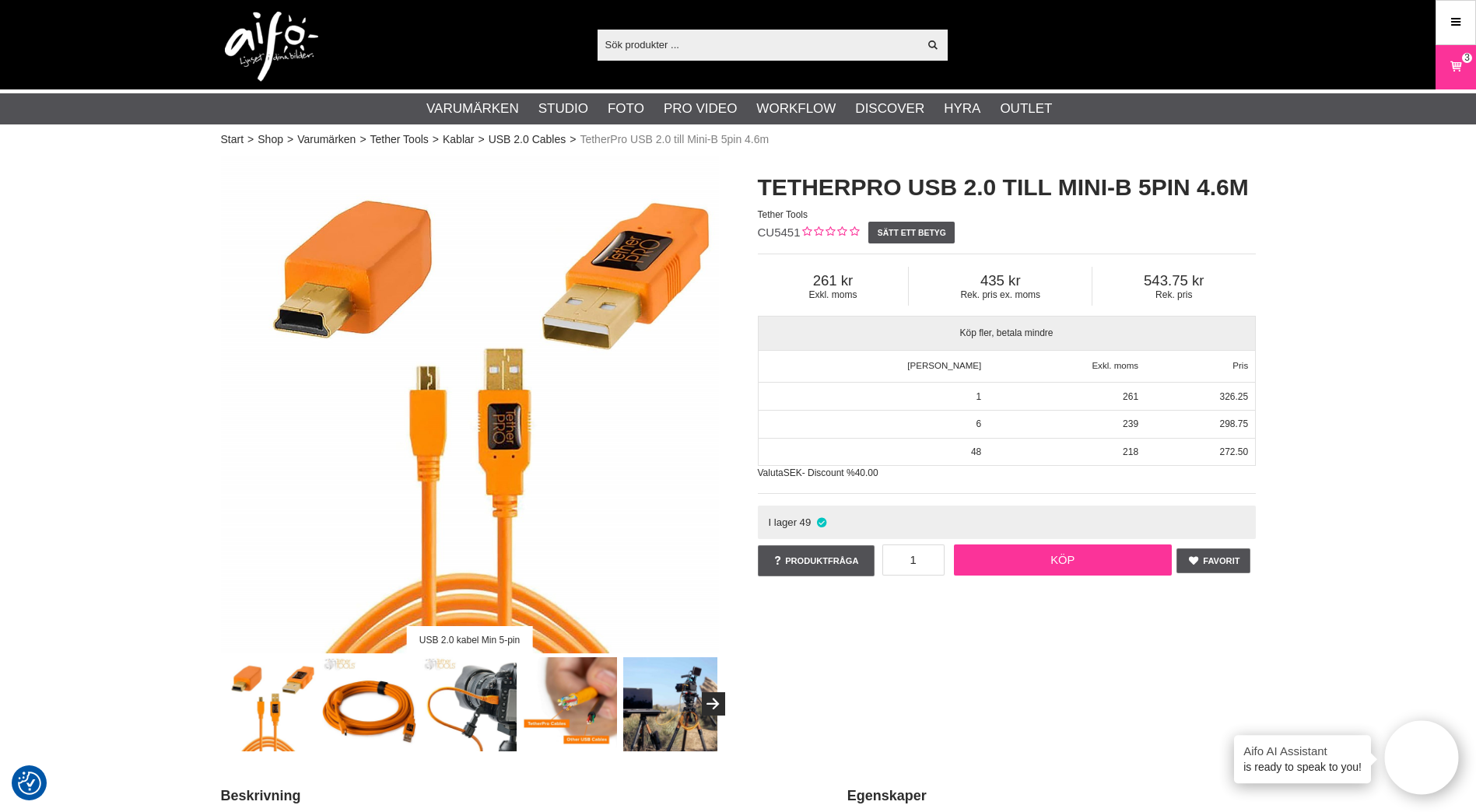
click at [1110, 549] on link "Köp" at bounding box center [1063, 560] width 218 height 31
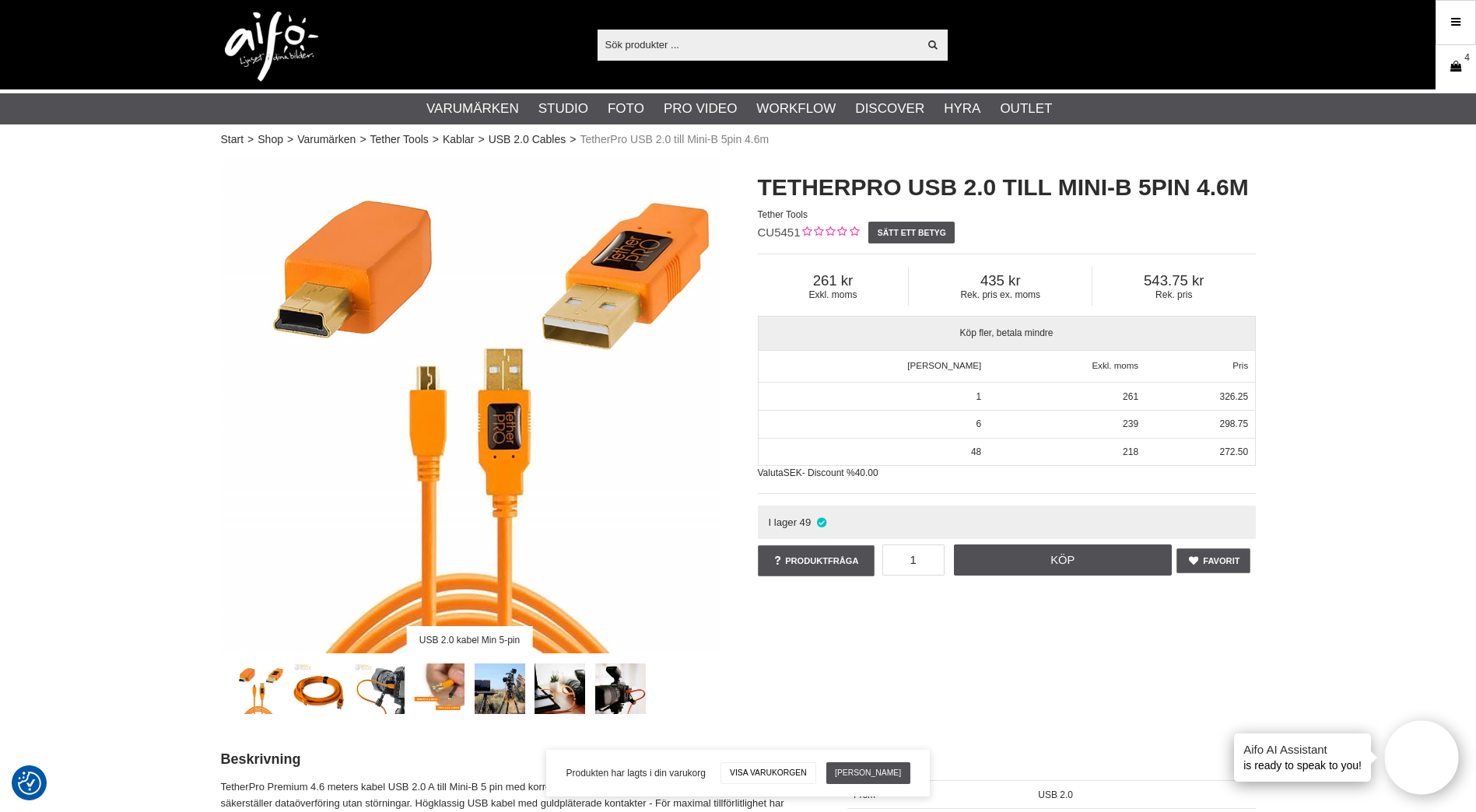
click at [1460, 63] on icon at bounding box center [1456, 67] width 16 height 17
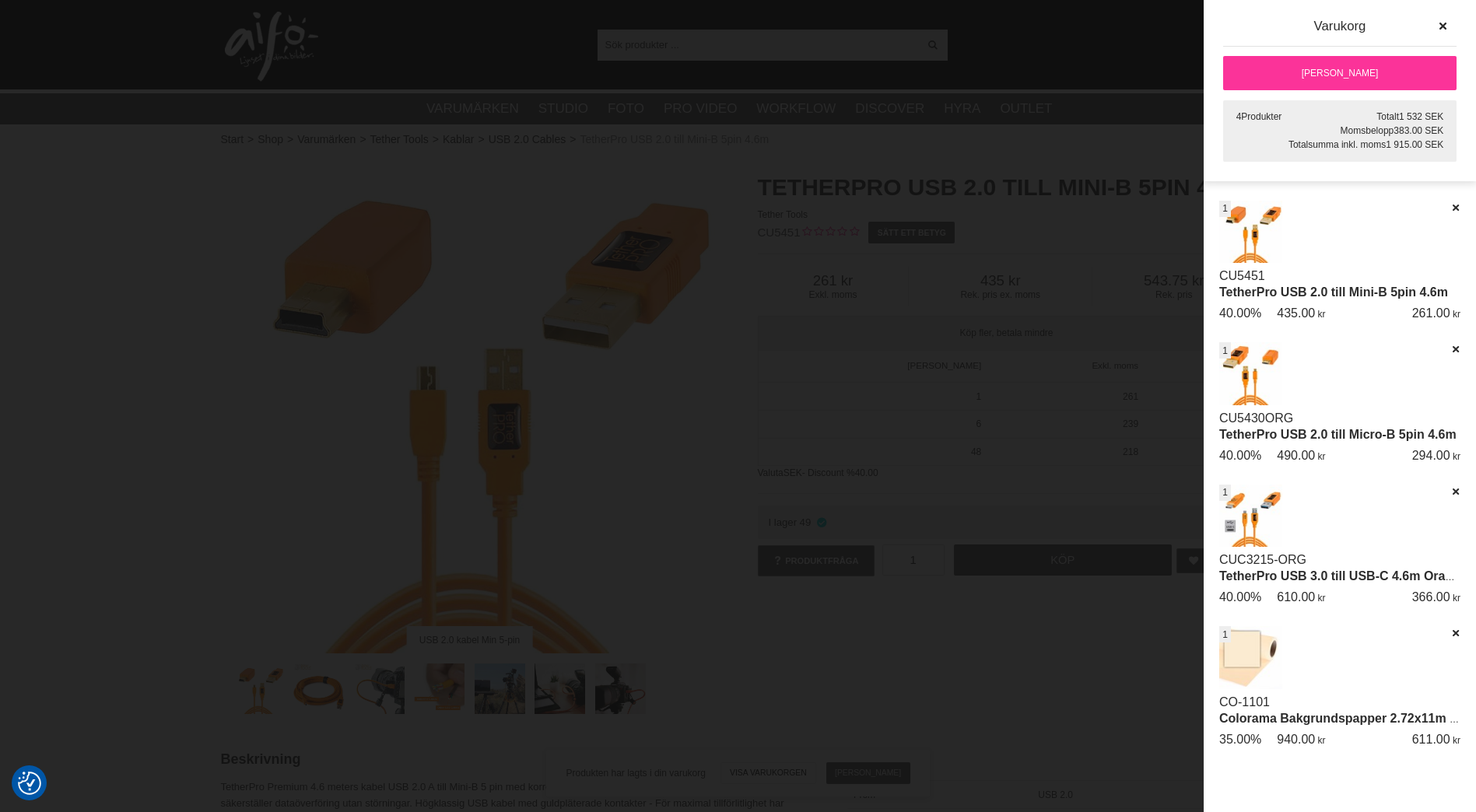
click at [1375, 62] on link "[PERSON_NAME]" at bounding box center [1340, 73] width 233 height 34
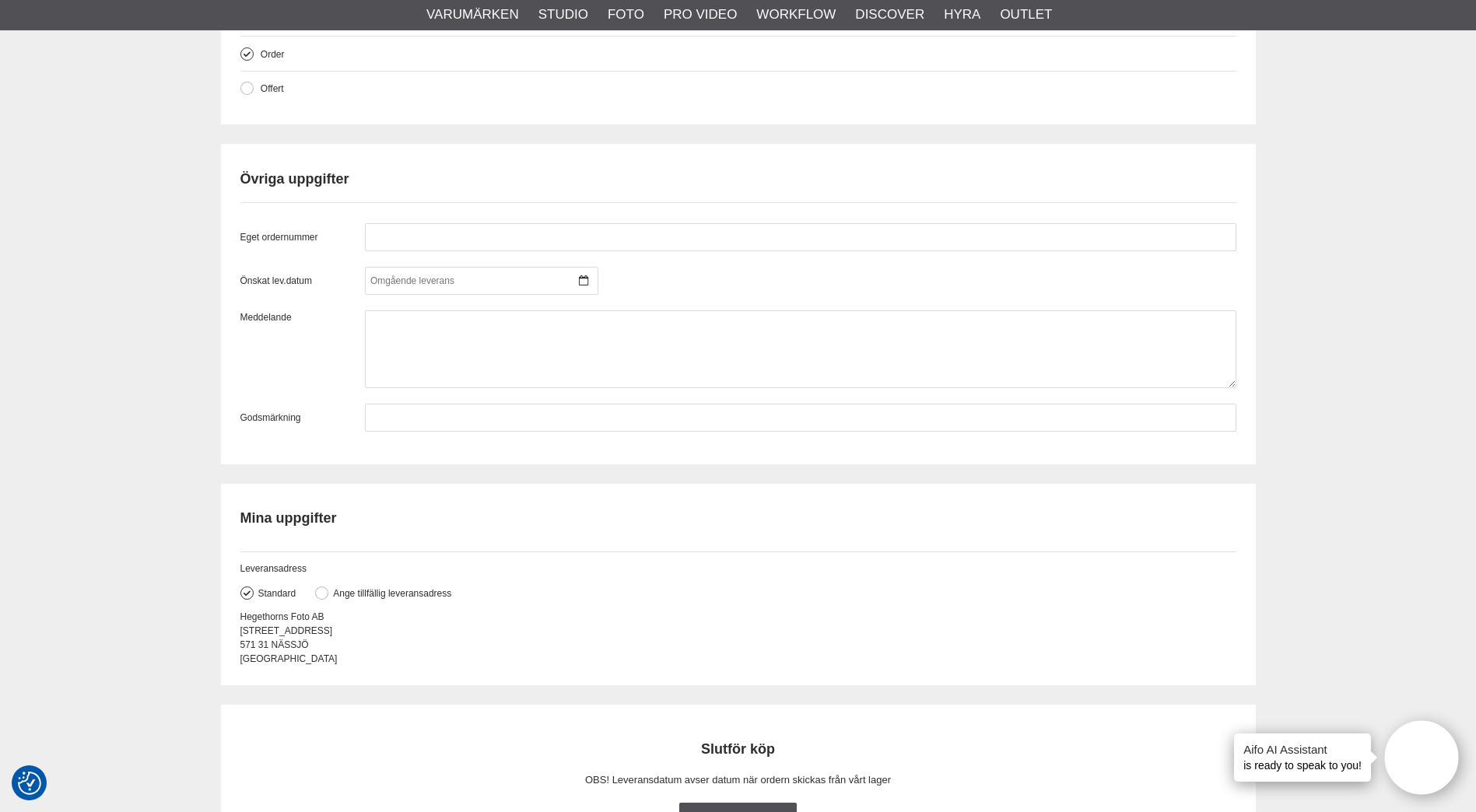
scroll to position [1410, 0]
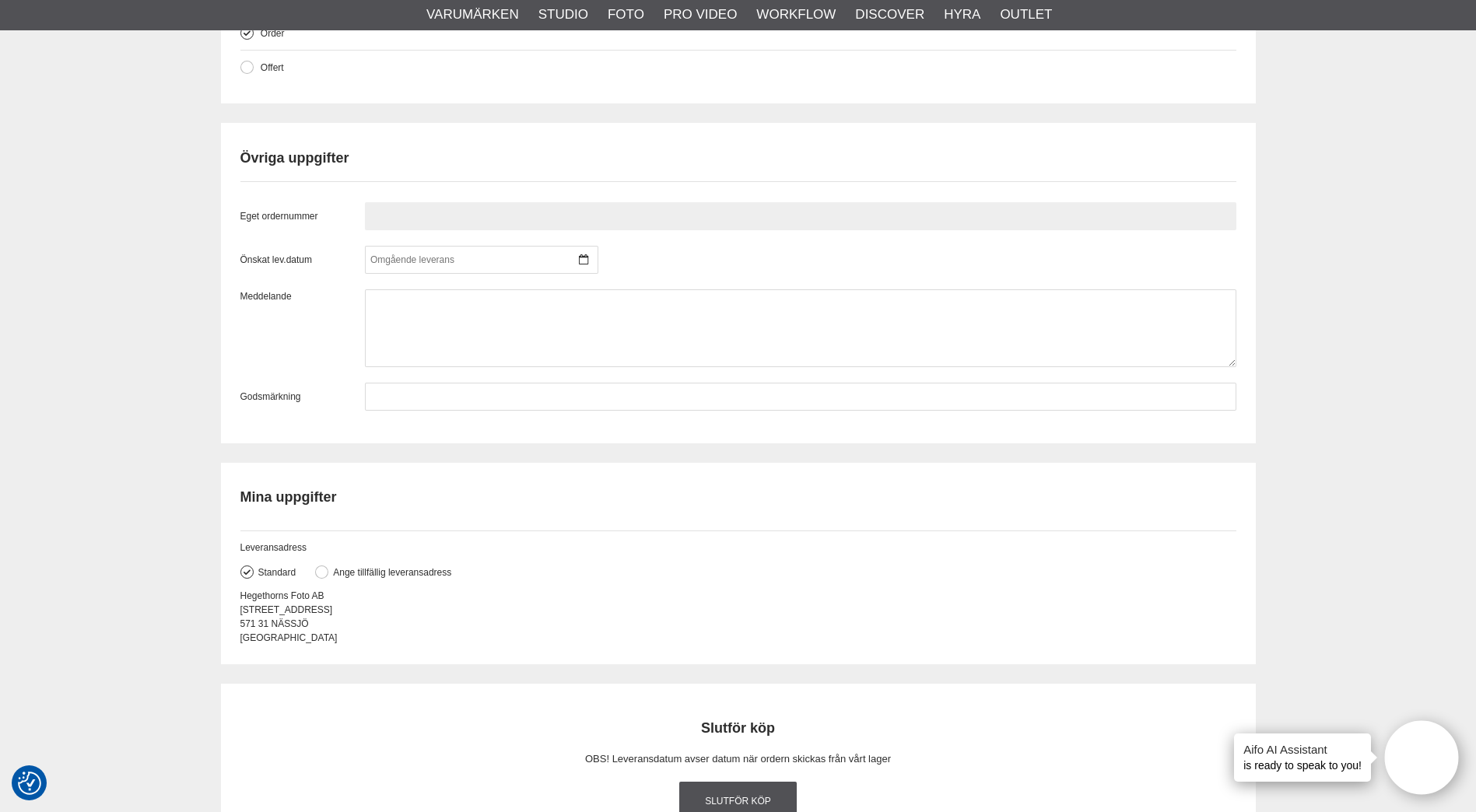
click at [459, 207] on input "text" at bounding box center [801, 217] width 872 height 28
type input "8431"
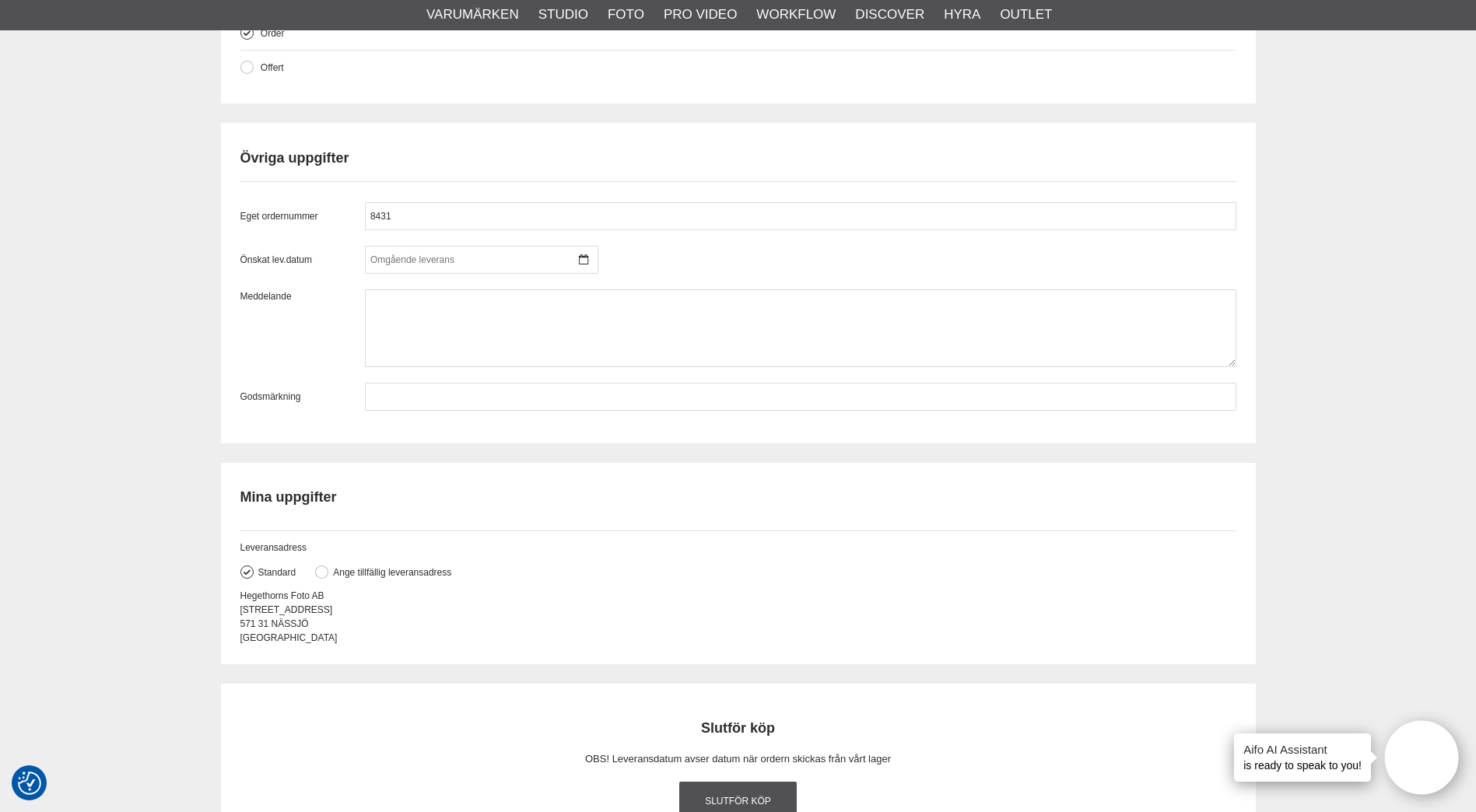
drag, startPoint x: 1354, startPoint y: 150, endPoint x: 1343, endPoint y: 127, distance: 25.5
drag, startPoint x: 1343, startPoint y: 127, endPoint x: 1336, endPoint y: 108, distance: 20.2
drag, startPoint x: 1336, startPoint y: 108, endPoint x: 1349, endPoint y: 97, distance: 17.0
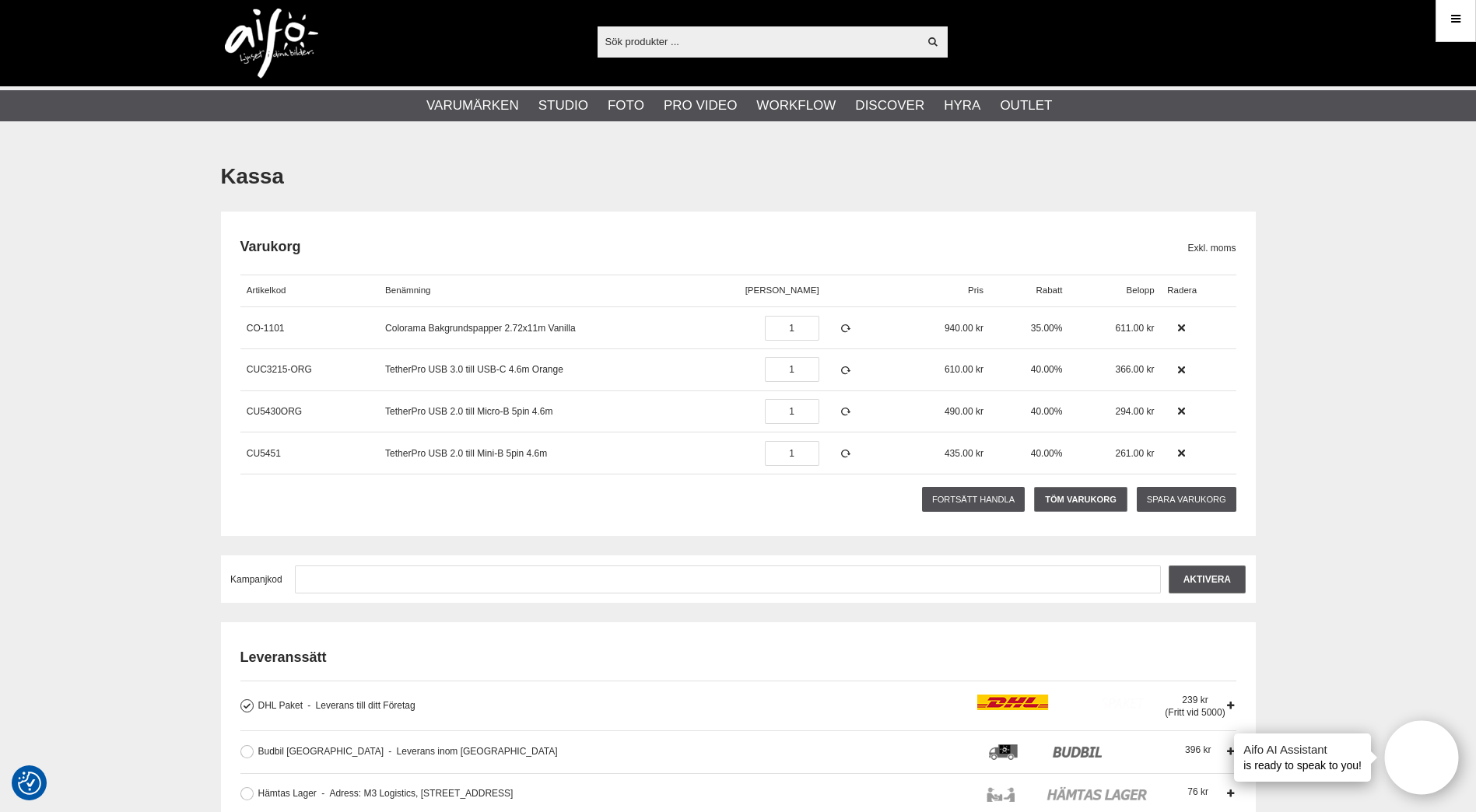
scroll to position [0, 0]
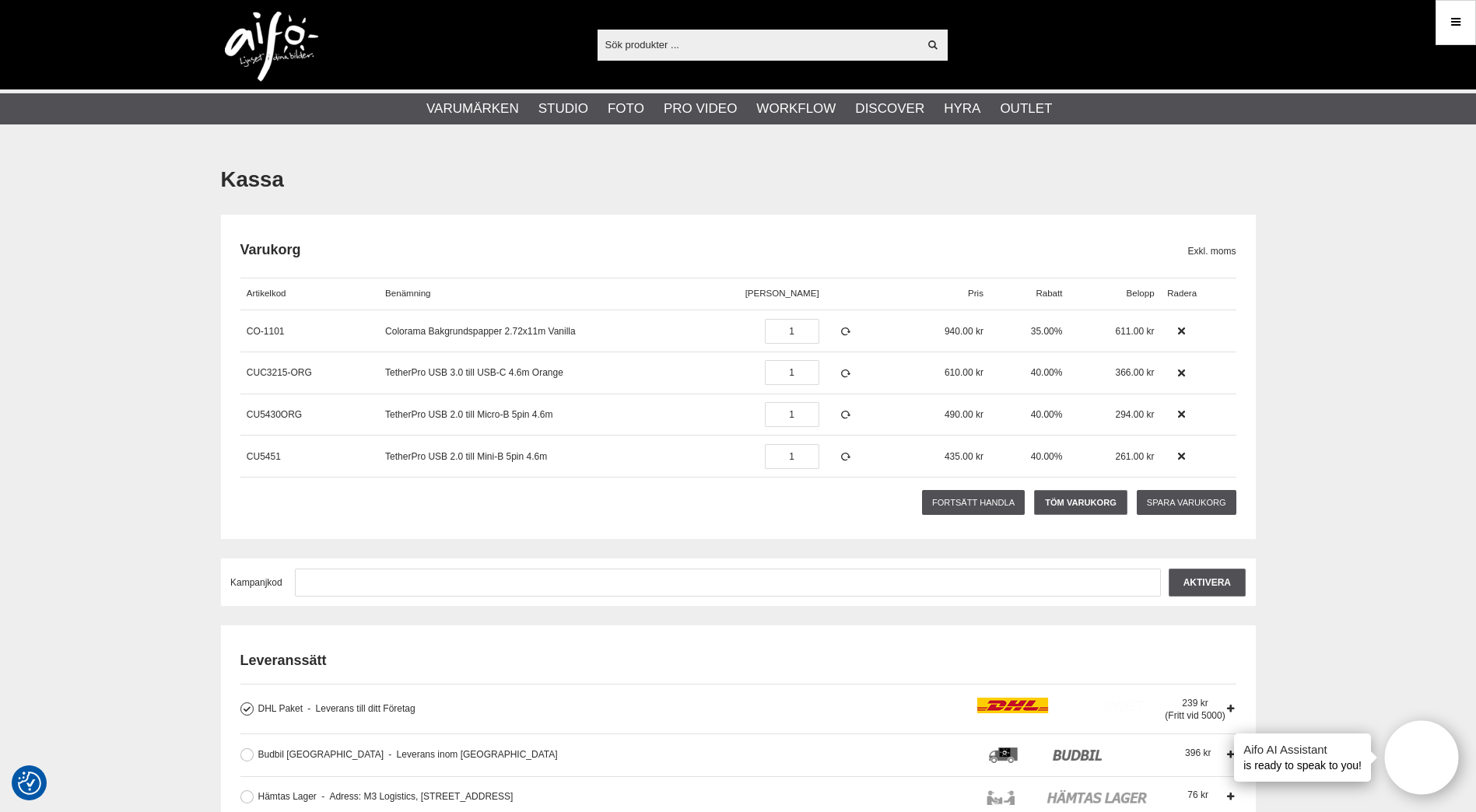
paste input "SE-308X"
click at [728, 44] on input "SE-308X" at bounding box center [759, 44] width 321 height 23
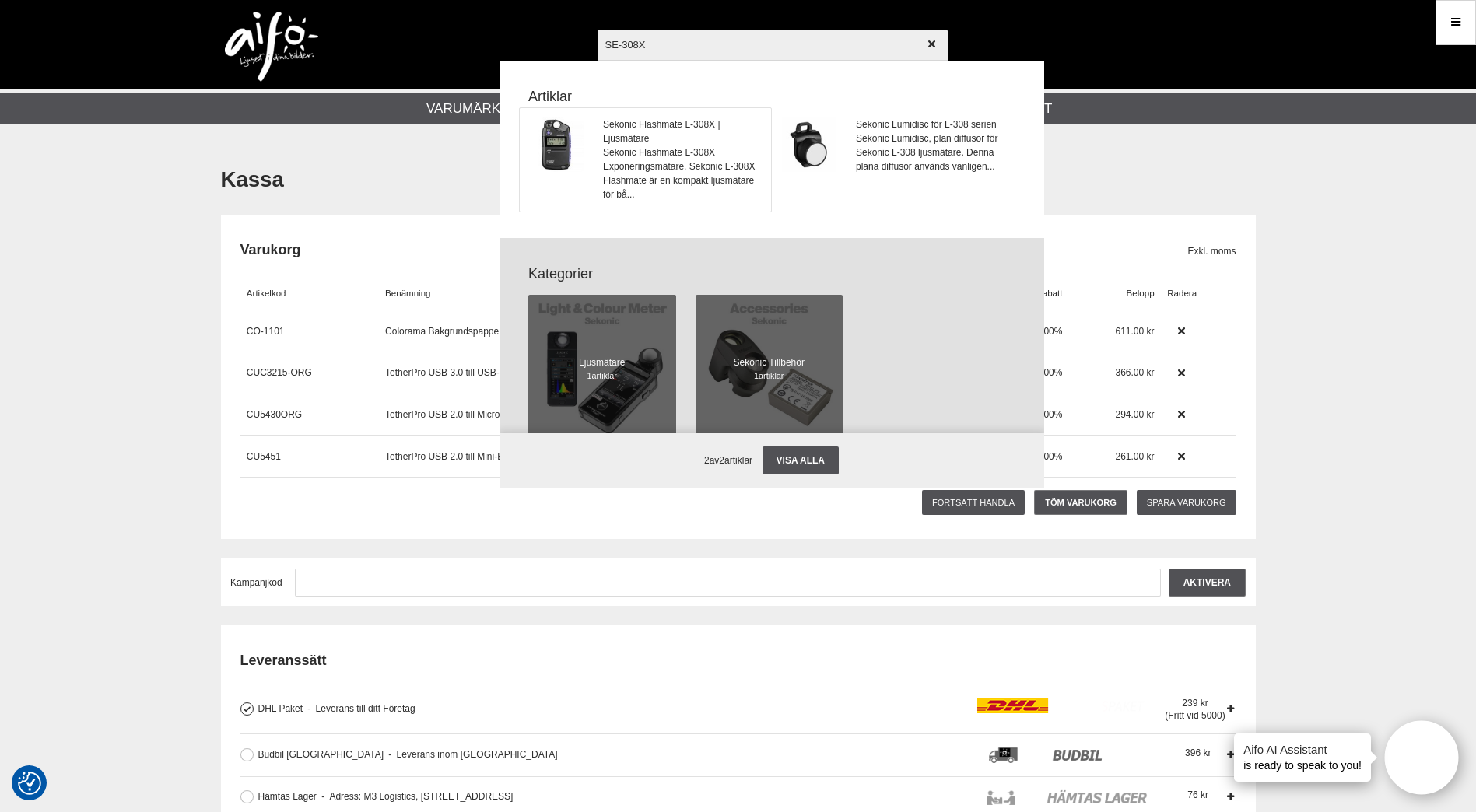
type input "SE-308X"
click at [673, 136] on span "Sekonic Flashmate L-308X | Ljusmätare" at bounding box center [682, 132] width 158 height 28
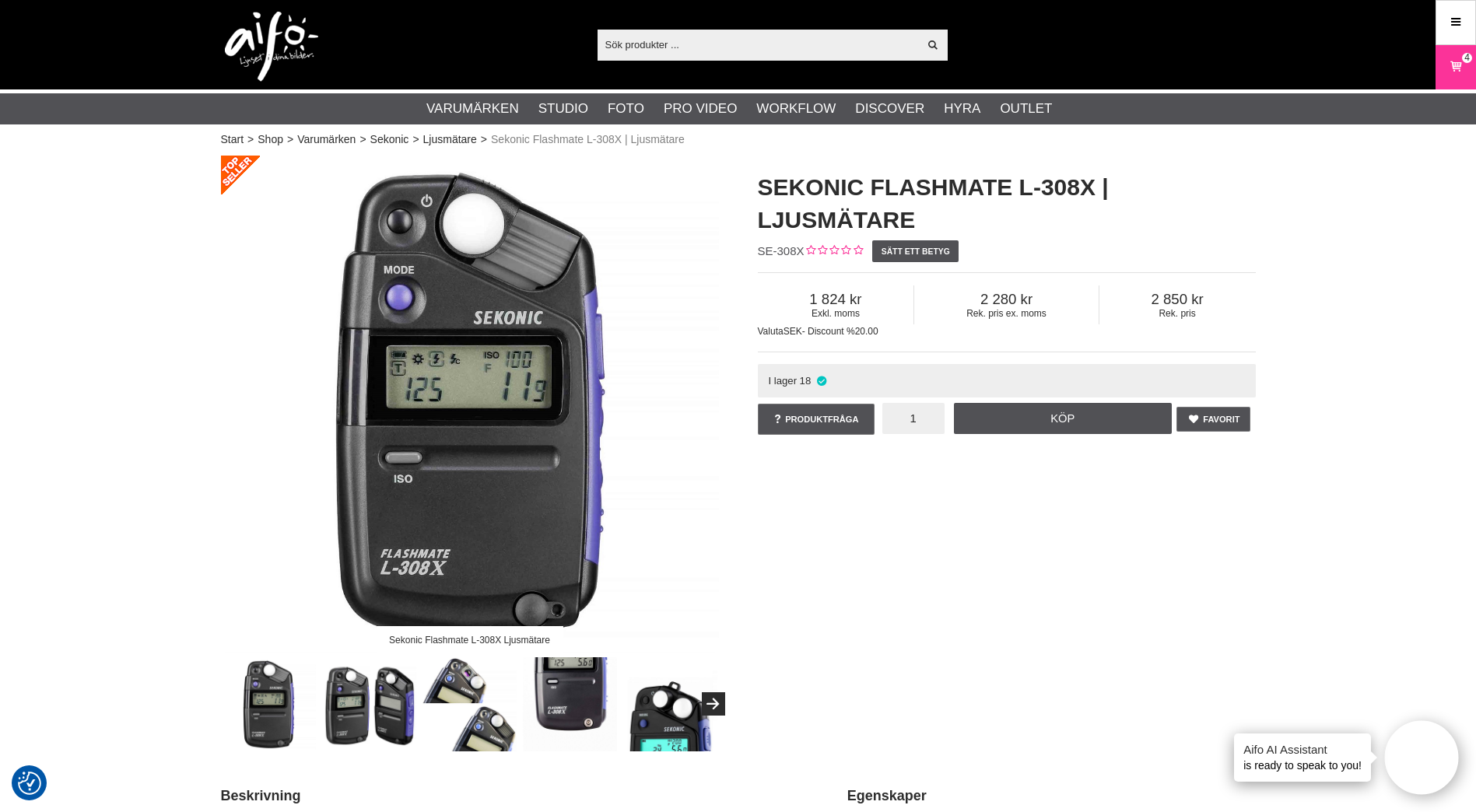
drag, startPoint x: 905, startPoint y: 422, endPoint x: 984, endPoint y: 303, distance: 142.8
click at [974, 324] on div "Exkl. moms 1 824 Rek. pris ex. moms 2 280 Rek. pris 2 850 Valuta SEK - Discount…" at bounding box center [1007, 353] width 498 height 182
type input "2"
click at [1056, 423] on link "Köp" at bounding box center [1063, 418] width 218 height 31
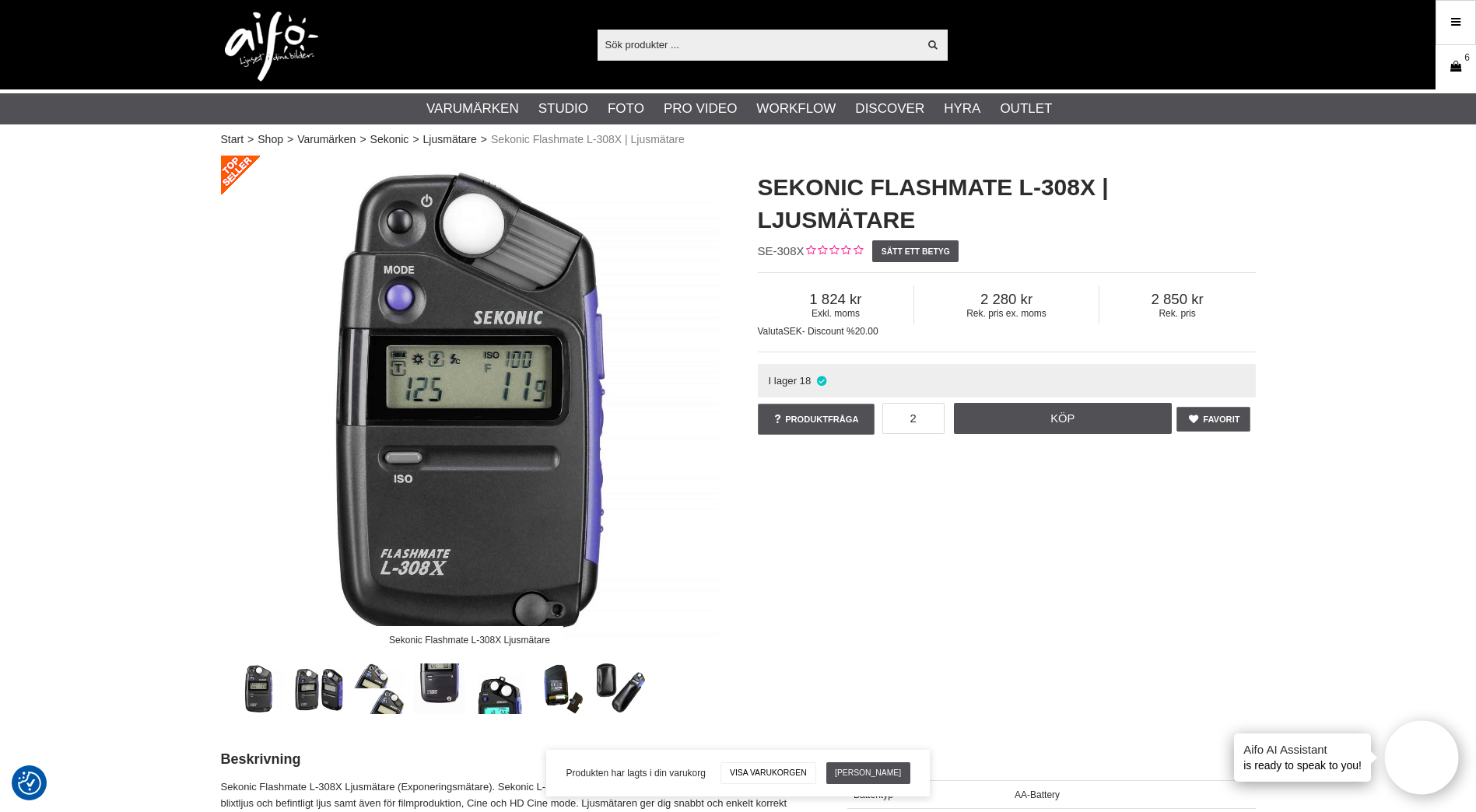
click at [1453, 62] on icon at bounding box center [1456, 67] width 16 height 17
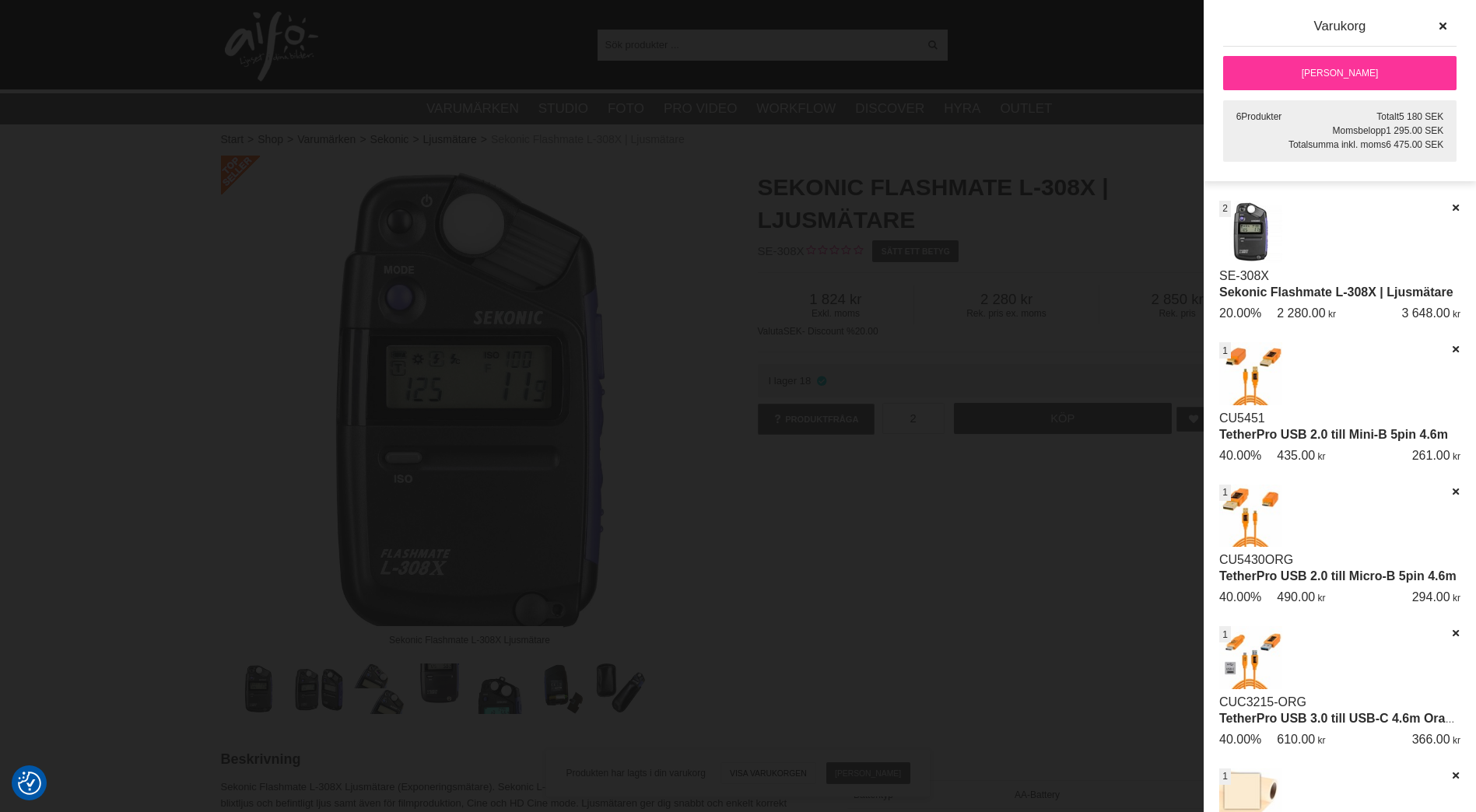
click at [1308, 69] on link "[PERSON_NAME]" at bounding box center [1340, 73] width 233 height 34
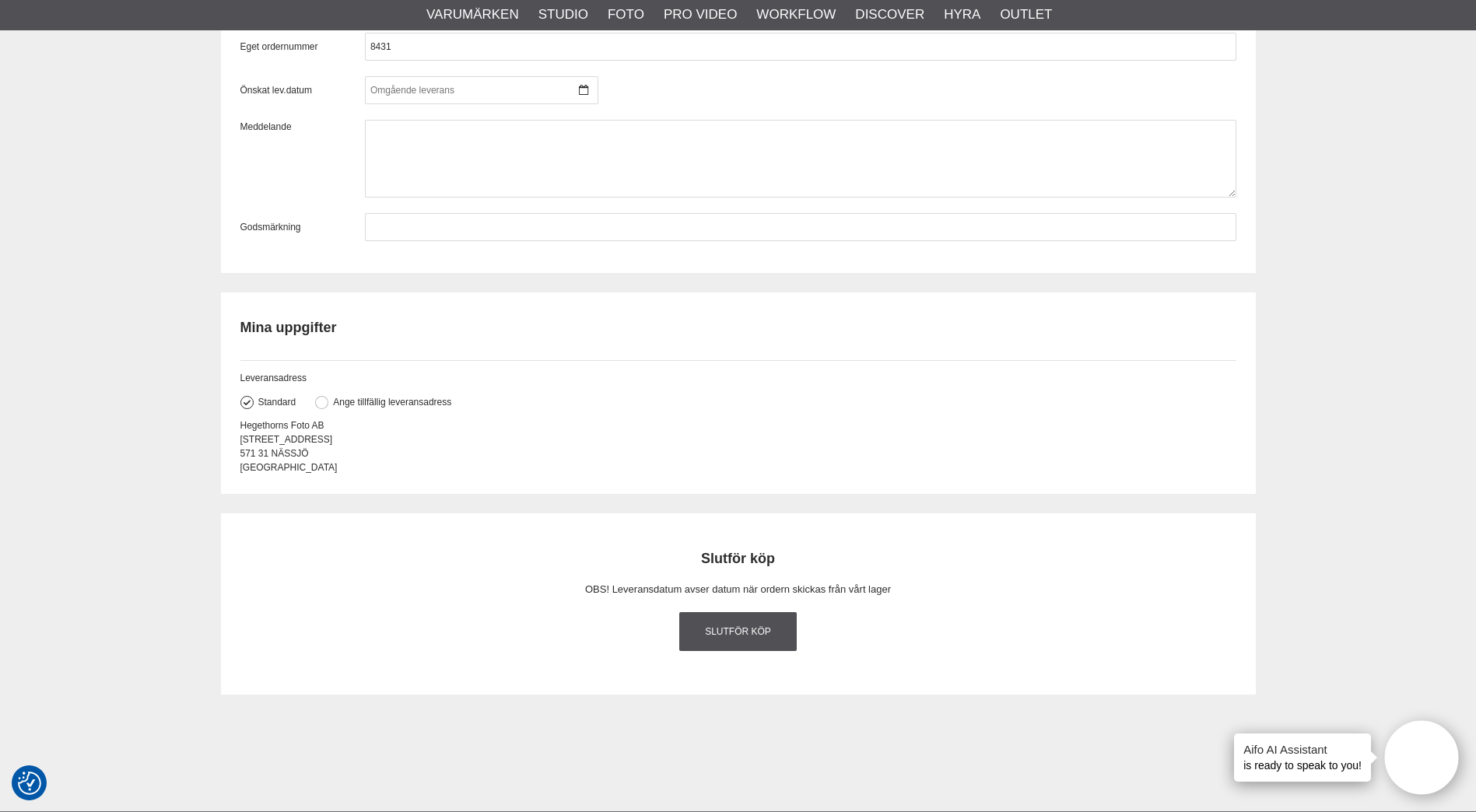
scroll to position [2022, 0]
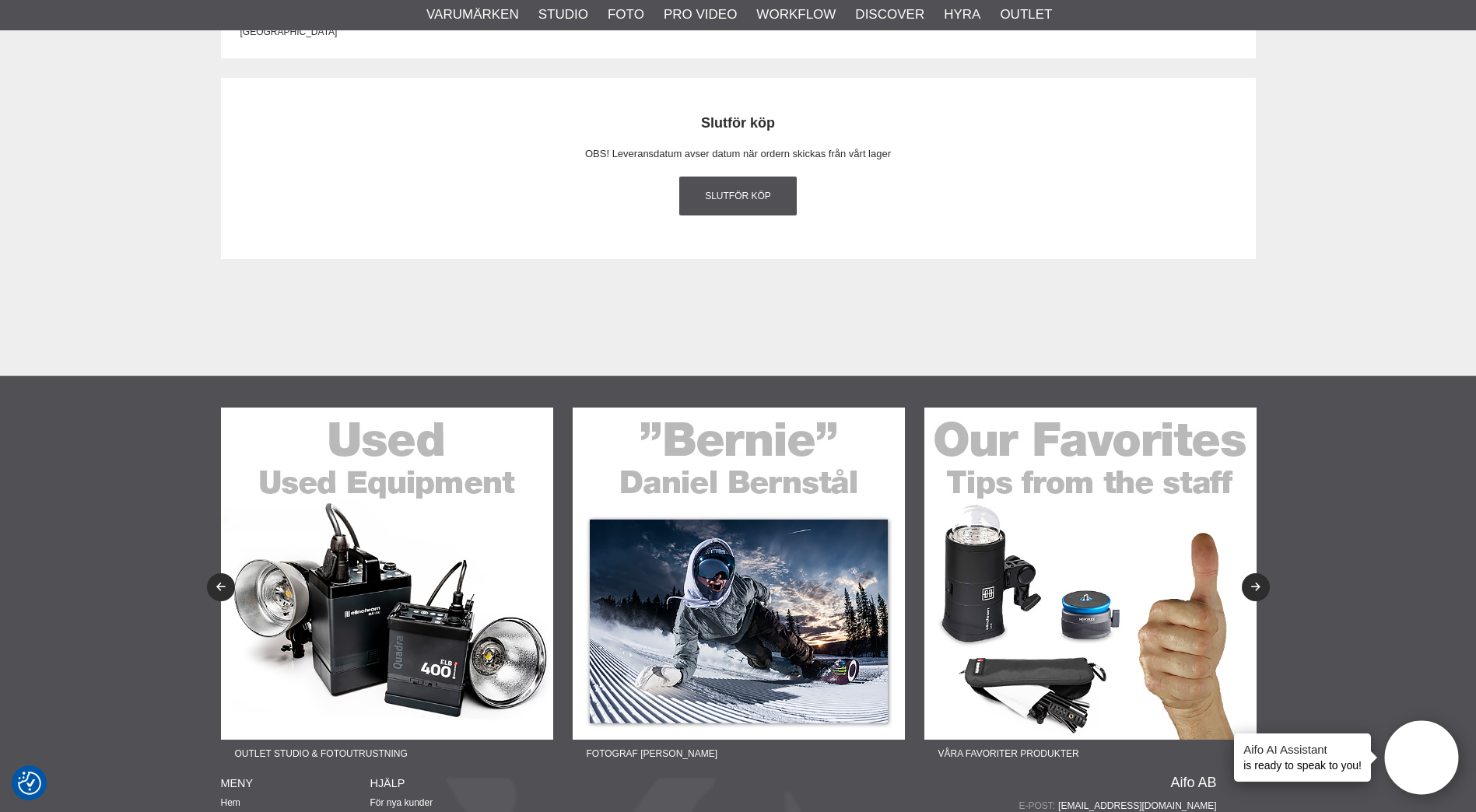
click at [738, 196] on link "Slutför köp" at bounding box center [738, 196] width 119 height 39
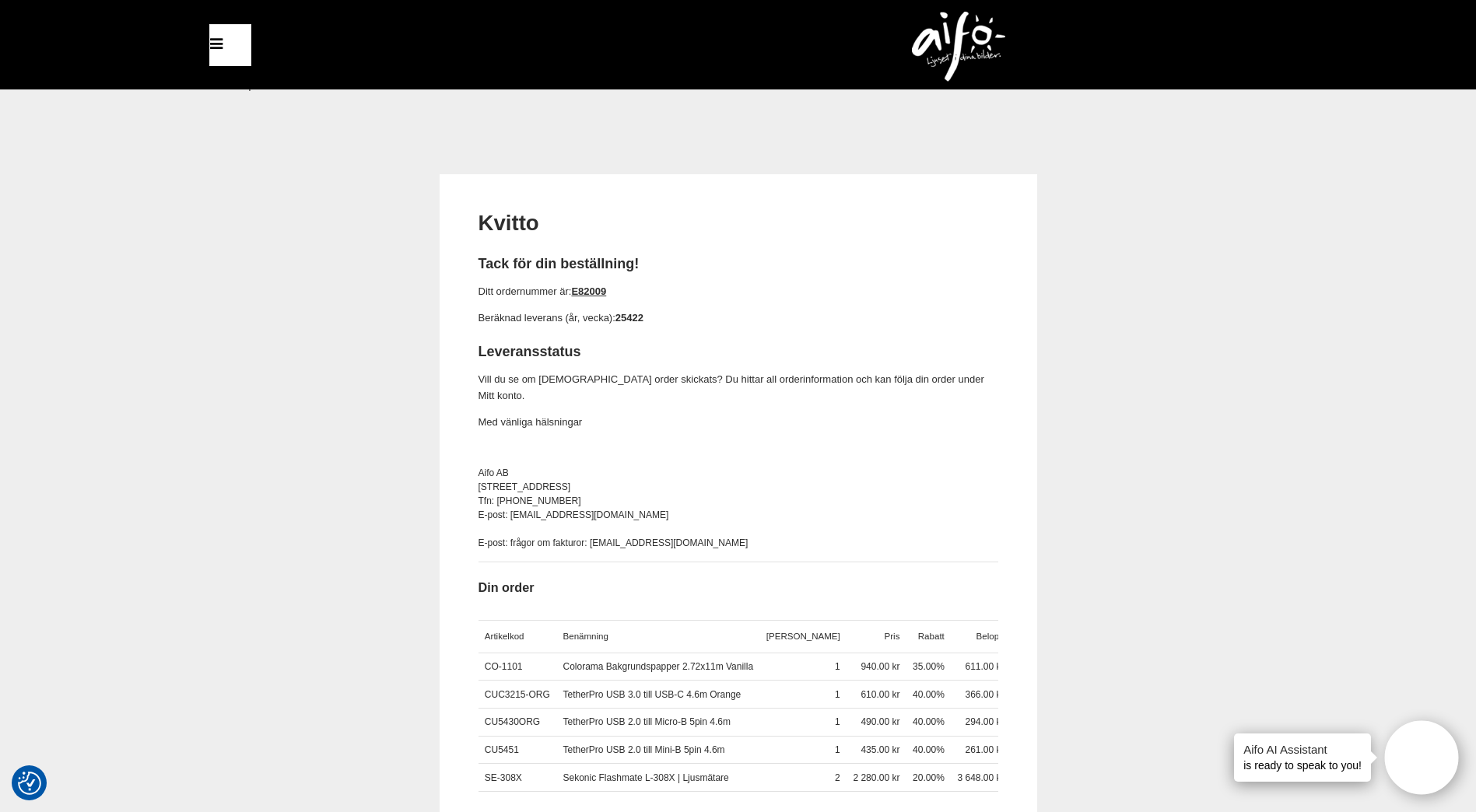
scroll to position [97, 0]
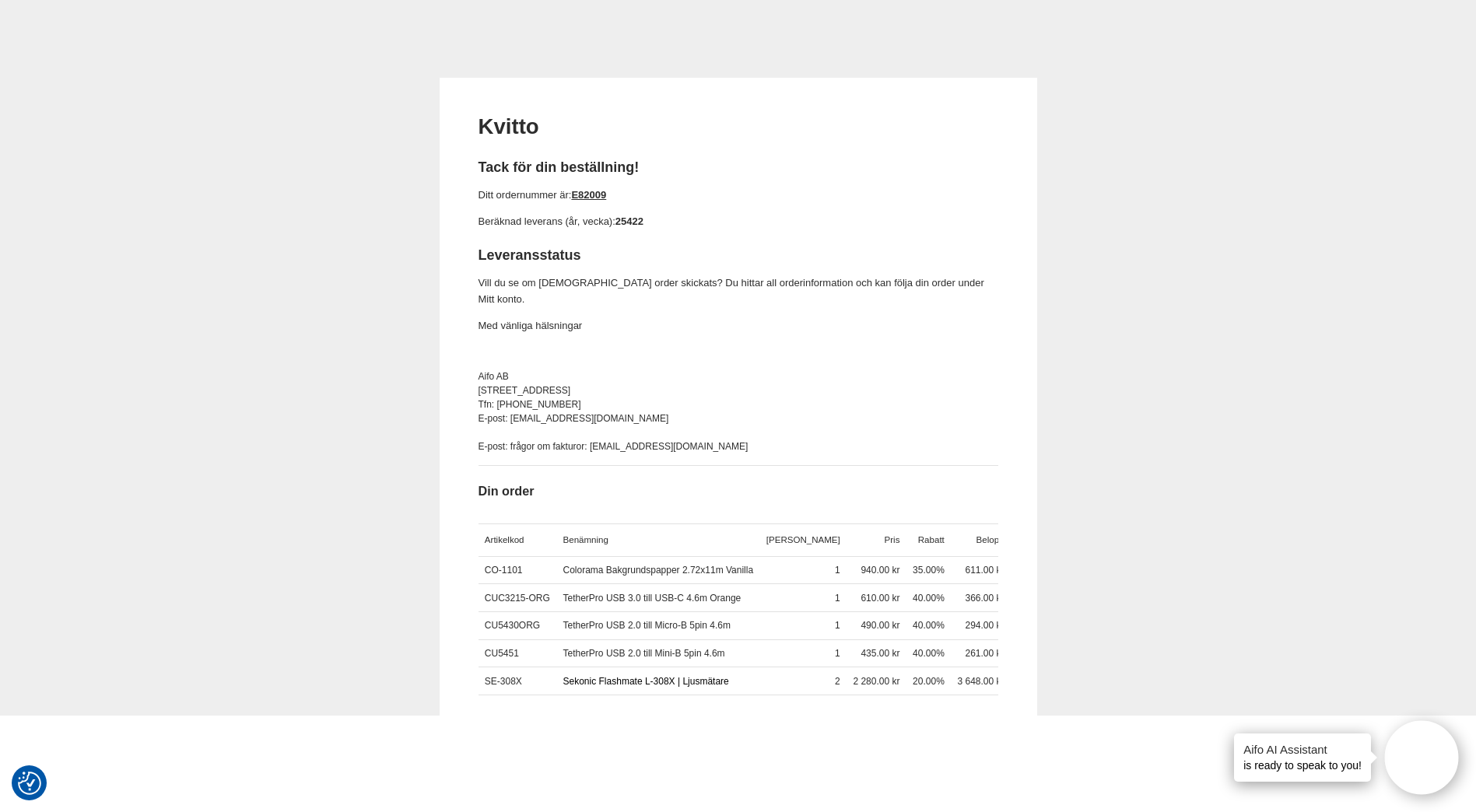
click at [575, 676] on link "Sekonic Flashmate L-308X | Ljusmätare" at bounding box center [646, 681] width 166 height 11
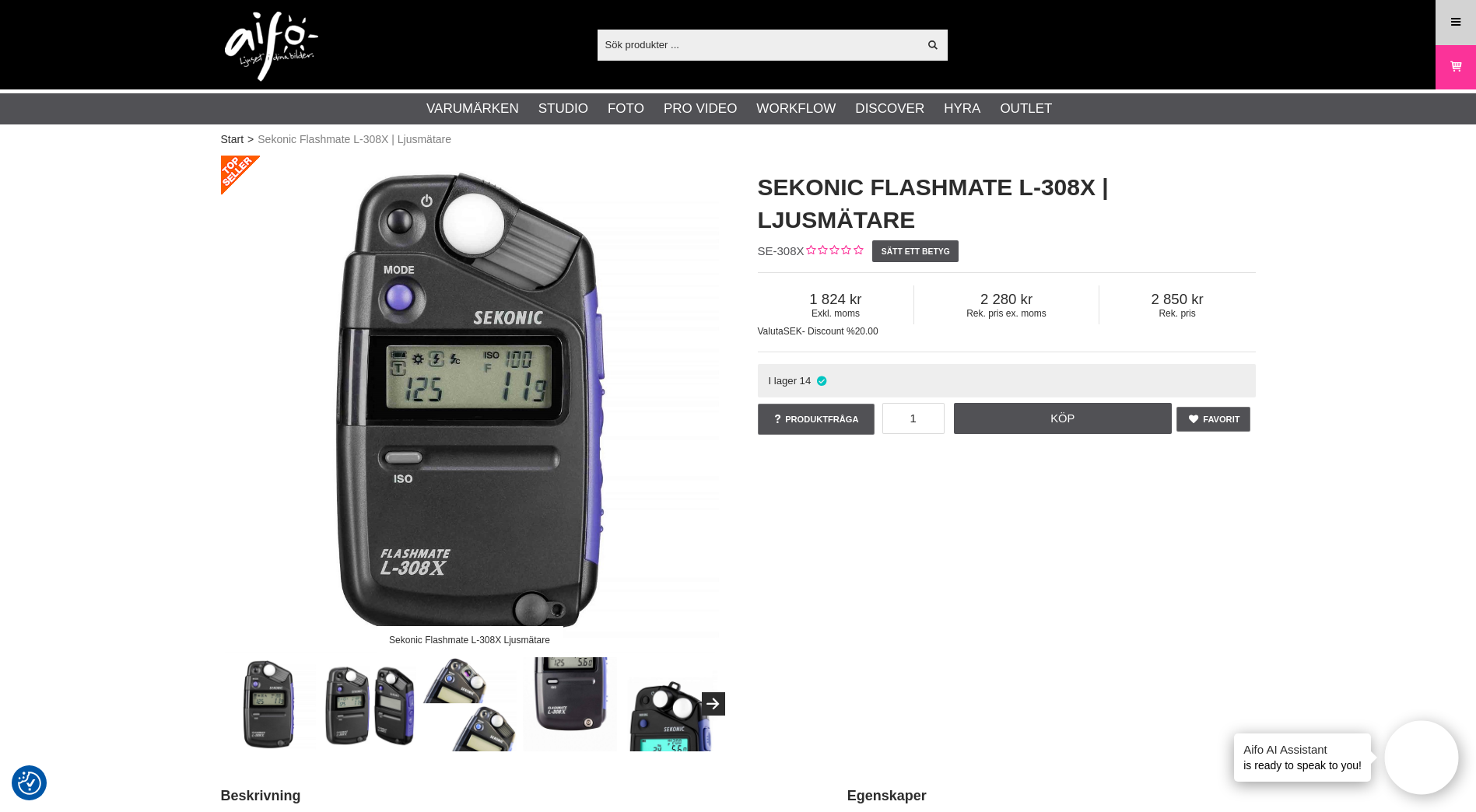
click at [1457, 23] on icon at bounding box center [1456, 23] width 14 height 17
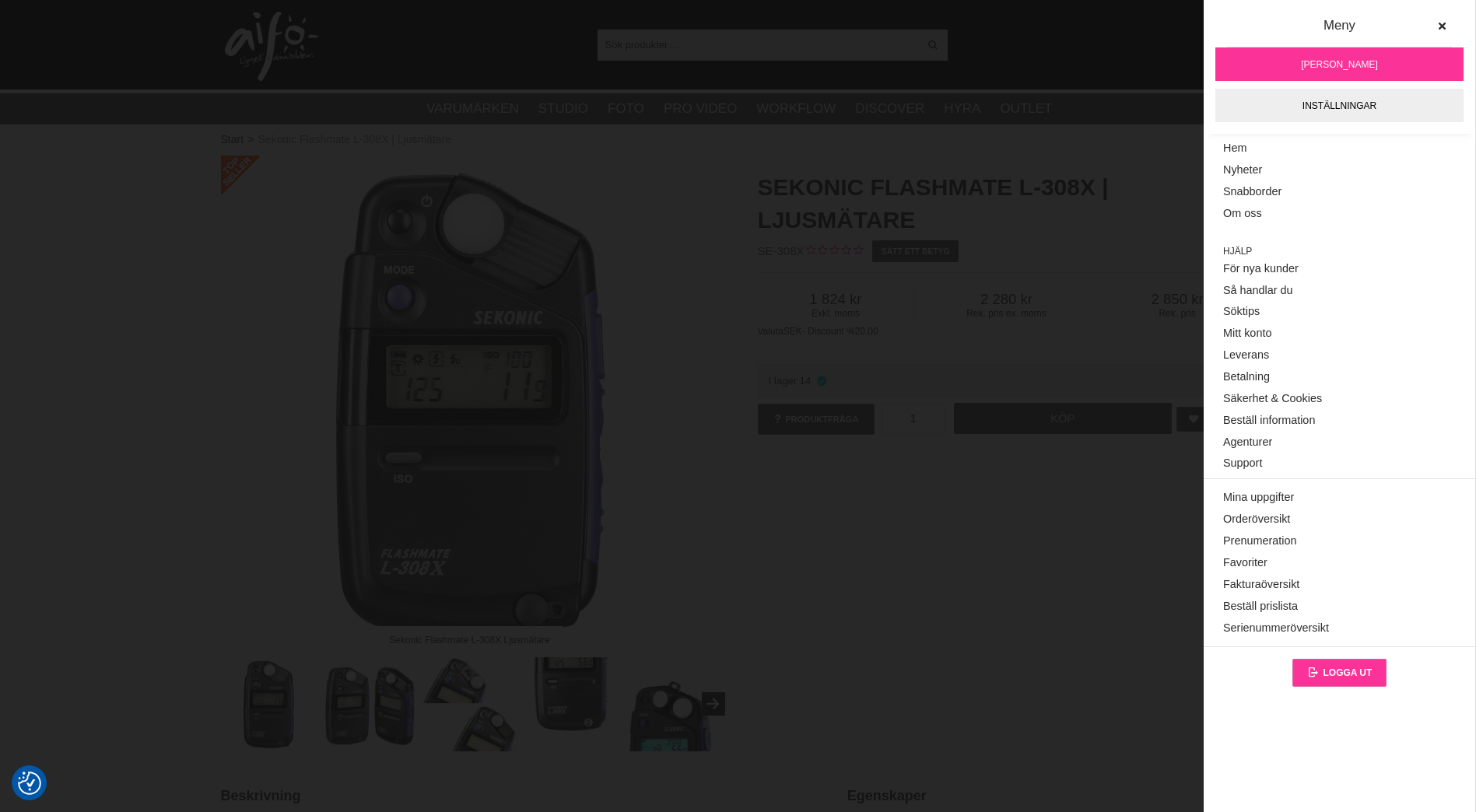
click at [1335, 665] on link "Logga ut" at bounding box center [1340, 673] width 95 height 28
